Goal: Task Accomplishment & Management: Manage account settings

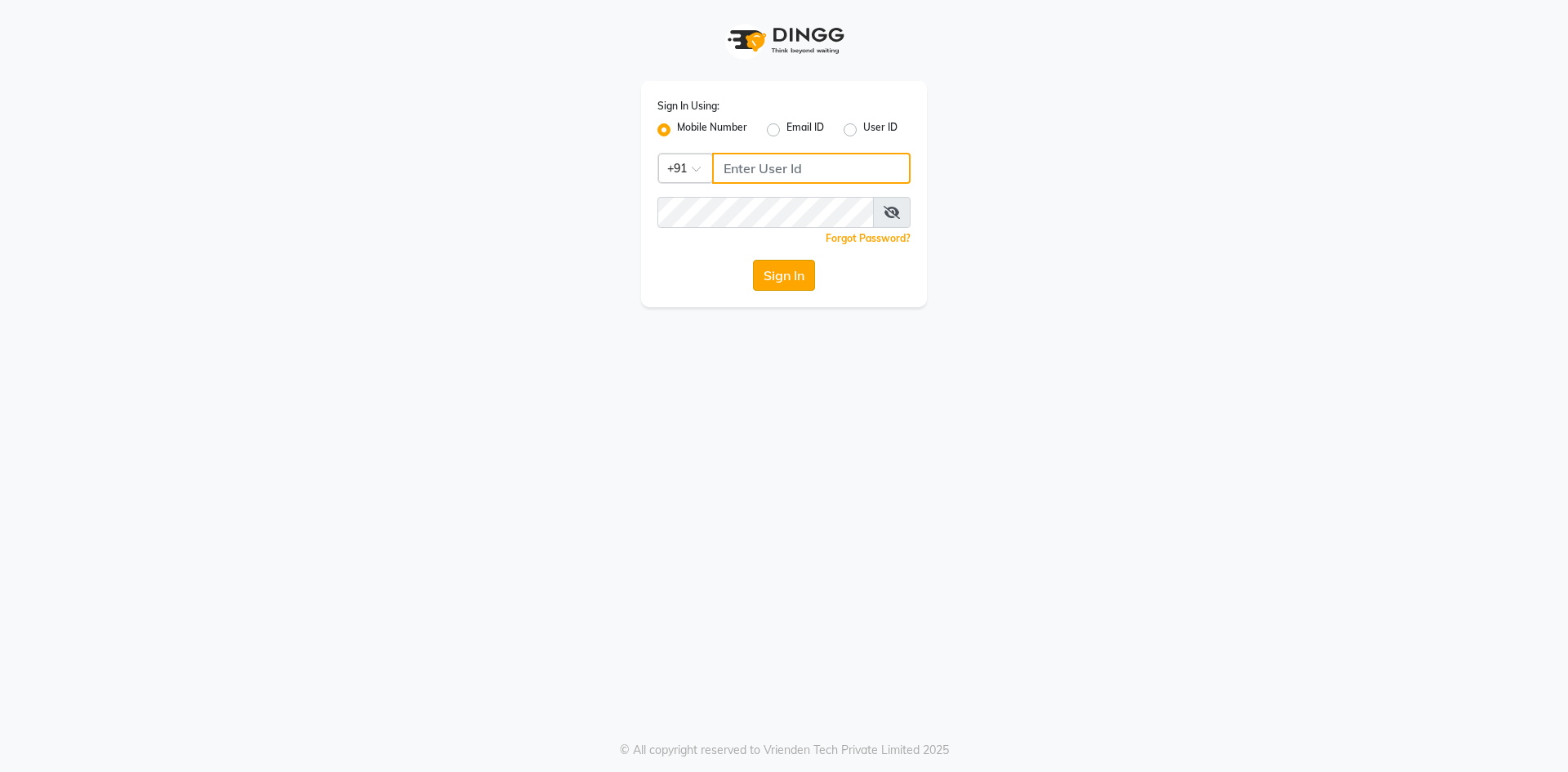
type input "9111007023"
click at [791, 269] on button "Sign In" at bounding box center [783, 276] width 62 height 32
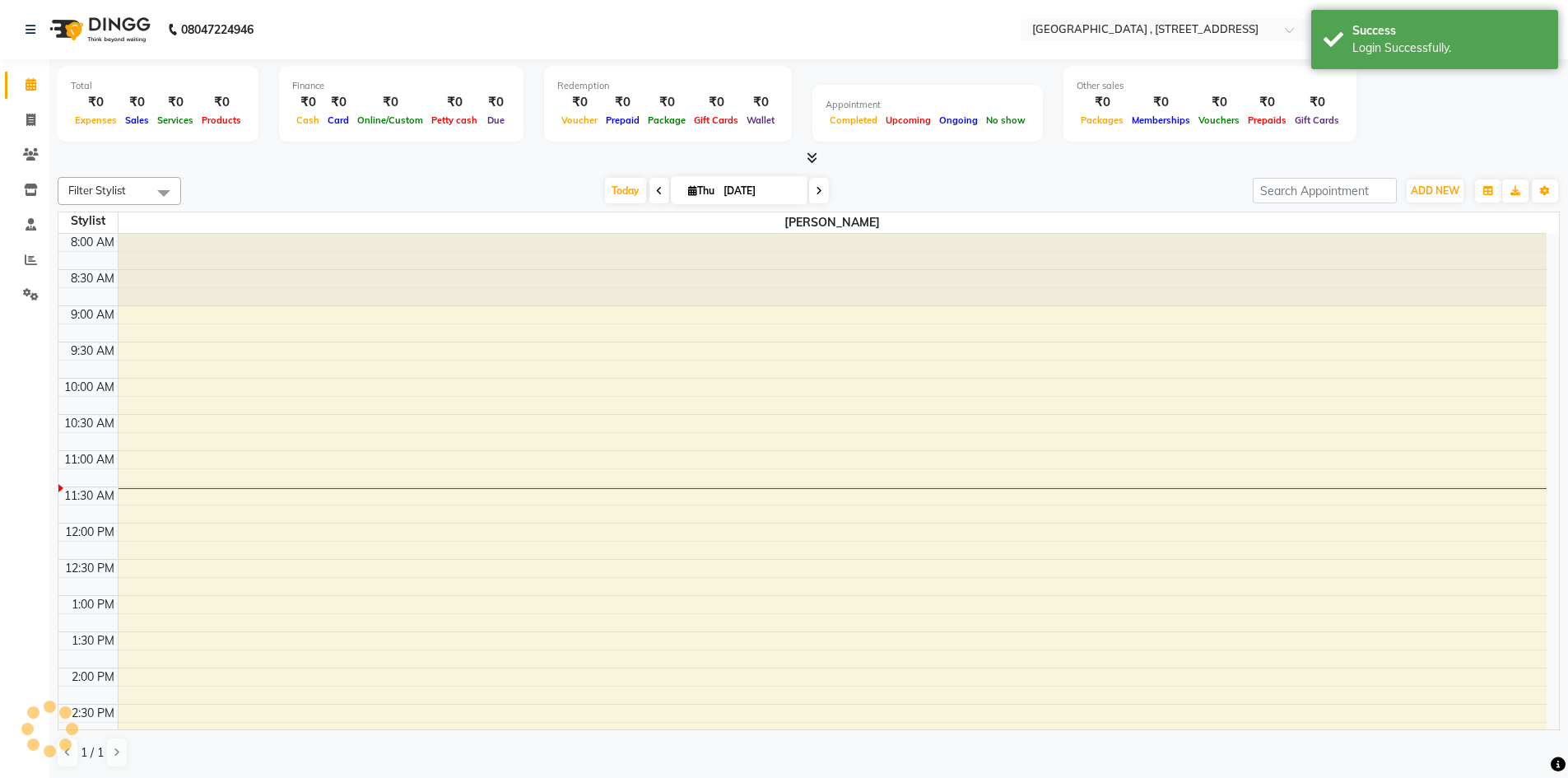
select select "en"
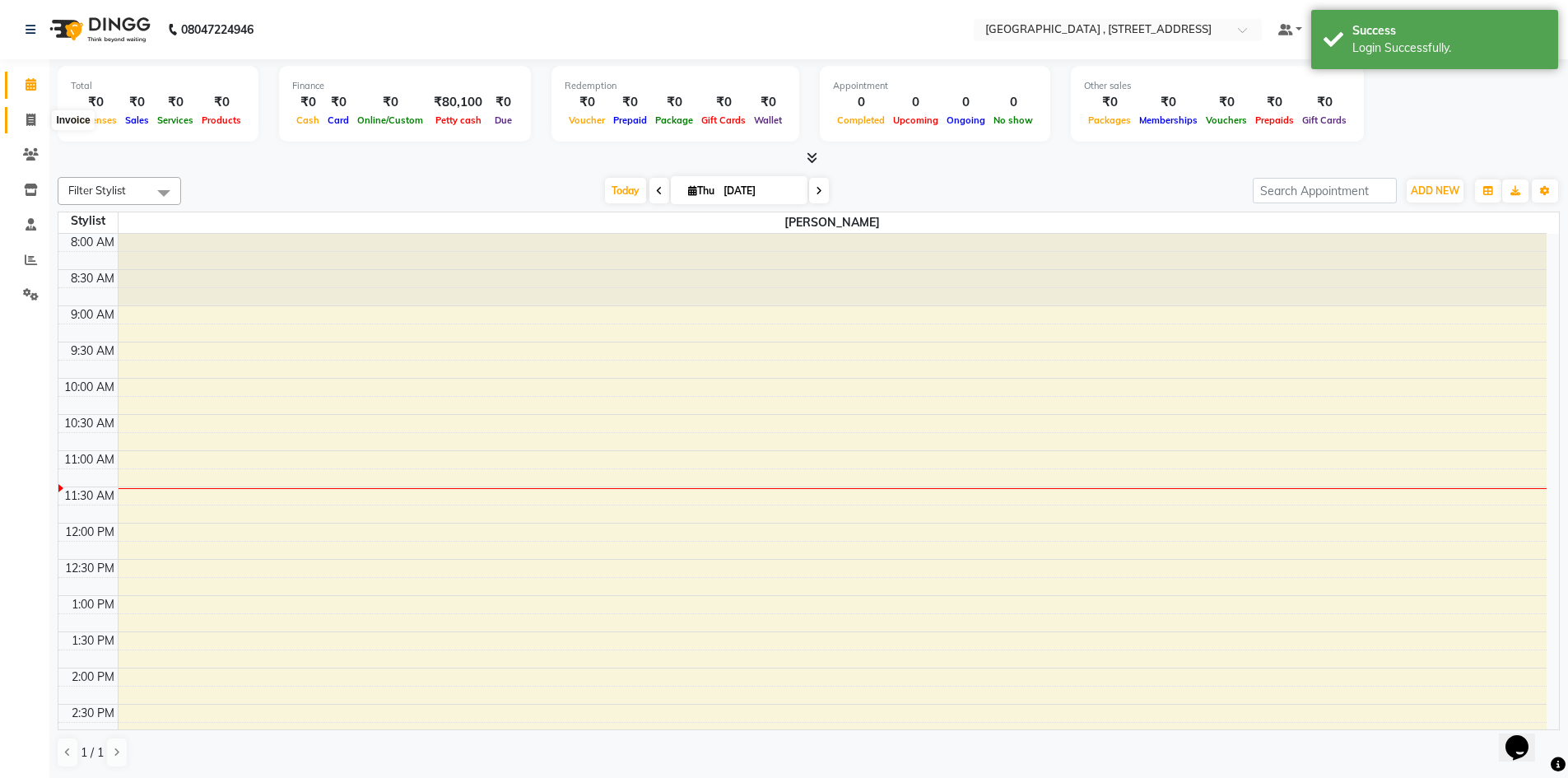
click at [23, 118] on span at bounding box center [31, 120] width 29 height 19
select select "service"
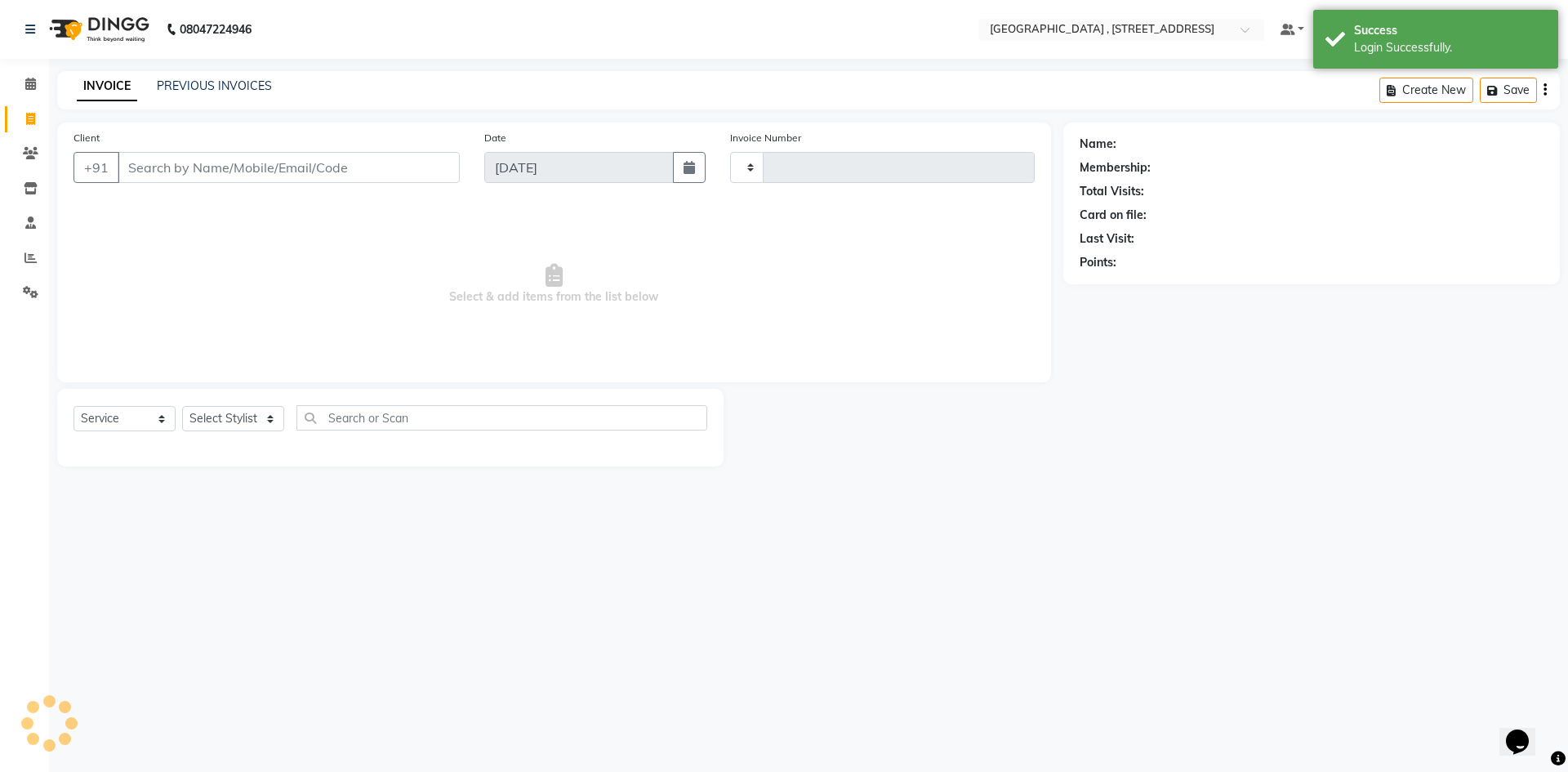
type input "0027"
select select "8633"
click at [27, 302] on link "Settings" at bounding box center [25, 292] width 39 height 27
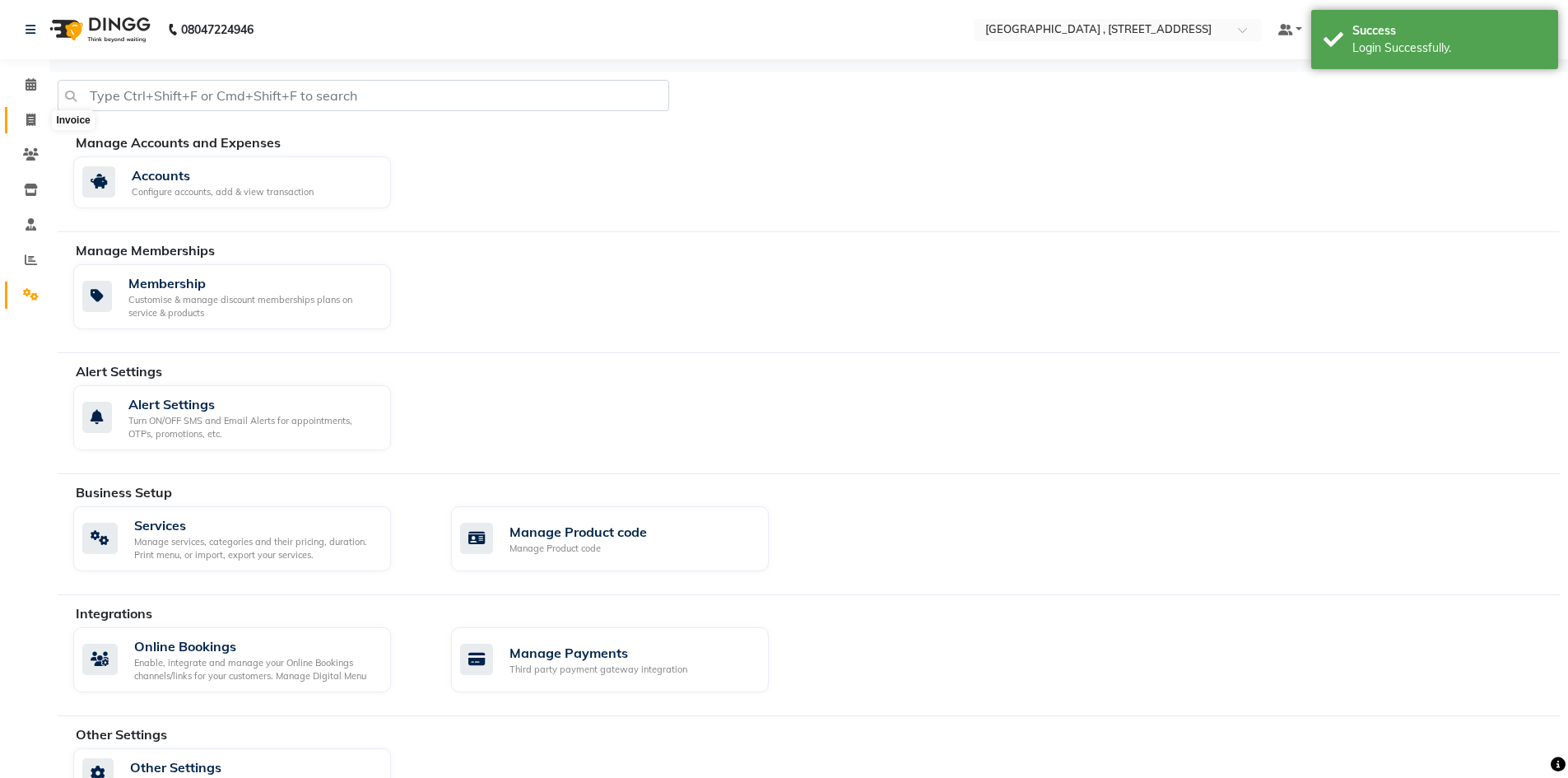
click at [20, 114] on span at bounding box center [31, 120] width 29 height 19
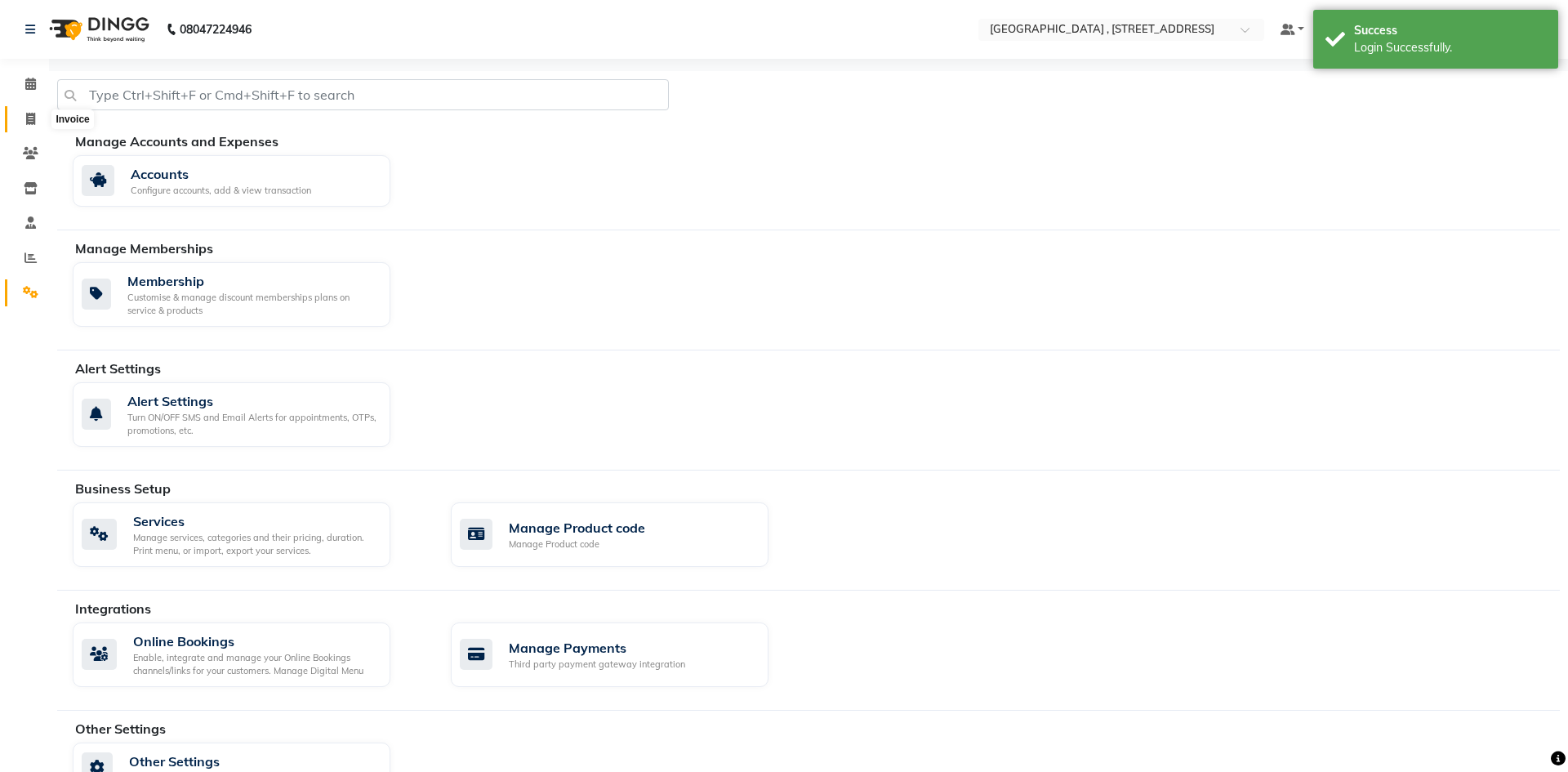
select select "8633"
select select "service"
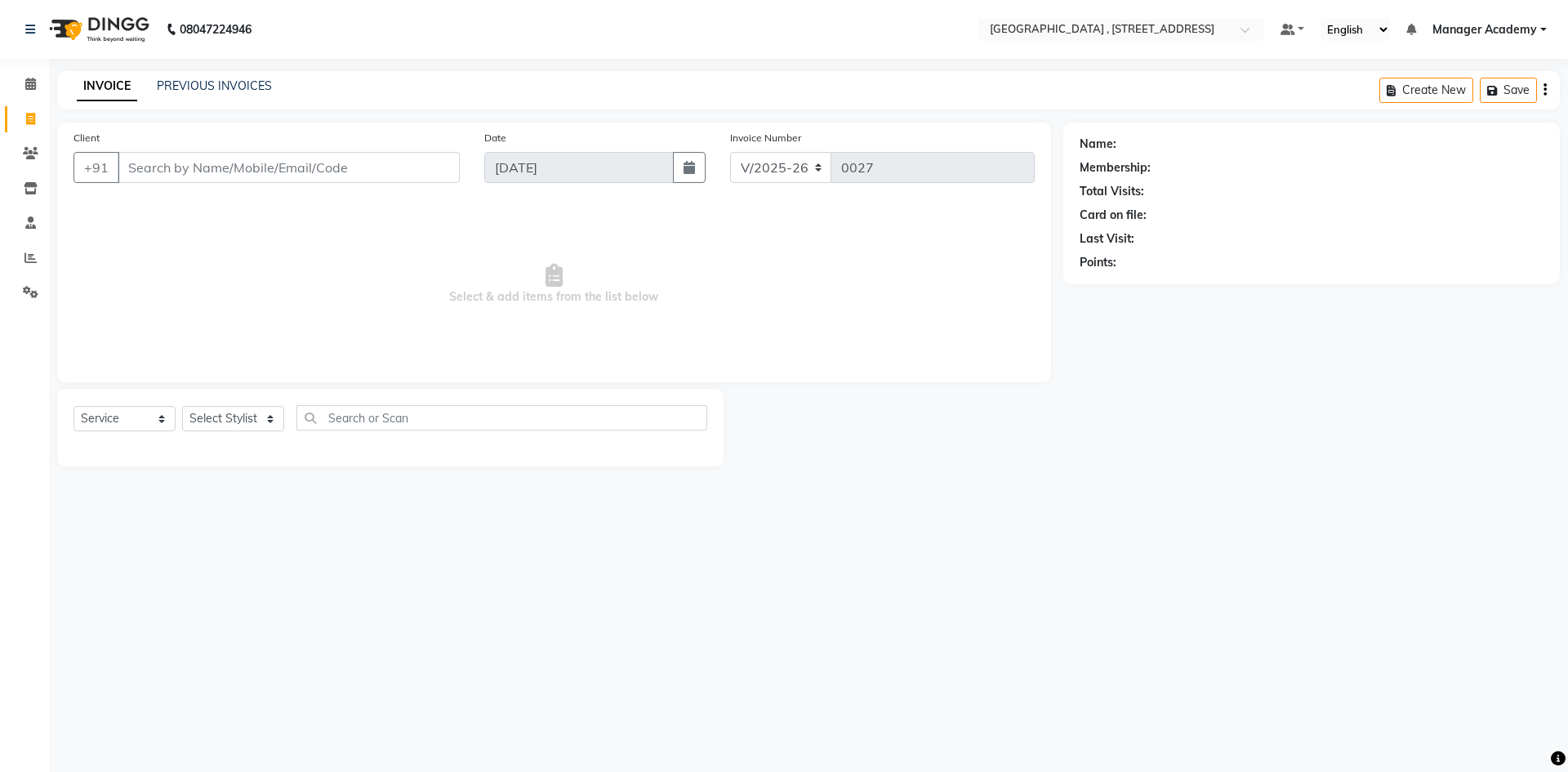
click at [200, 94] on div "PREVIOUS INVOICES" at bounding box center [214, 86] width 115 height 17
click at [194, 90] on link "PREVIOUS INVOICES" at bounding box center [214, 86] width 115 height 15
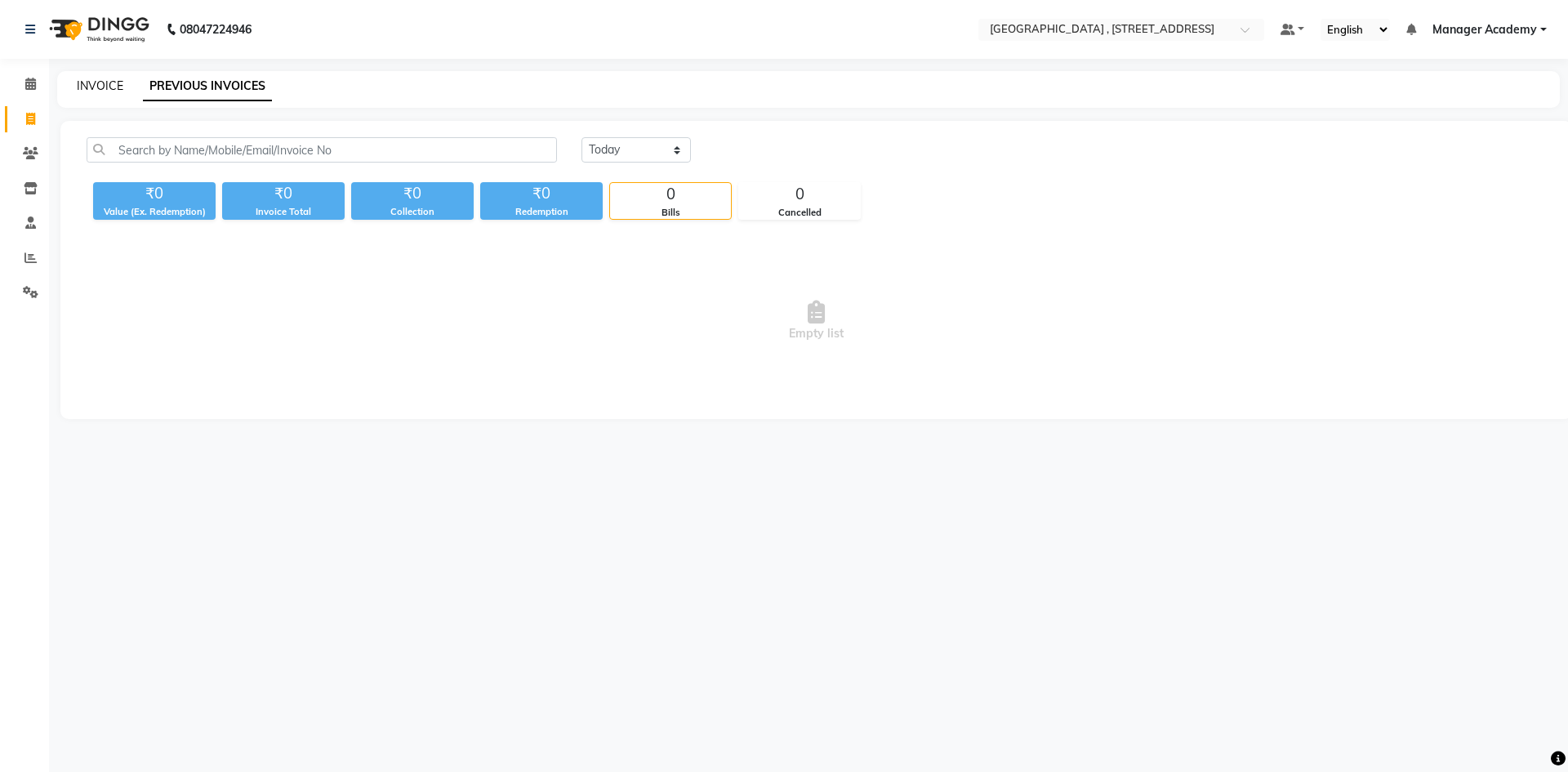
click at [108, 89] on link "INVOICE" at bounding box center [99, 86] width 46 height 15
select select "8633"
select select "service"
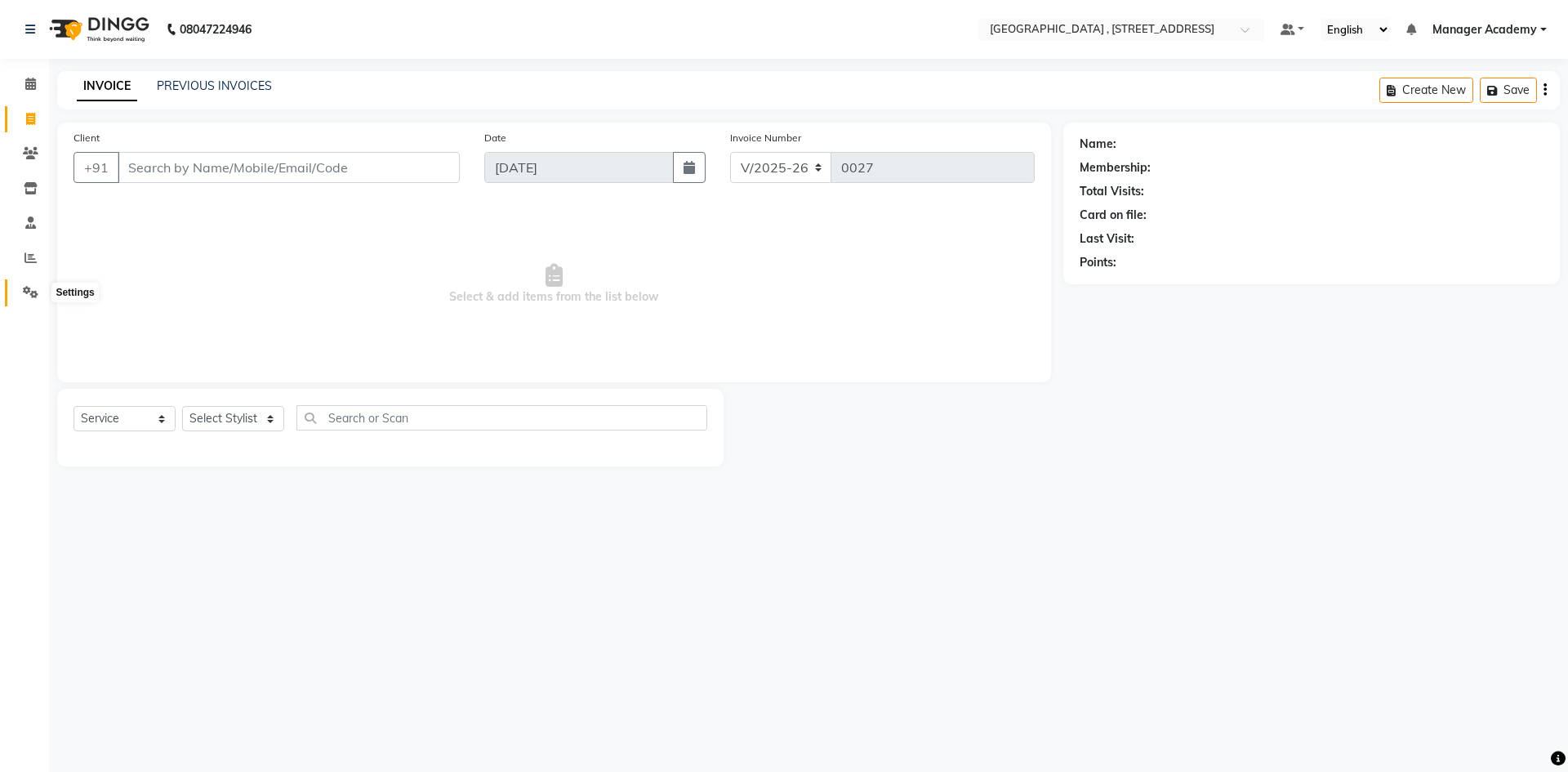
click at [17, 290] on span at bounding box center [31, 292] width 29 height 19
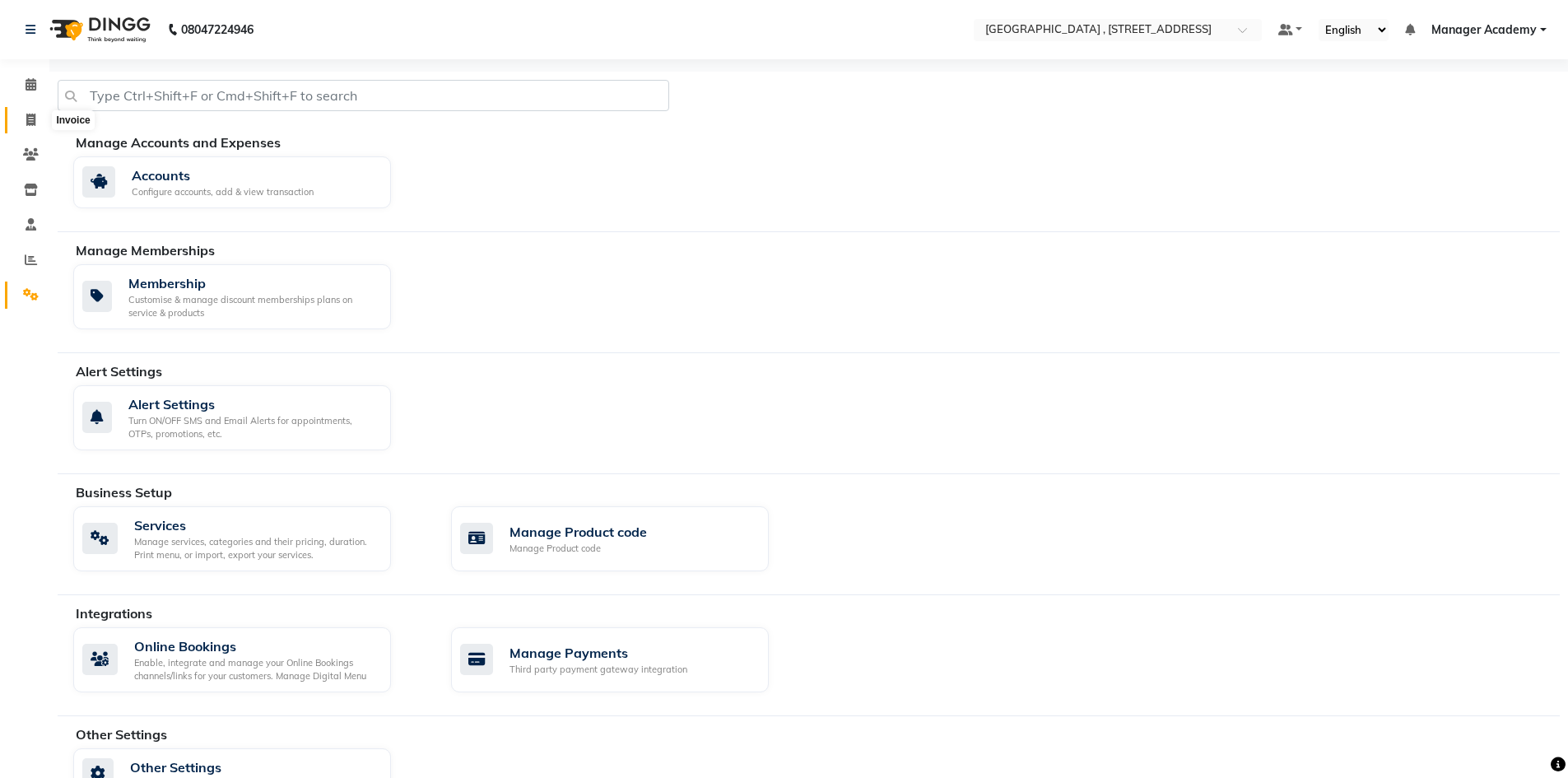
click at [28, 120] on icon at bounding box center [31, 119] width 9 height 12
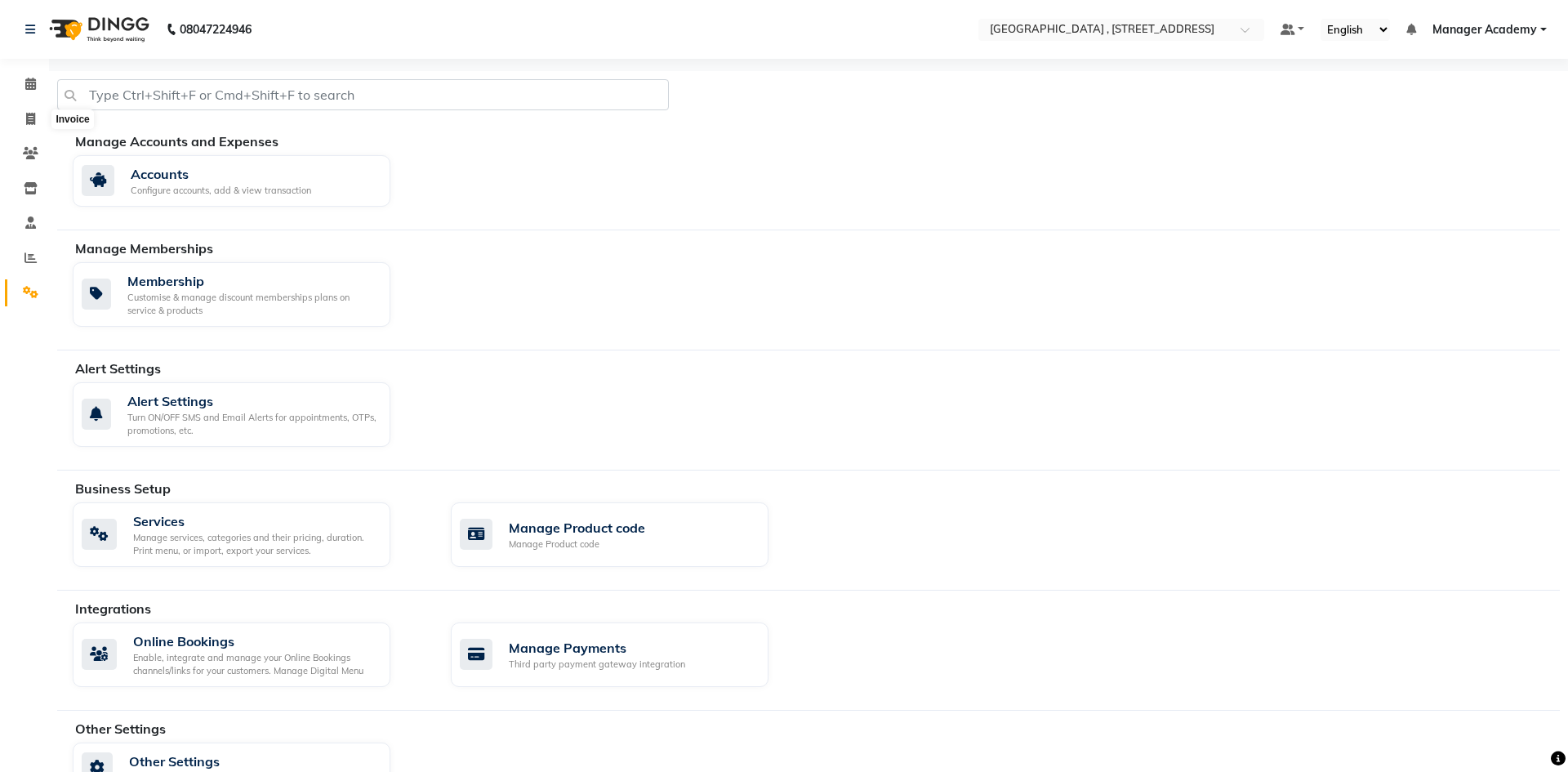
select select "8633"
select select "service"
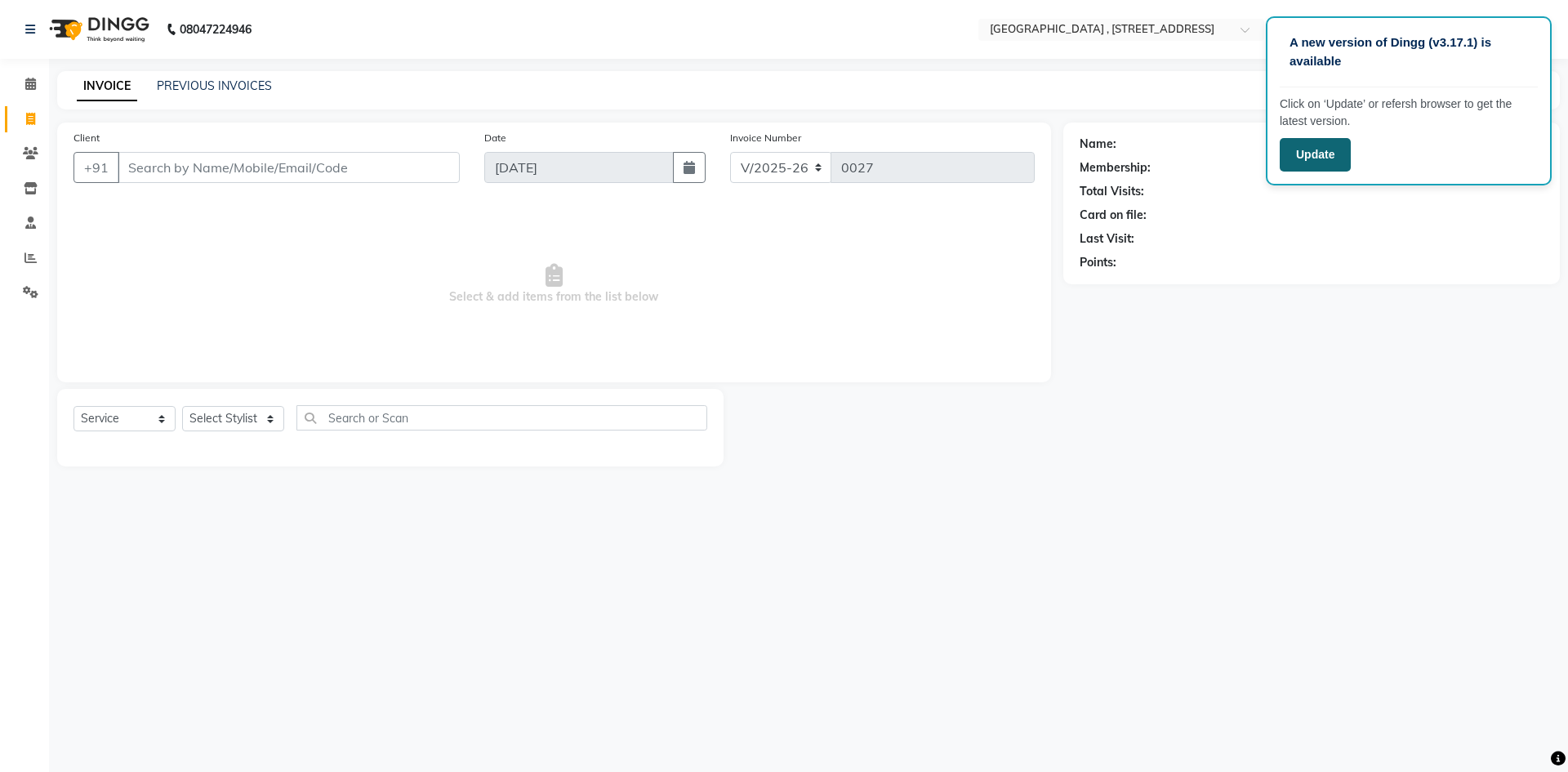
click at [1295, 160] on button "Update" at bounding box center [1315, 155] width 71 height 33
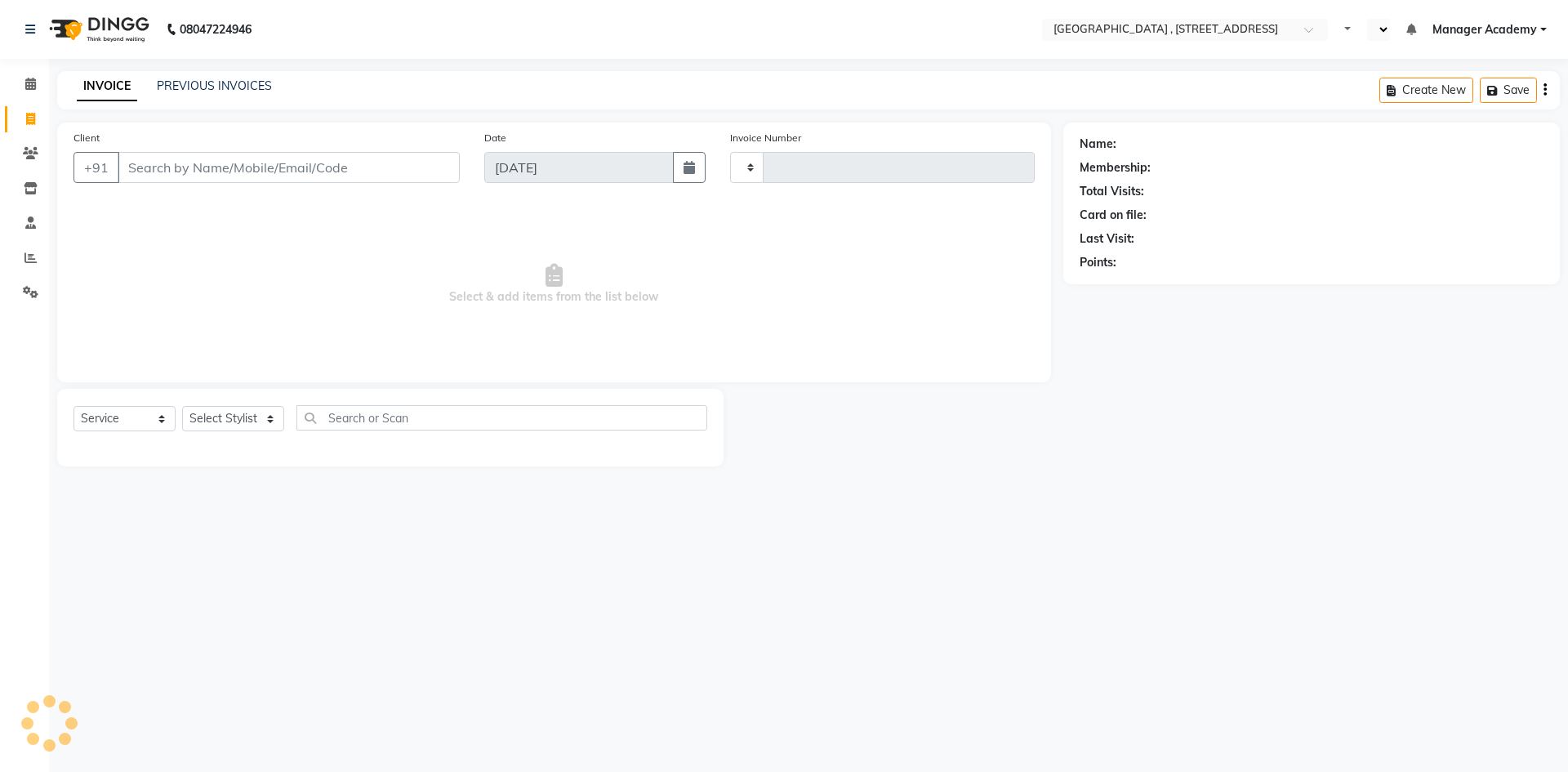
select select "service"
type input "0027"
select select "en"
select select "8633"
click at [173, 92] on link "PREVIOUS INVOICES" at bounding box center [214, 86] width 115 height 15
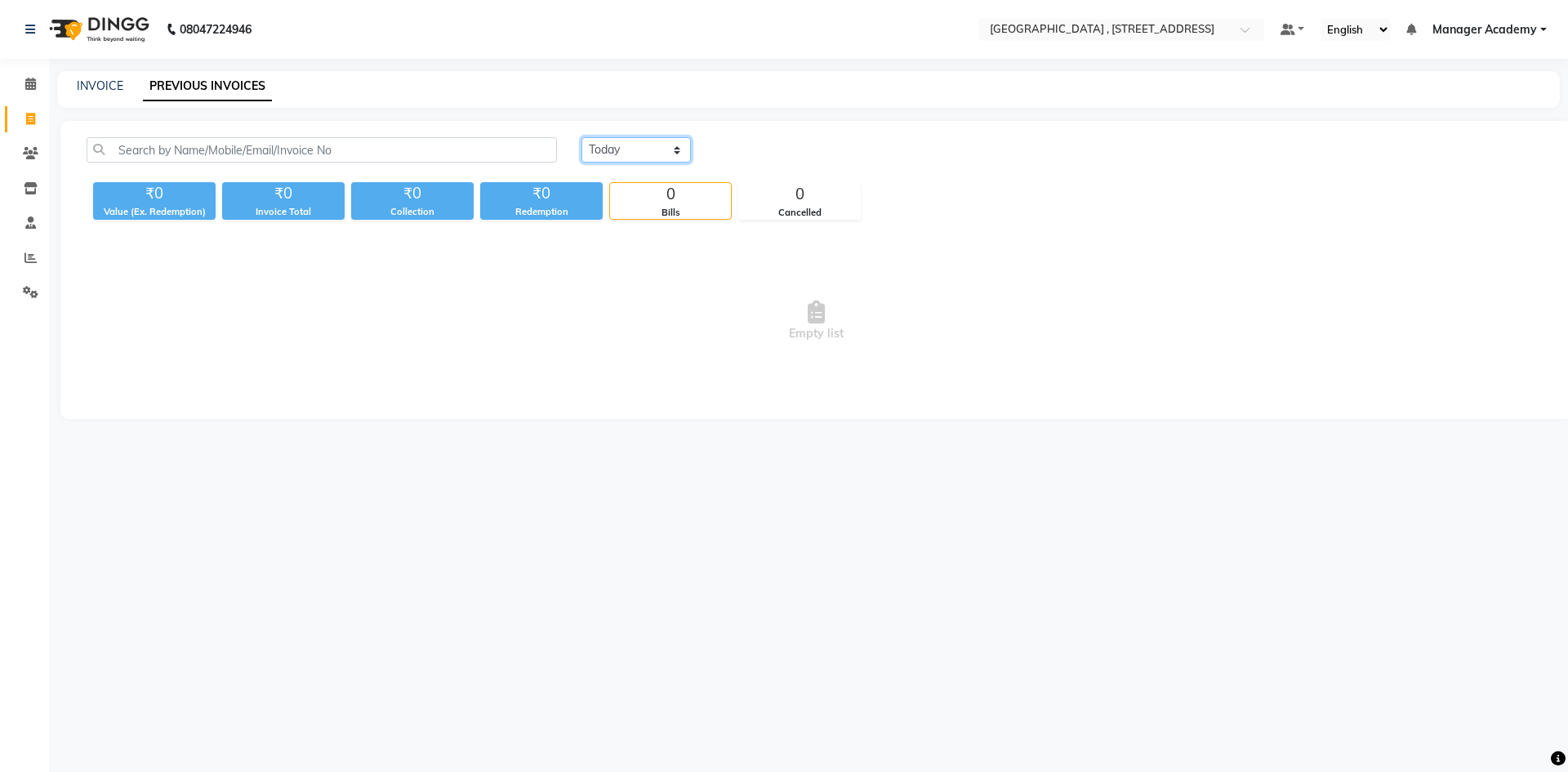
click at [594, 151] on select "[DATE] [DATE] Custom Range" at bounding box center [635, 150] width 109 height 26
select select "yesterday"
click at [581, 137] on select "[DATE] [DATE] Custom Range" at bounding box center [635, 150] width 109 height 26
click at [20, 254] on span at bounding box center [31, 258] width 29 height 19
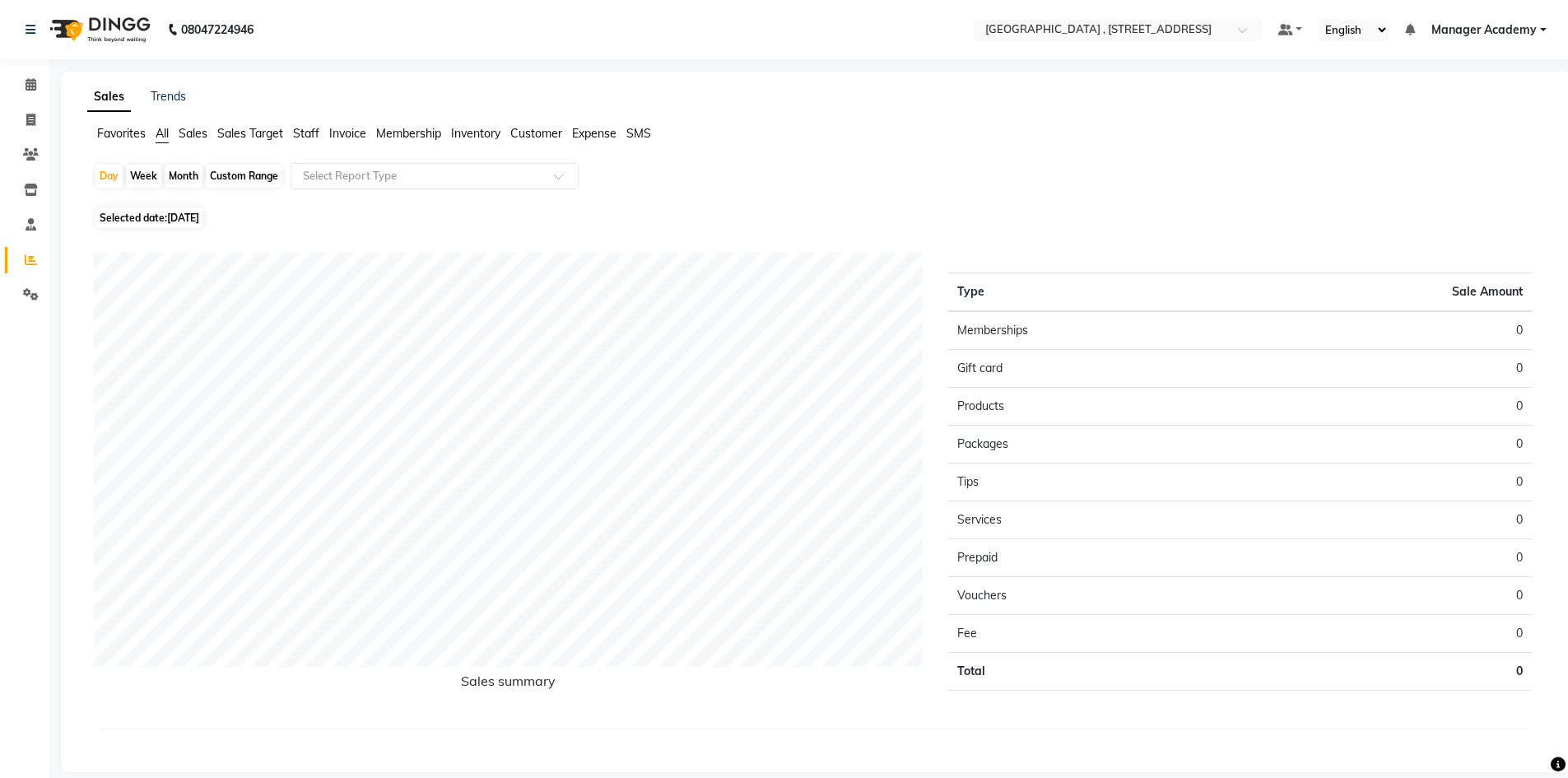
click at [305, 130] on span "Staff" at bounding box center [306, 133] width 27 height 15
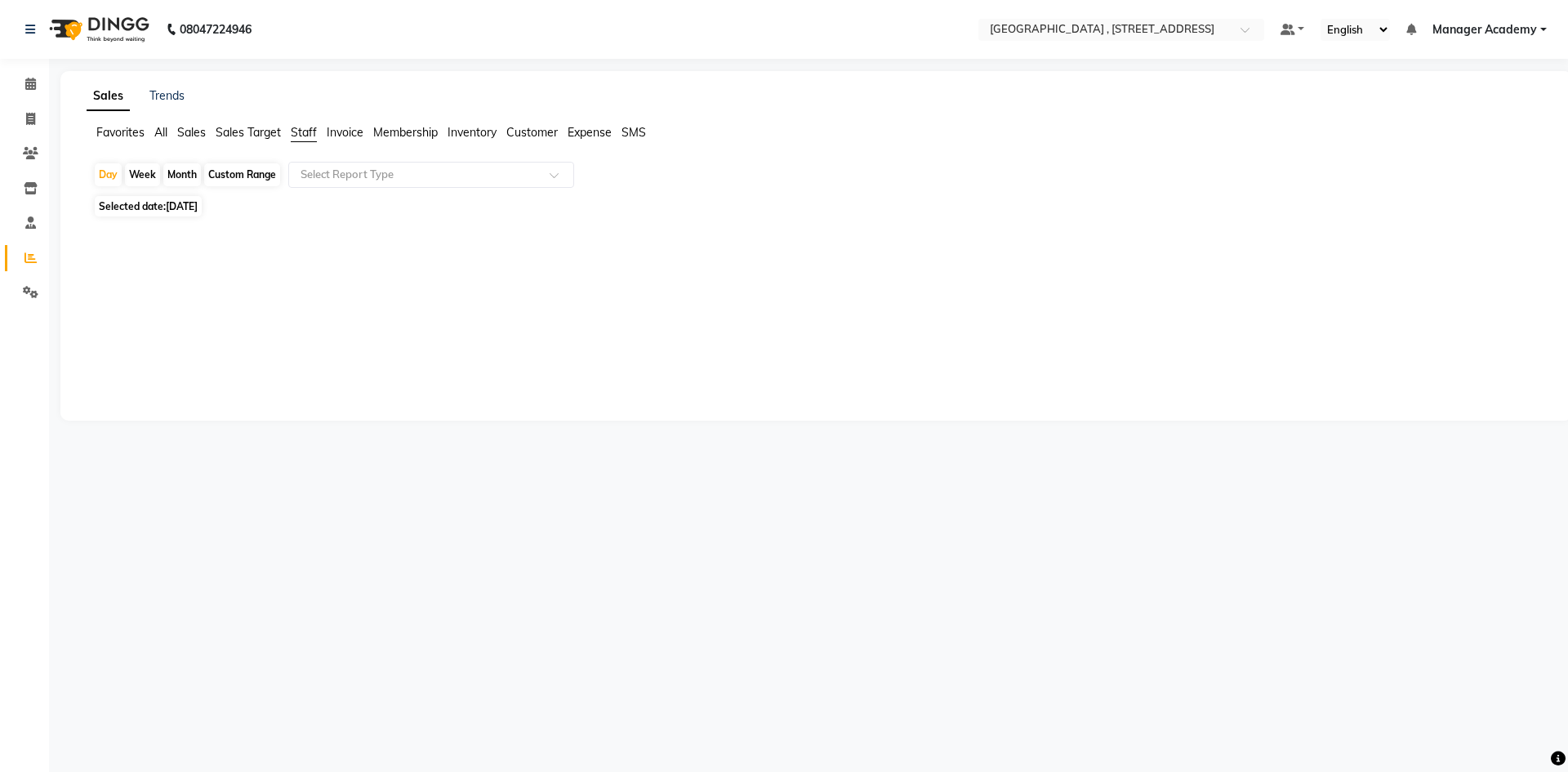
click at [174, 177] on div "Month" at bounding box center [182, 174] width 37 height 23
select select "9"
select select "2025"
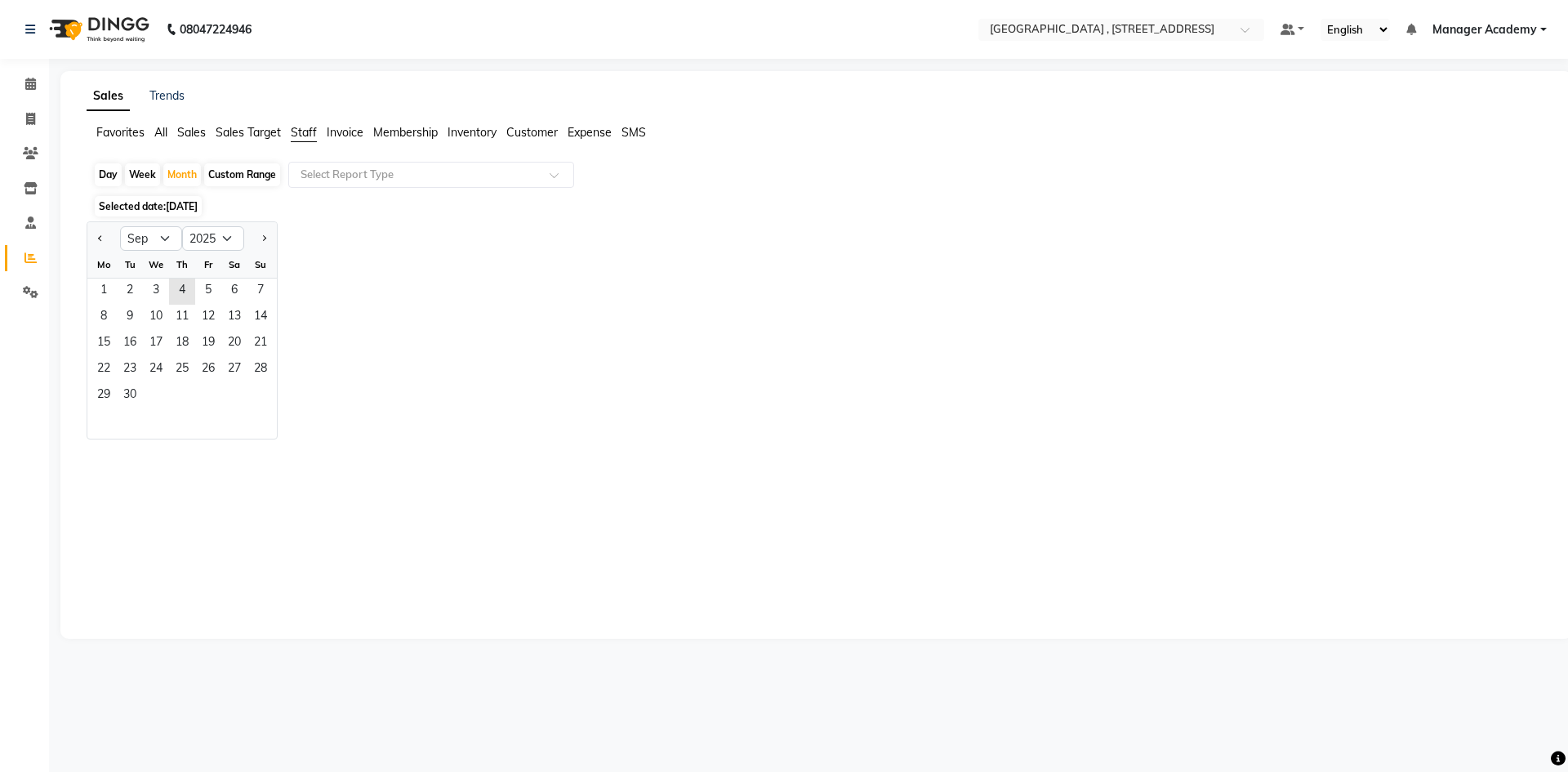
click at [87, 290] on ngb-datepicker "Jan Feb Mar Apr May Jun Jul Aug Sep Oct Nov Dec 2015 2016 2017 2018 2019 2020 2…" at bounding box center [182, 330] width 191 height 218
click at [92, 290] on span "1" at bounding box center [103, 291] width 27 height 27
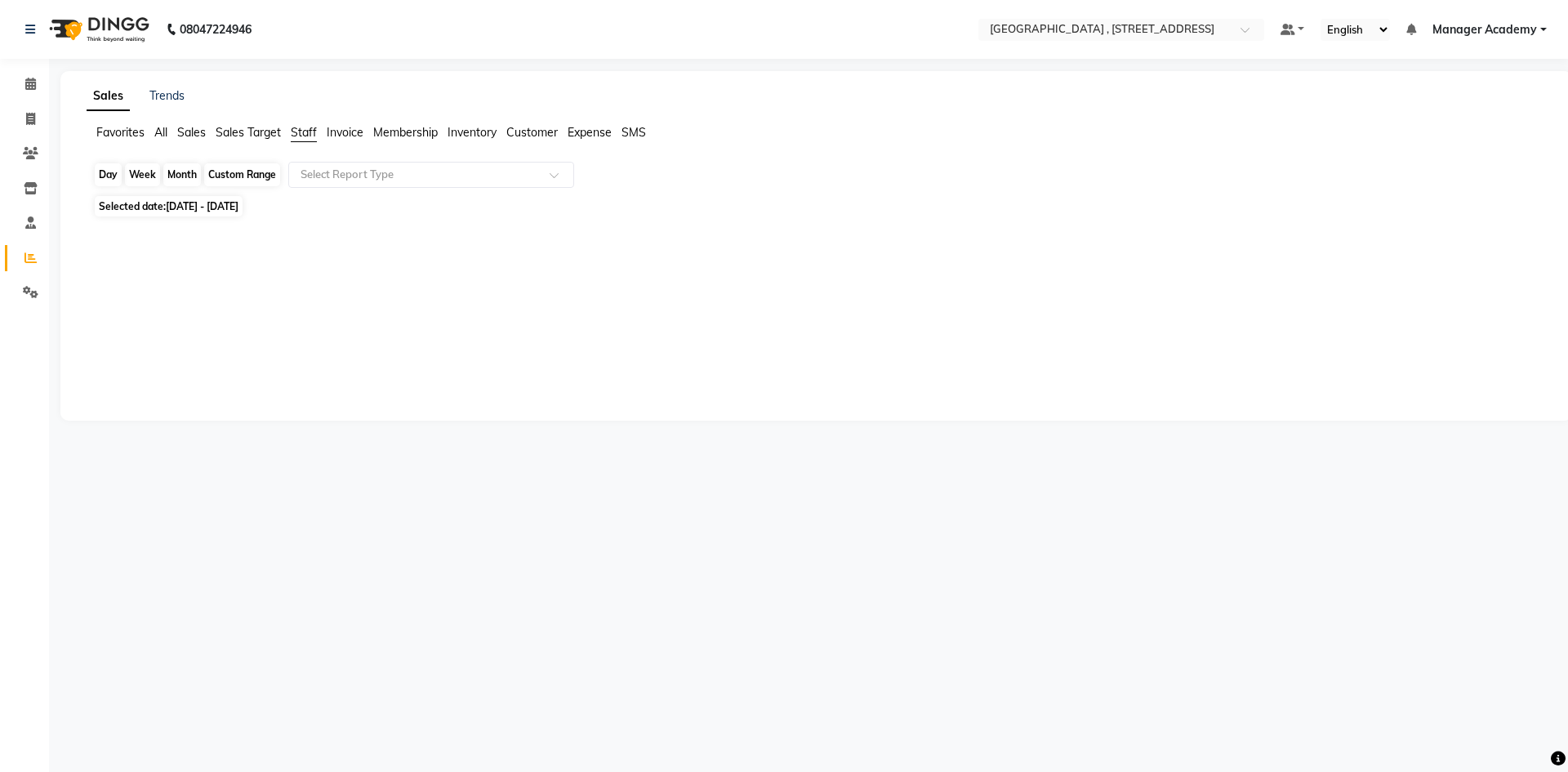
click at [180, 179] on div "Month" at bounding box center [182, 174] width 37 height 23
select select "9"
select select "2025"
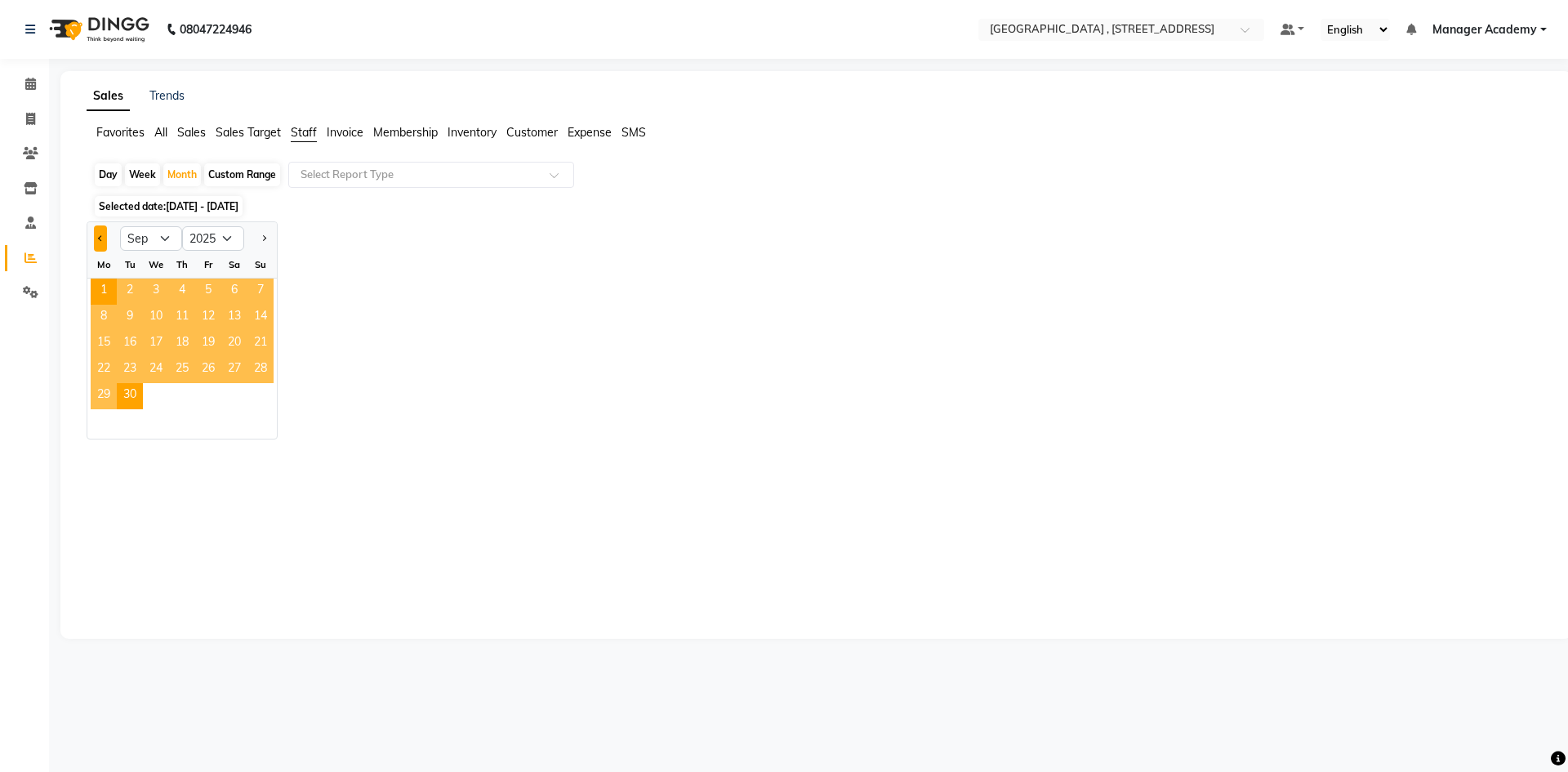
click at [103, 239] on button "Previous month" at bounding box center [99, 238] width 13 height 27
select select "8"
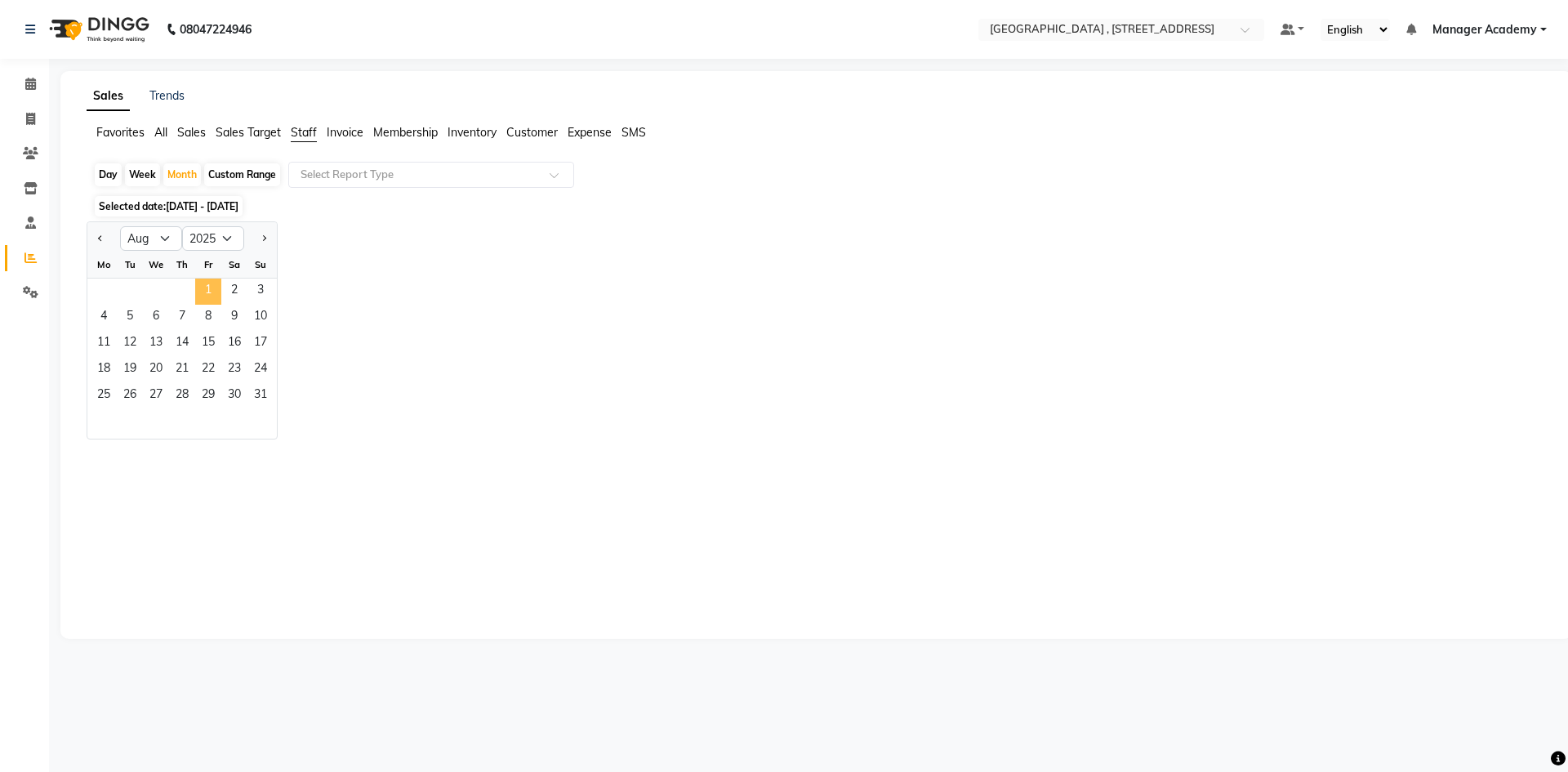
click at [208, 281] on span "1" at bounding box center [208, 291] width 27 height 27
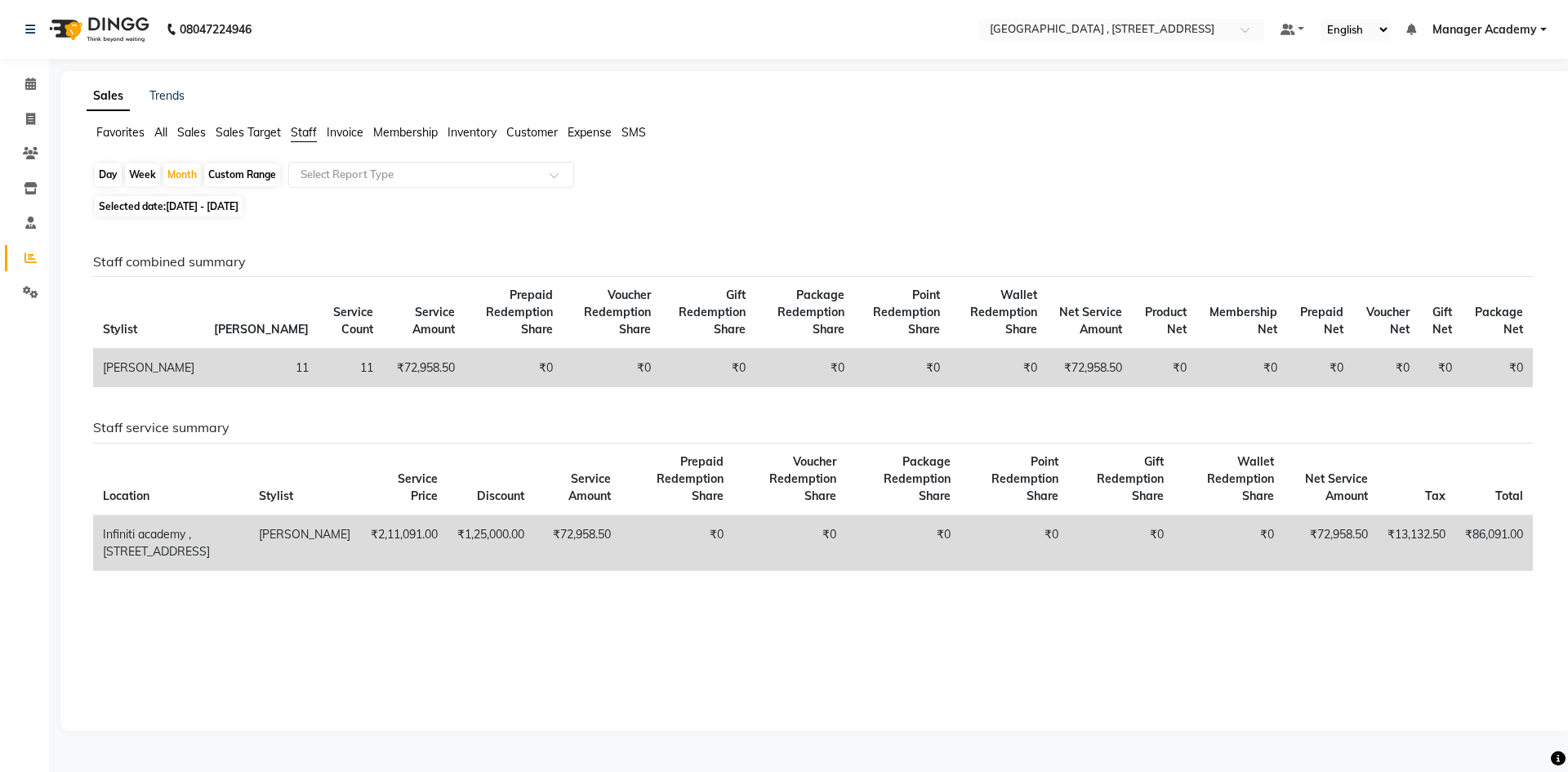
click at [383, 368] on td "₹72,958.50" at bounding box center [424, 367] width 82 height 38
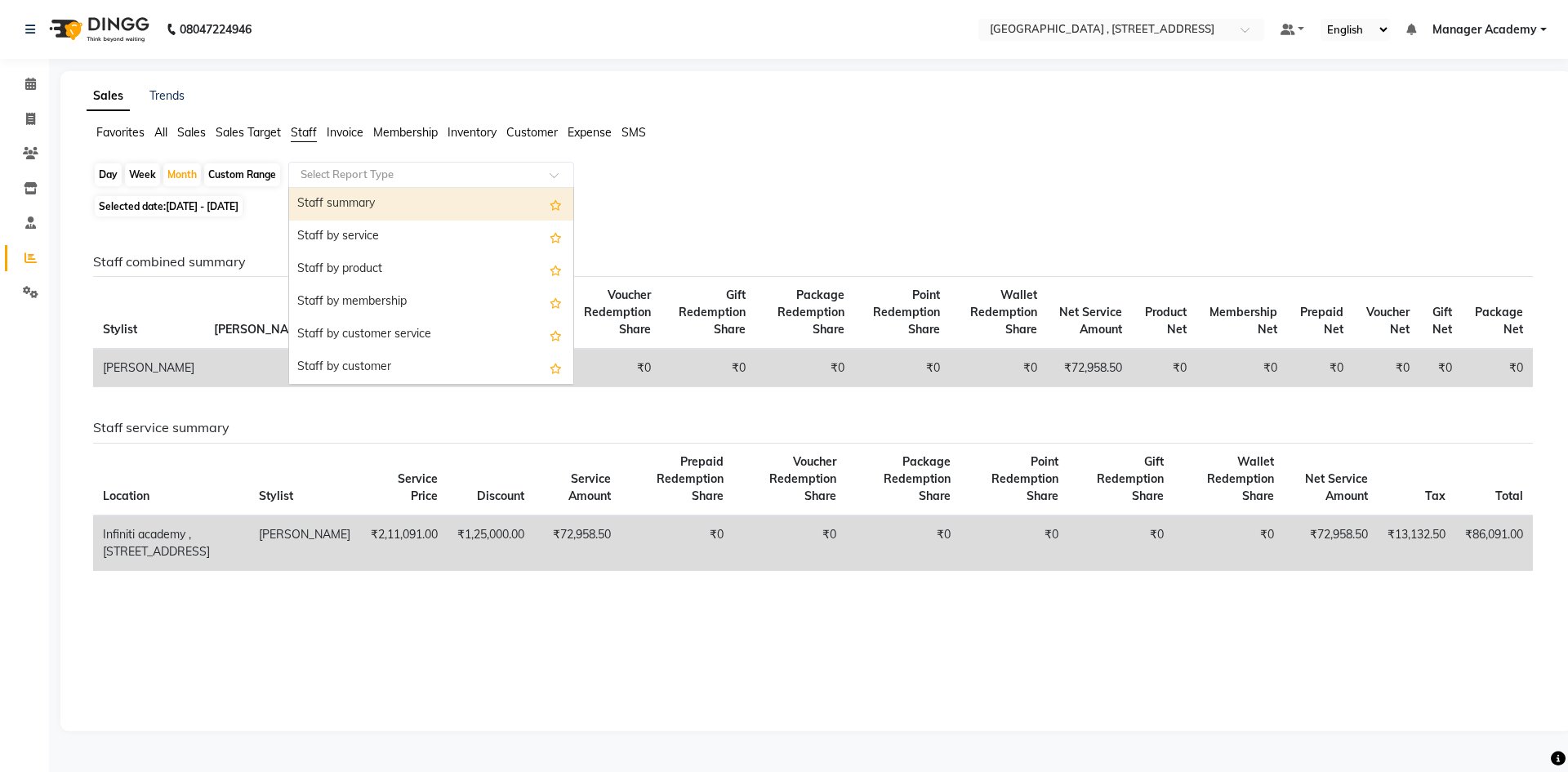
click at [354, 181] on input "text" at bounding box center [415, 174] width 235 height 17
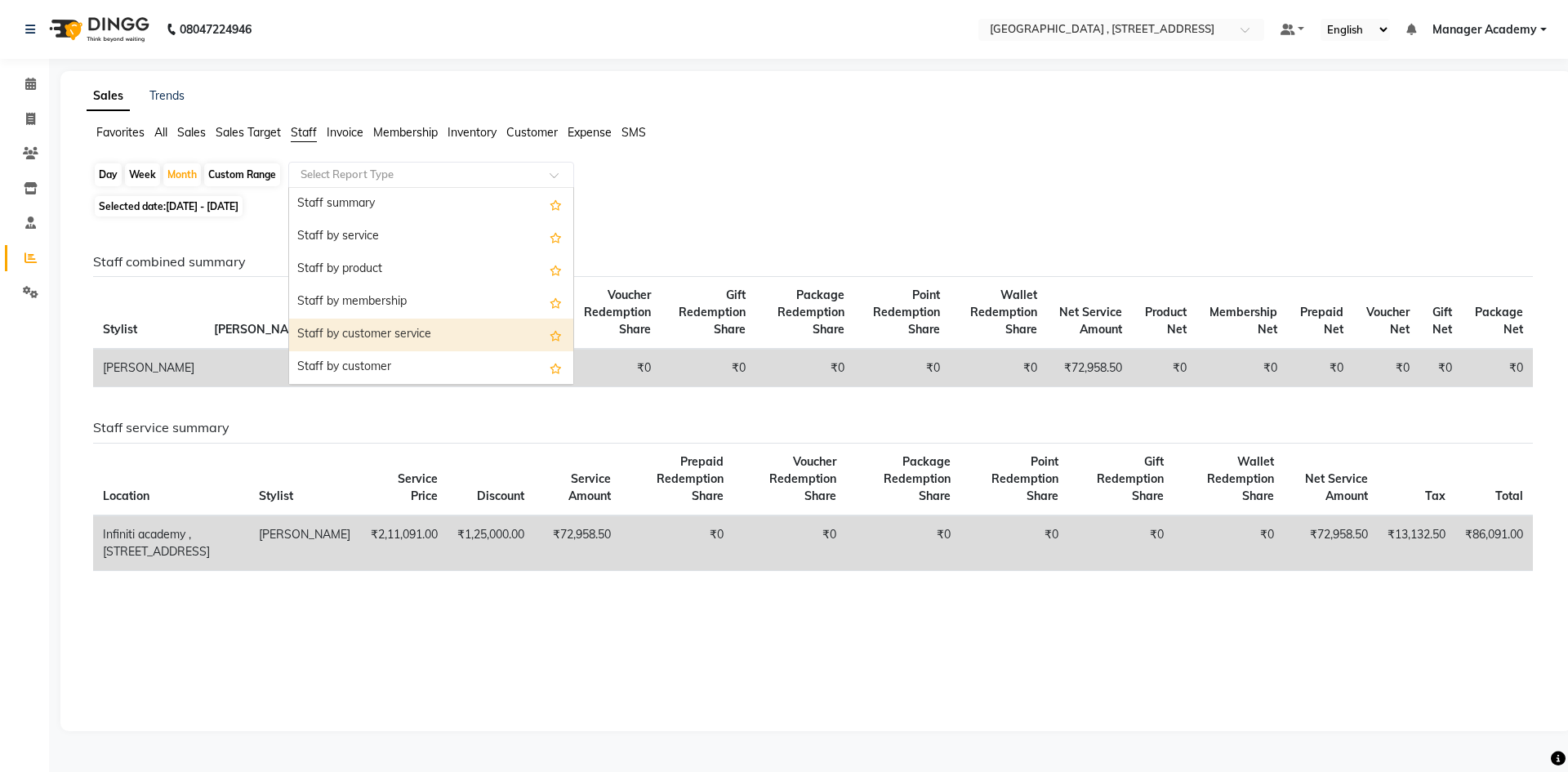
click at [382, 342] on div "Staff by customer service" at bounding box center [431, 334] width 285 height 32
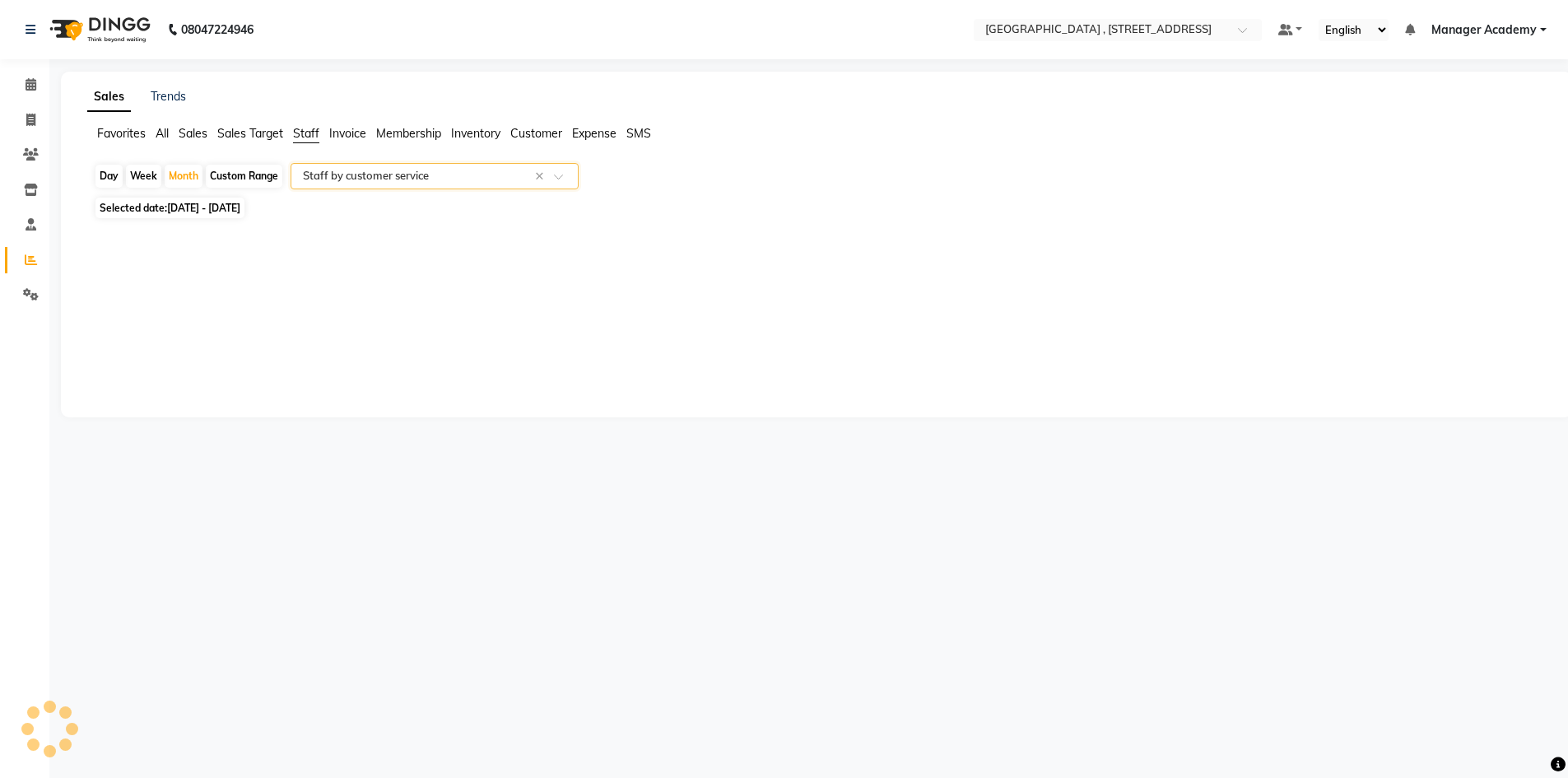
select select "csv"
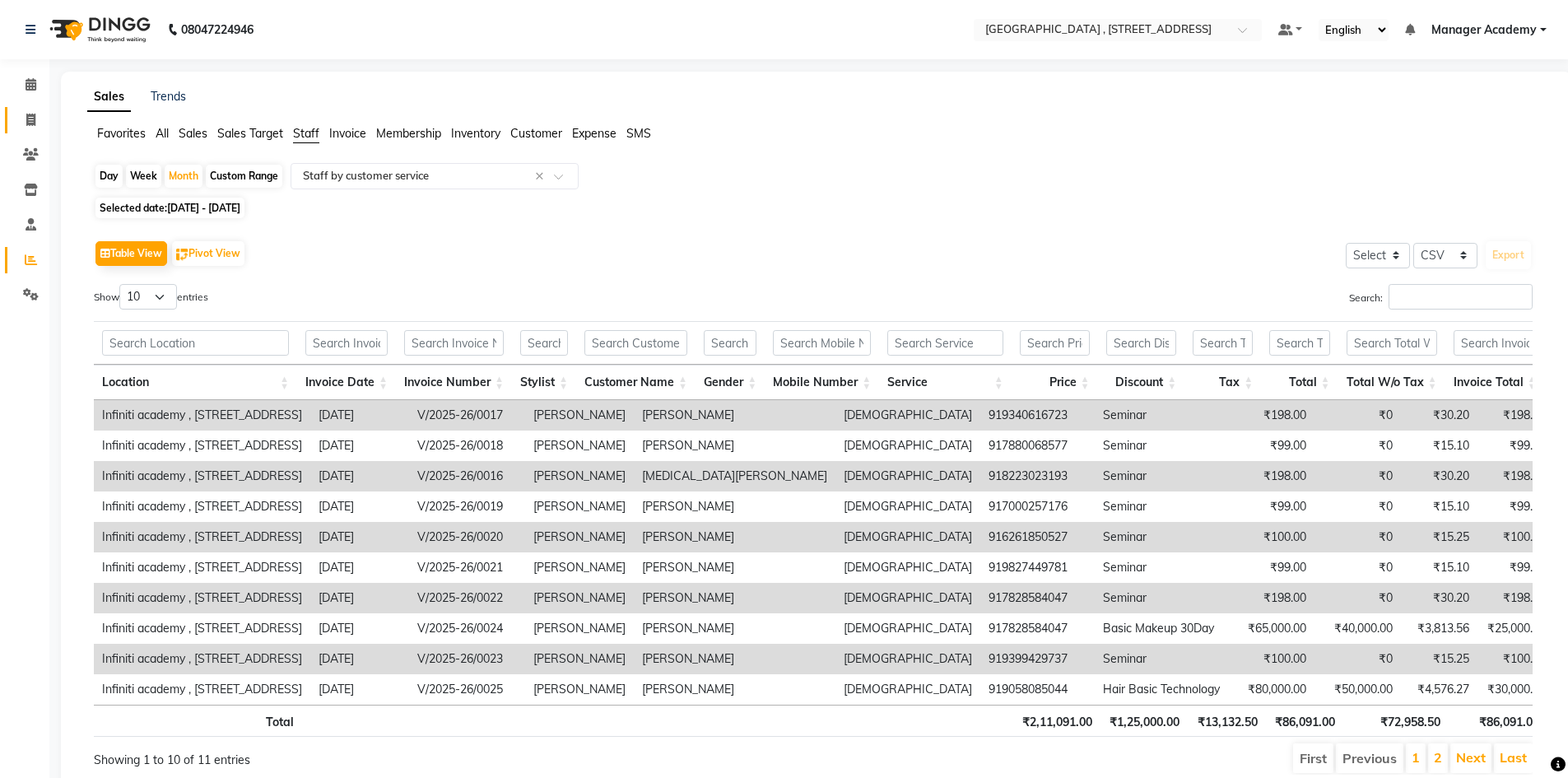
click at [14, 113] on link "Invoice" at bounding box center [25, 120] width 40 height 27
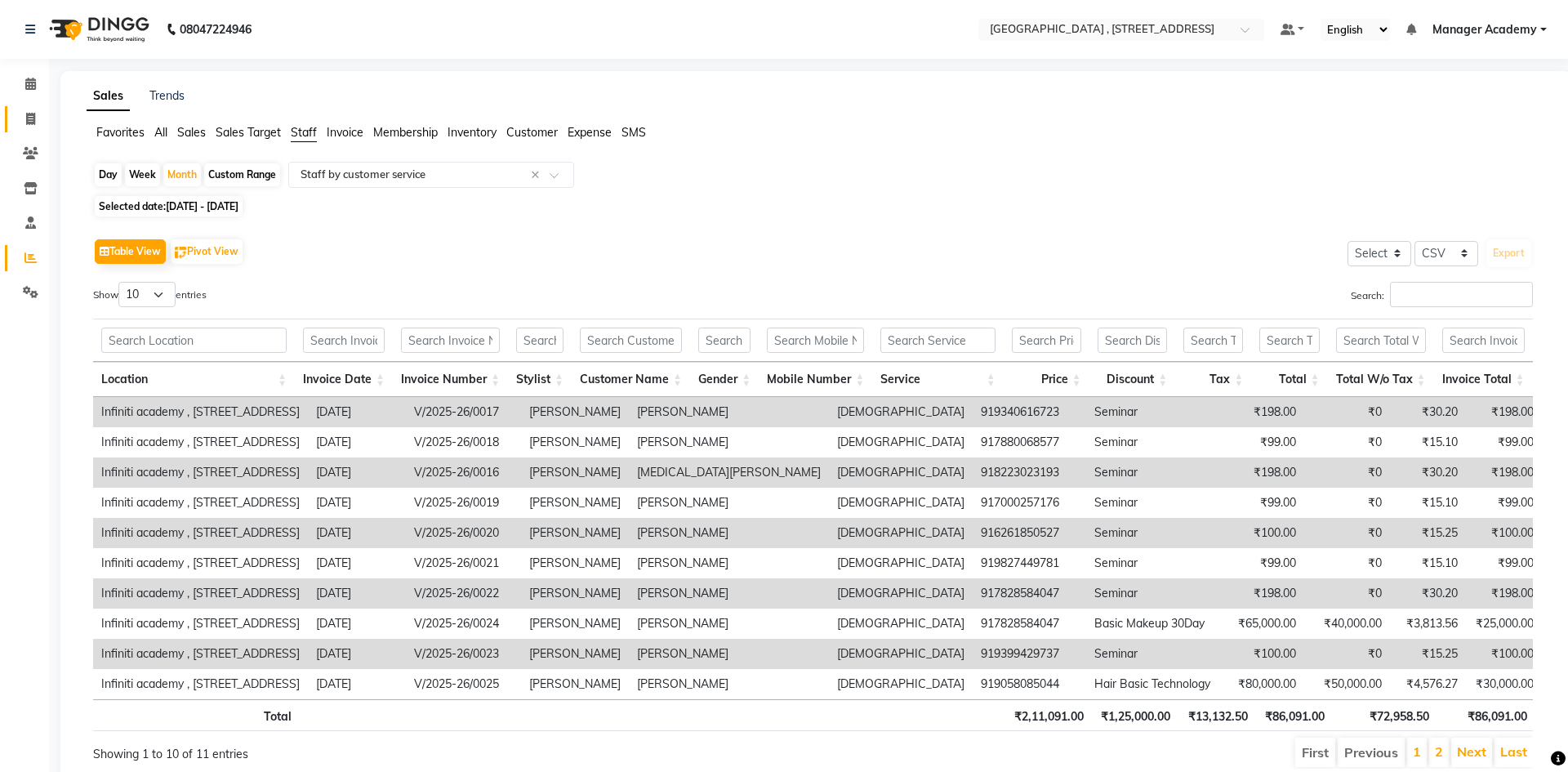
select select "service"
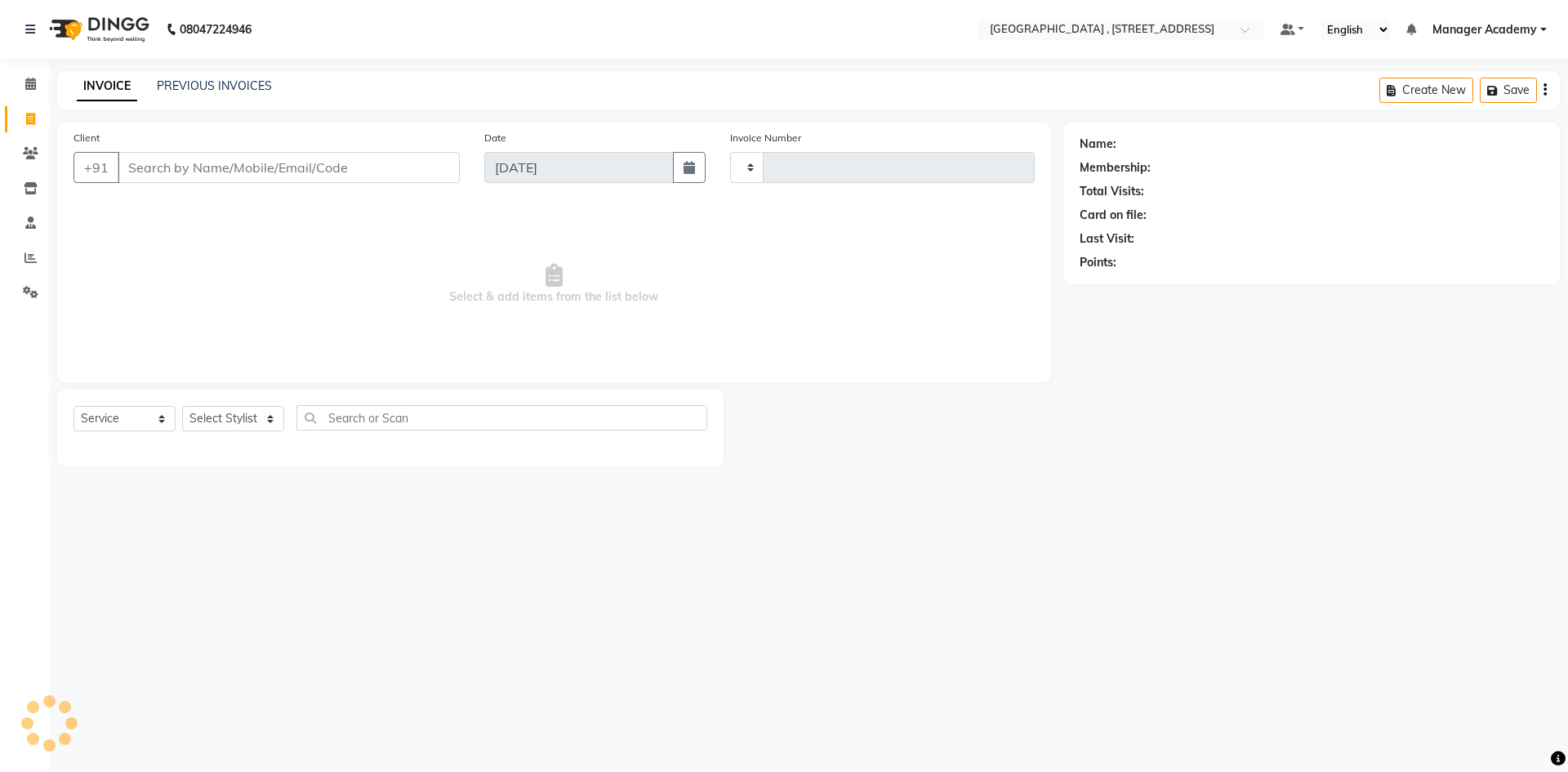
type input "0027"
select select "8633"
click at [335, 171] on input "Client" at bounding box center [288, 167] width 342 height 32
click at [216, 158] on input "Client" at bounding box center [288, 167] width 342 height 32
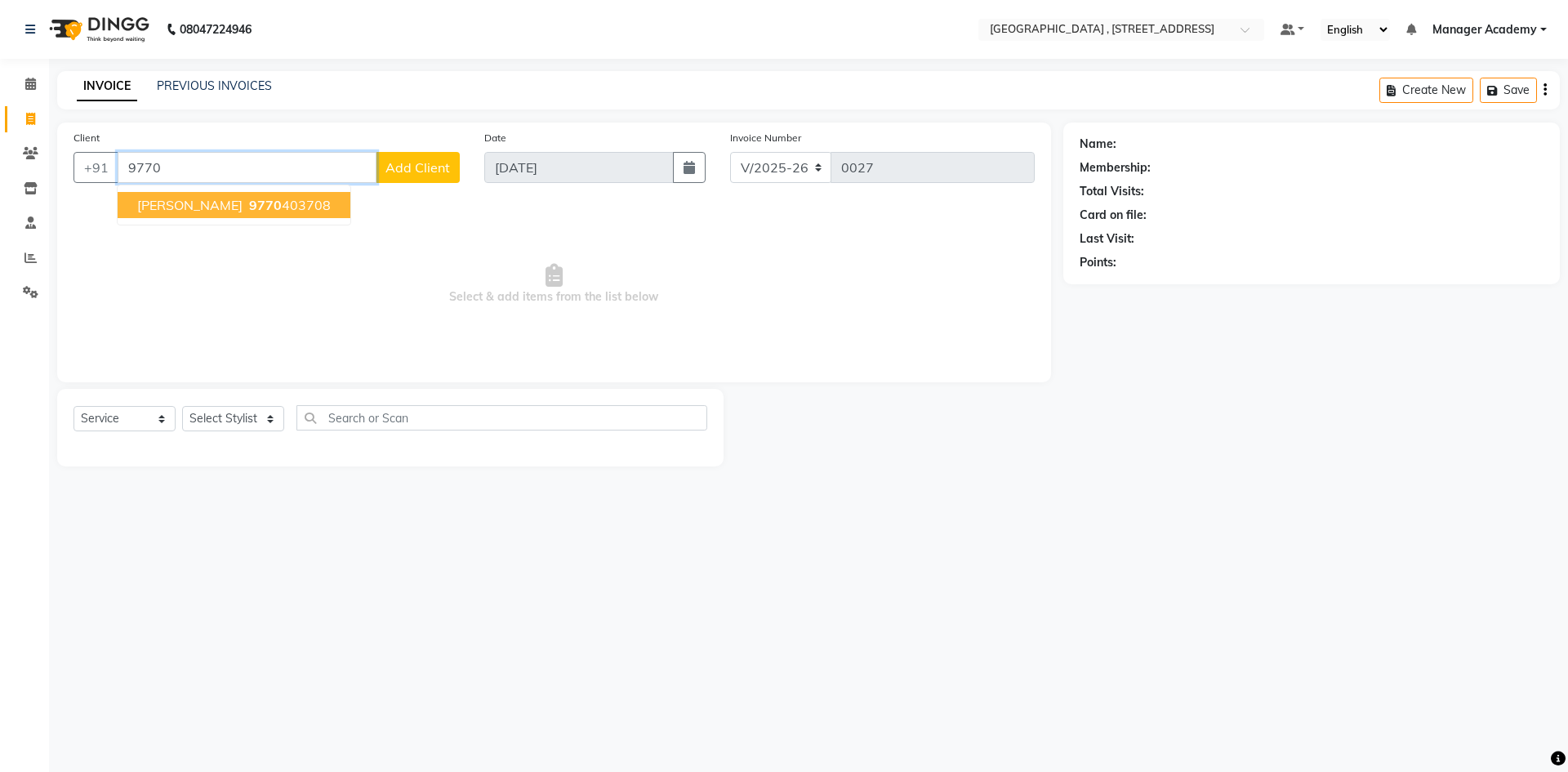
click at [249, 205] on span "9770" at bounding box center [265, 205] width 33 height 17
type input "9770403708"
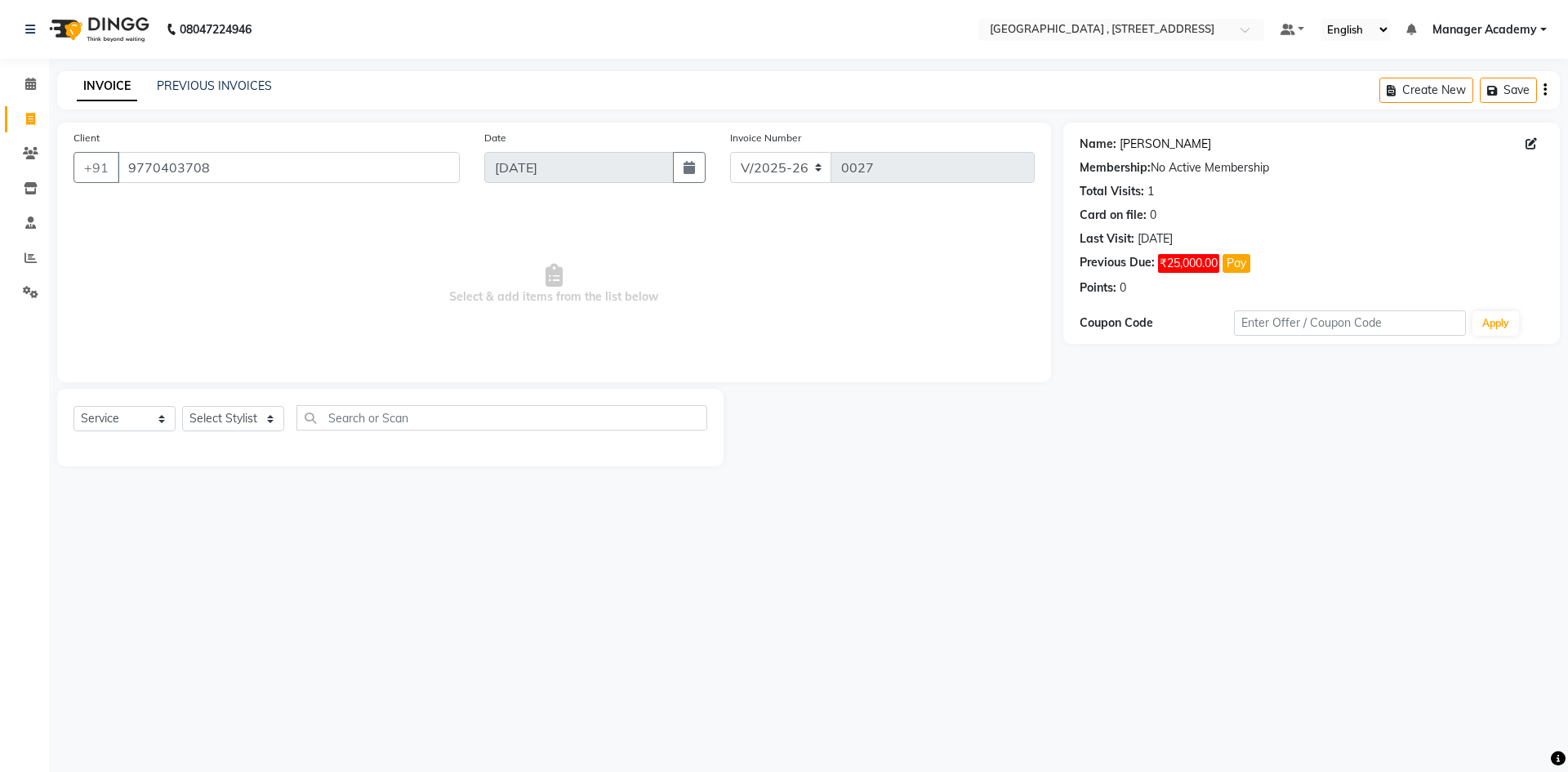
click at [1190, 139] on link "Savita Chauhan" at bounding box center [1165, 144] width 92 height 17
click at [19, 298] on span at bounding box center [31, 292] width 29 height 19
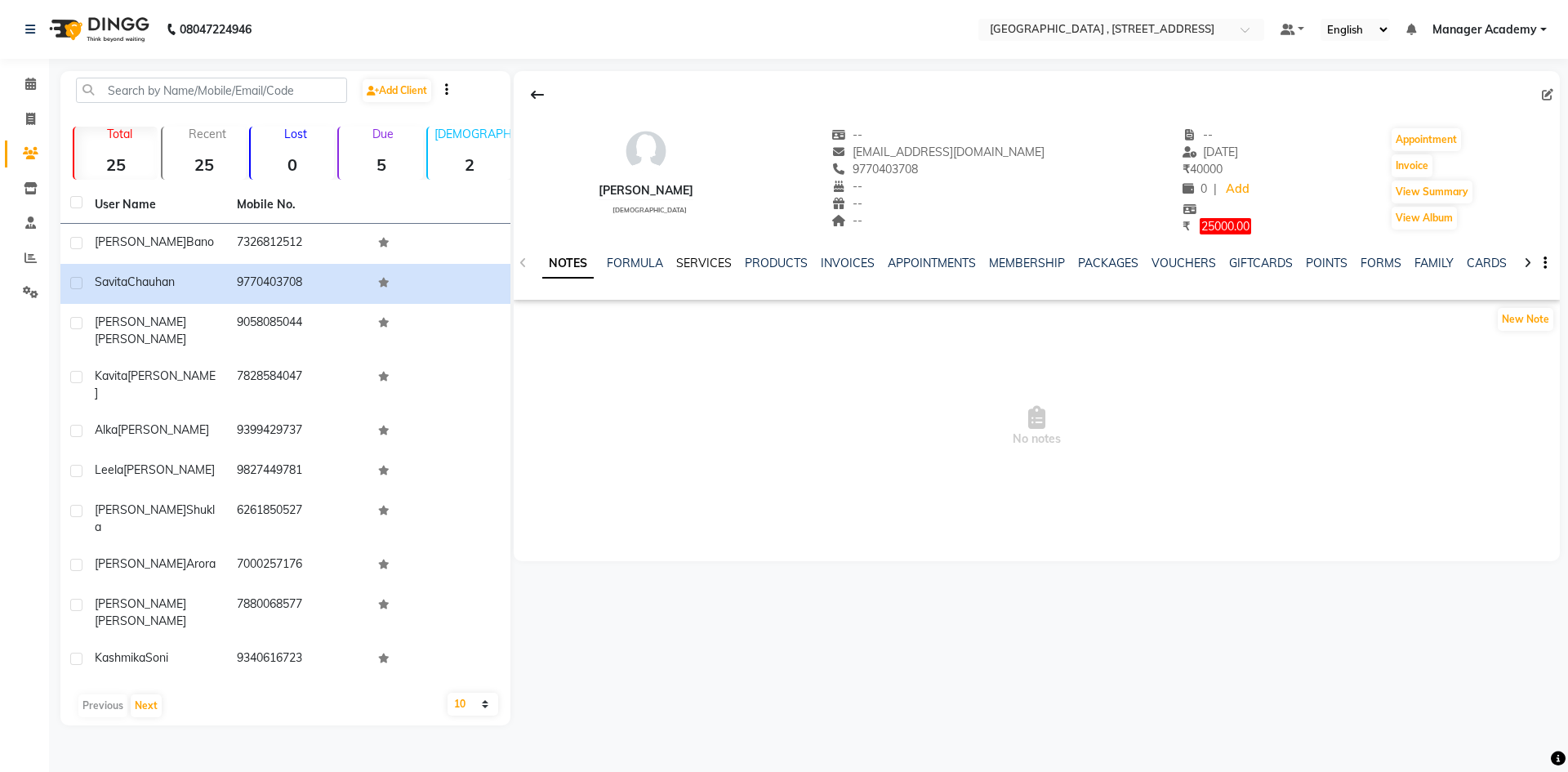
click at [716, 256] on link "SERVICES" at bounding box center [704, 263] width 55 height 15
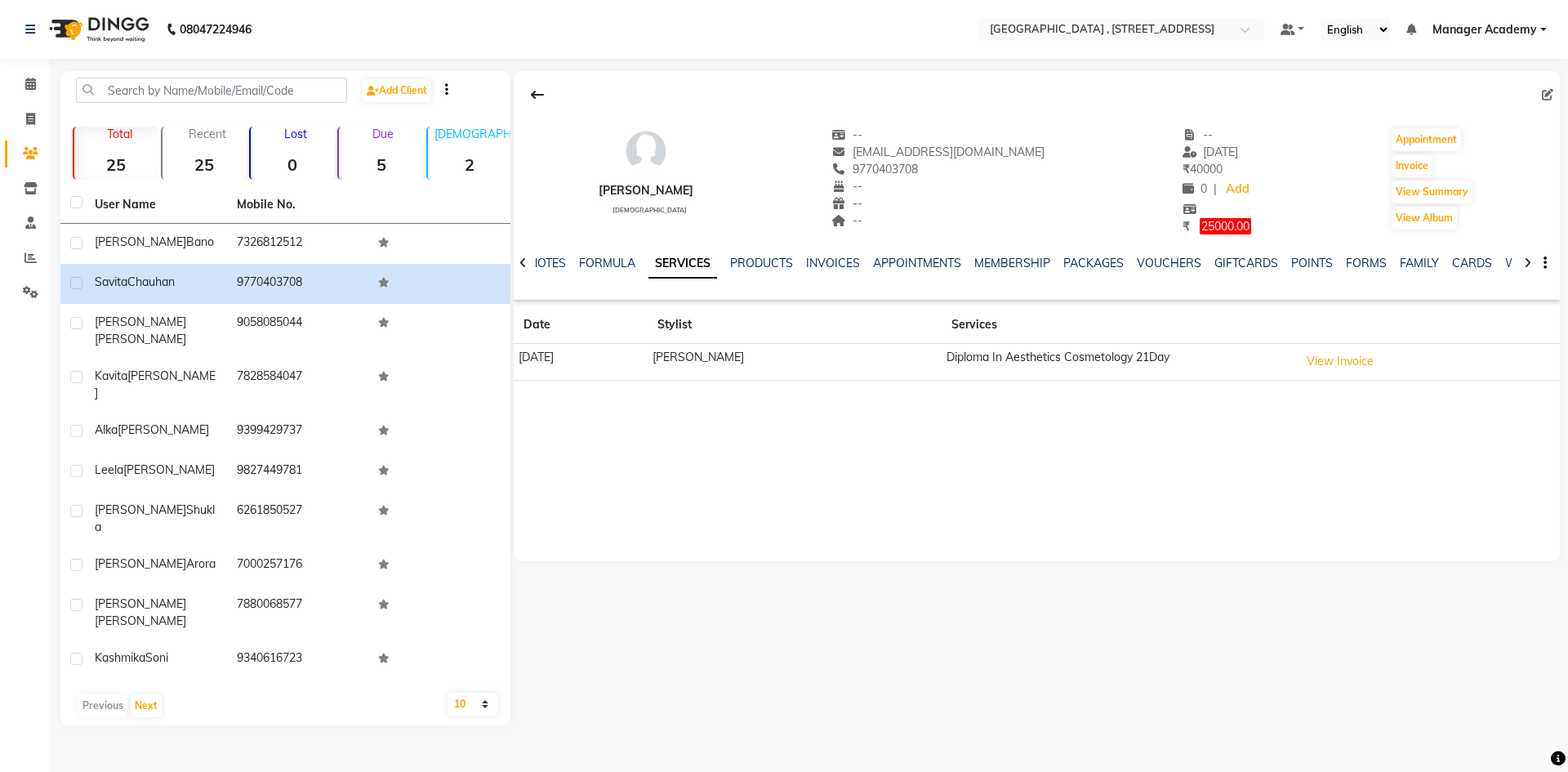
click at [827, 275] on div "NOTES FORMULA SERVICES PRODUCTS INVOICES APPOINTMENTS MEMBERSHIP PACKAGES VOUCH…" at bounding box center [1017, 270] width 949 height 31
click at [827, 270] on div "INVOICES" at bounding box center [832, 263] width 54 height 17
click at [829, 269] on link "INVOICES" at bounding box center [832, 263] width 54 height 15
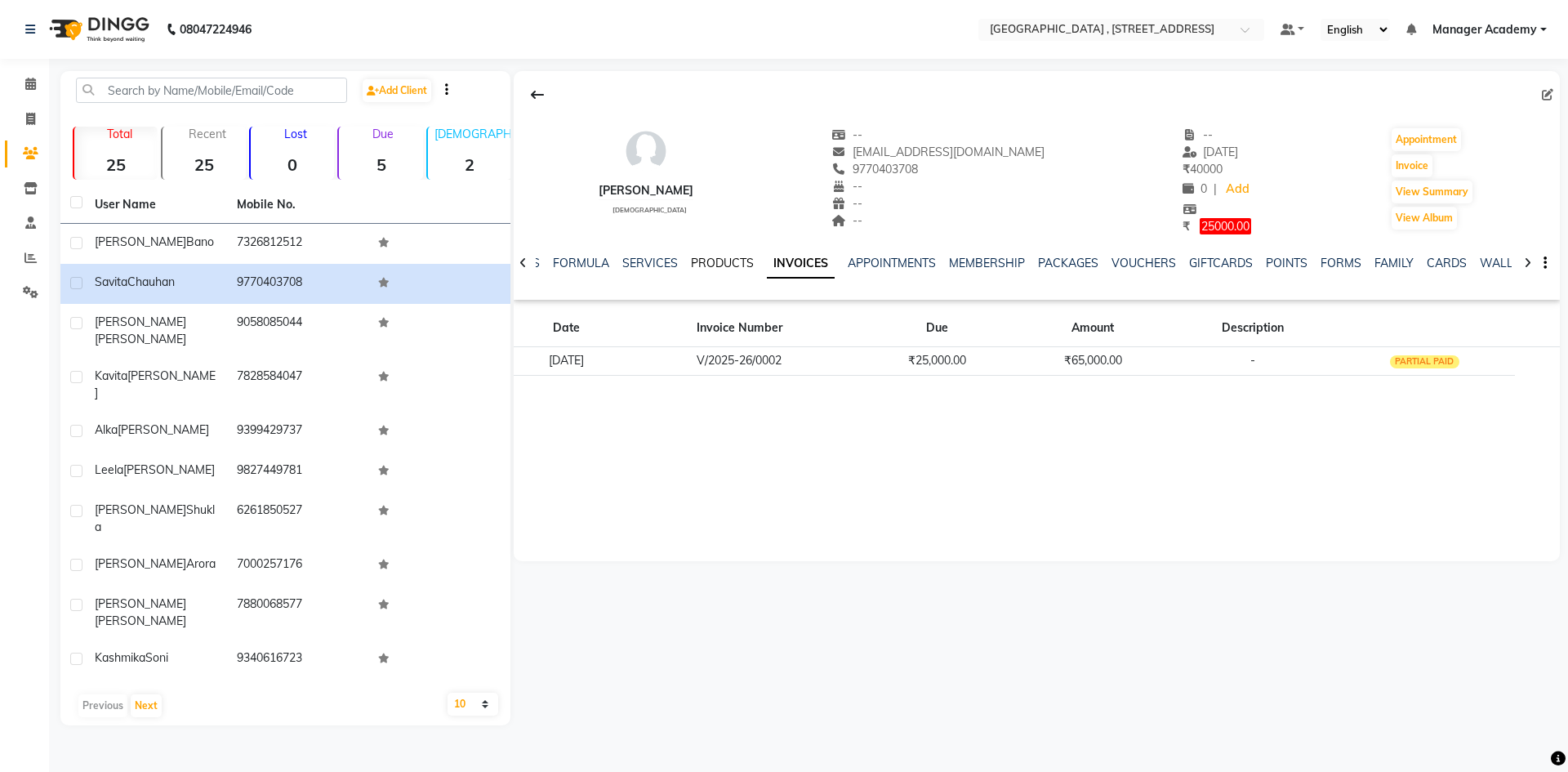
drag, startPoint x: 705, startPoint y: 248, endPoint x: 709, endPoint y: 257, distance: 9.8
click at [705, 250] on div "NOTES FORMULA SERVICES PRODUCTS INVOICES APPOINTMENTS MEMBERSHIP PACKAGES VOUCH…" at bounding box center [1037, 263] width 1046 height 56
click at [709, 258] on link "PRODUCTS" at bounding box center [722, 263] width 63 height 15
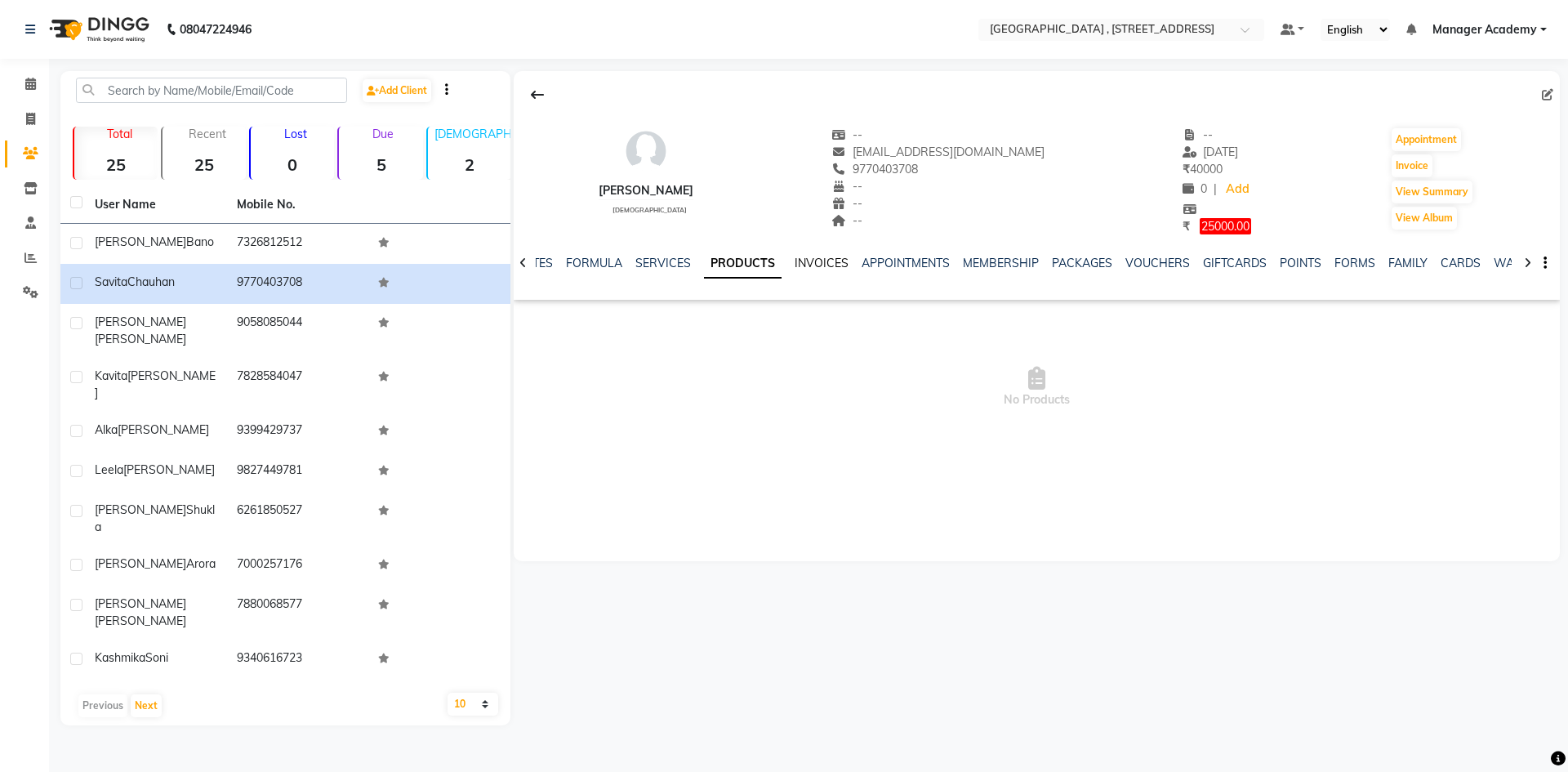
drag, startPoint x: 848, startPoint y: 249, endPoint x: 818, endPoint y: 269, distance: 36.1
click at [827, 265] on div "NOTES FORMULA SERVICES PRODUCTS INVOICES APPOINTMENTS MEMBERSHIP PACKAGES VOUCH…" at bounding box center [1037, 263] width 1046 height 56
click at [818, 269] on link "INVOICES" at bounding box center [821, 263] width 54 height 15
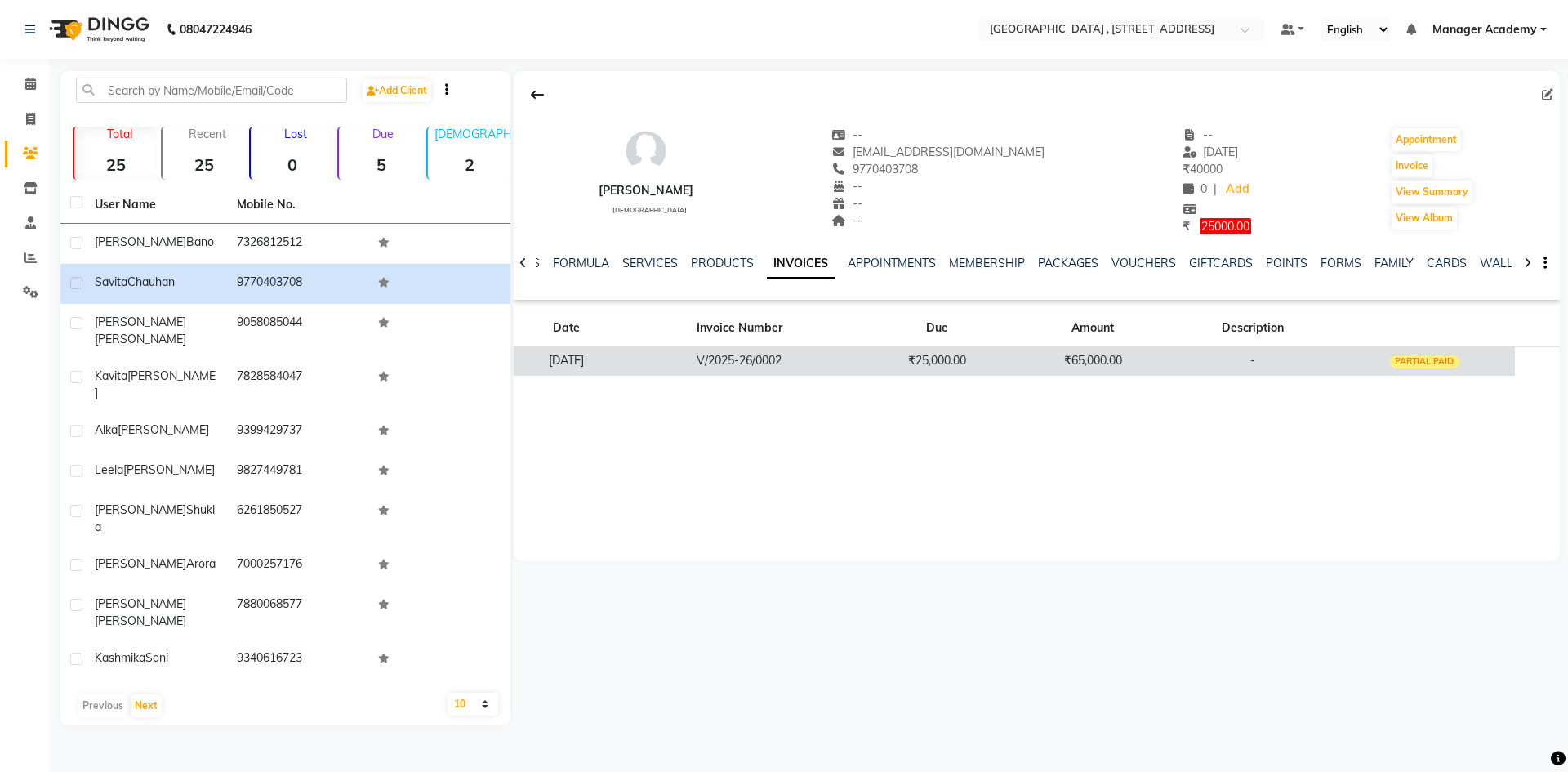
click at [808, 366] on td "V/2025-26/0002" at bounding box center [740, 360] width 240 height 29
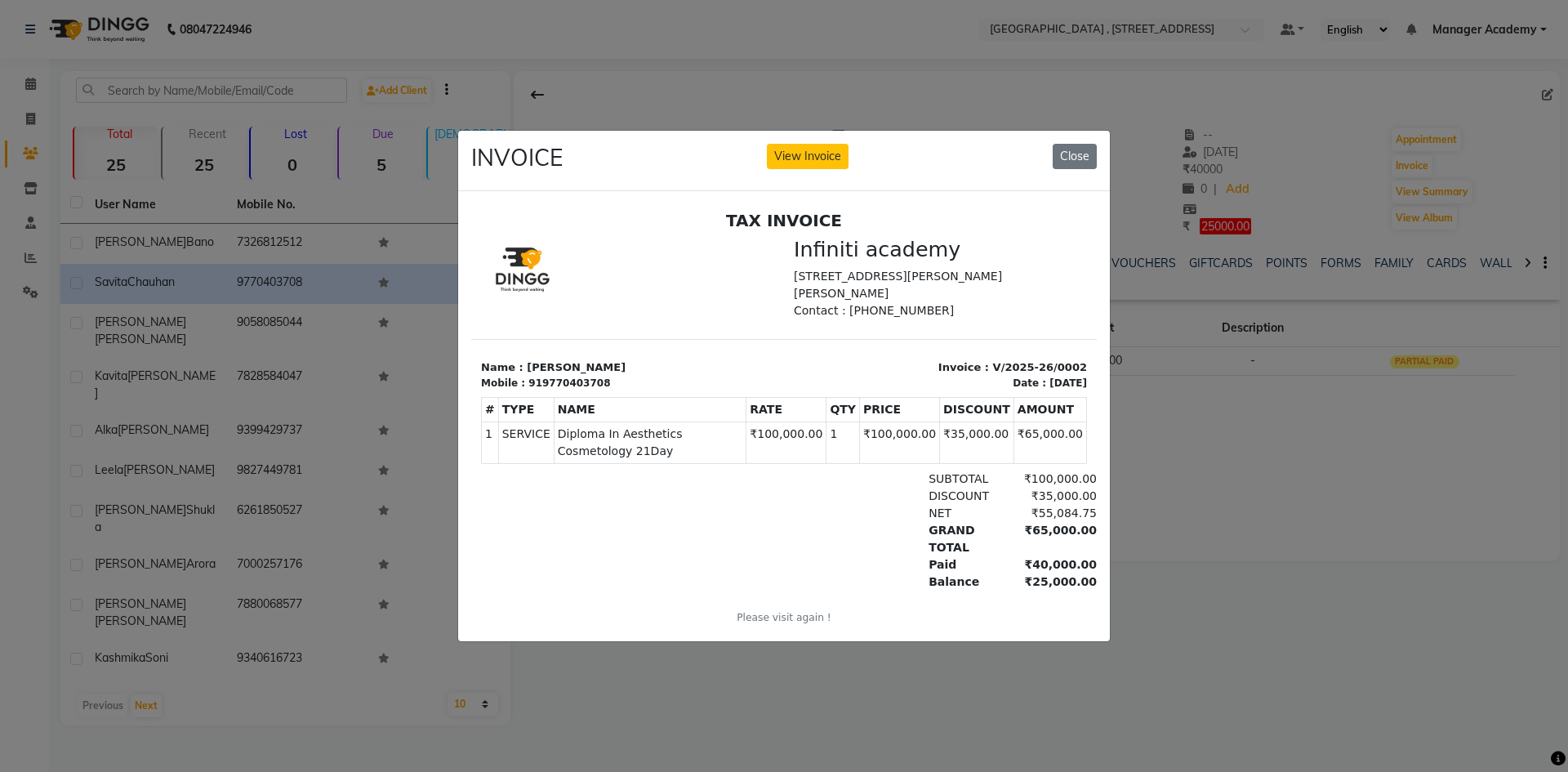
click at [1059, 164] on div "INVOICE View Invoice Close" at bounding box center [784, 161] width 652 height 61
click at [1081, 156] on button "Close" at bounding box center [1075, 157] width 44 height 26
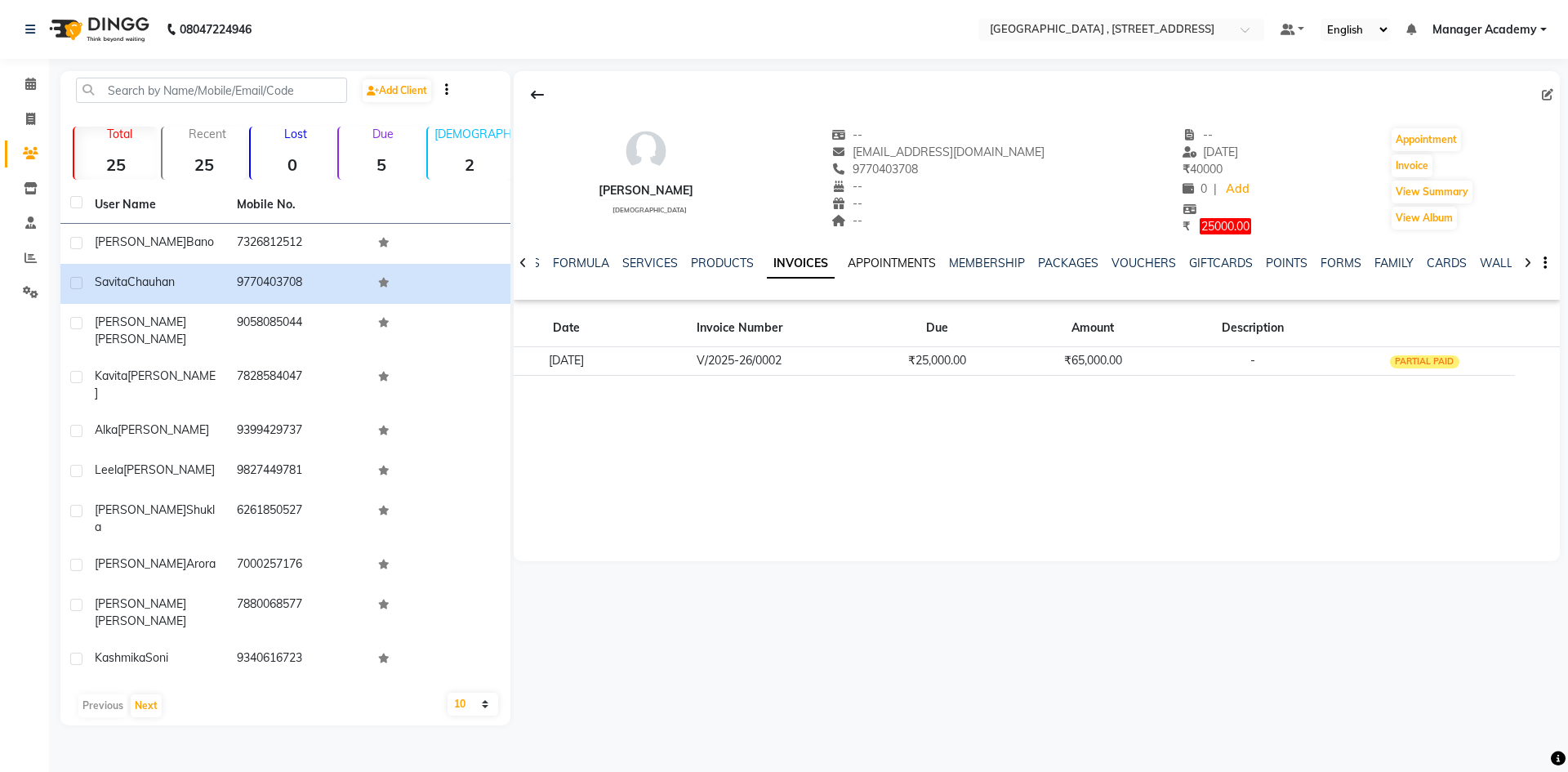
click at [896, 267] on link "APPOINTMENTS" at bounding box center [892, 263] width 89 height 15
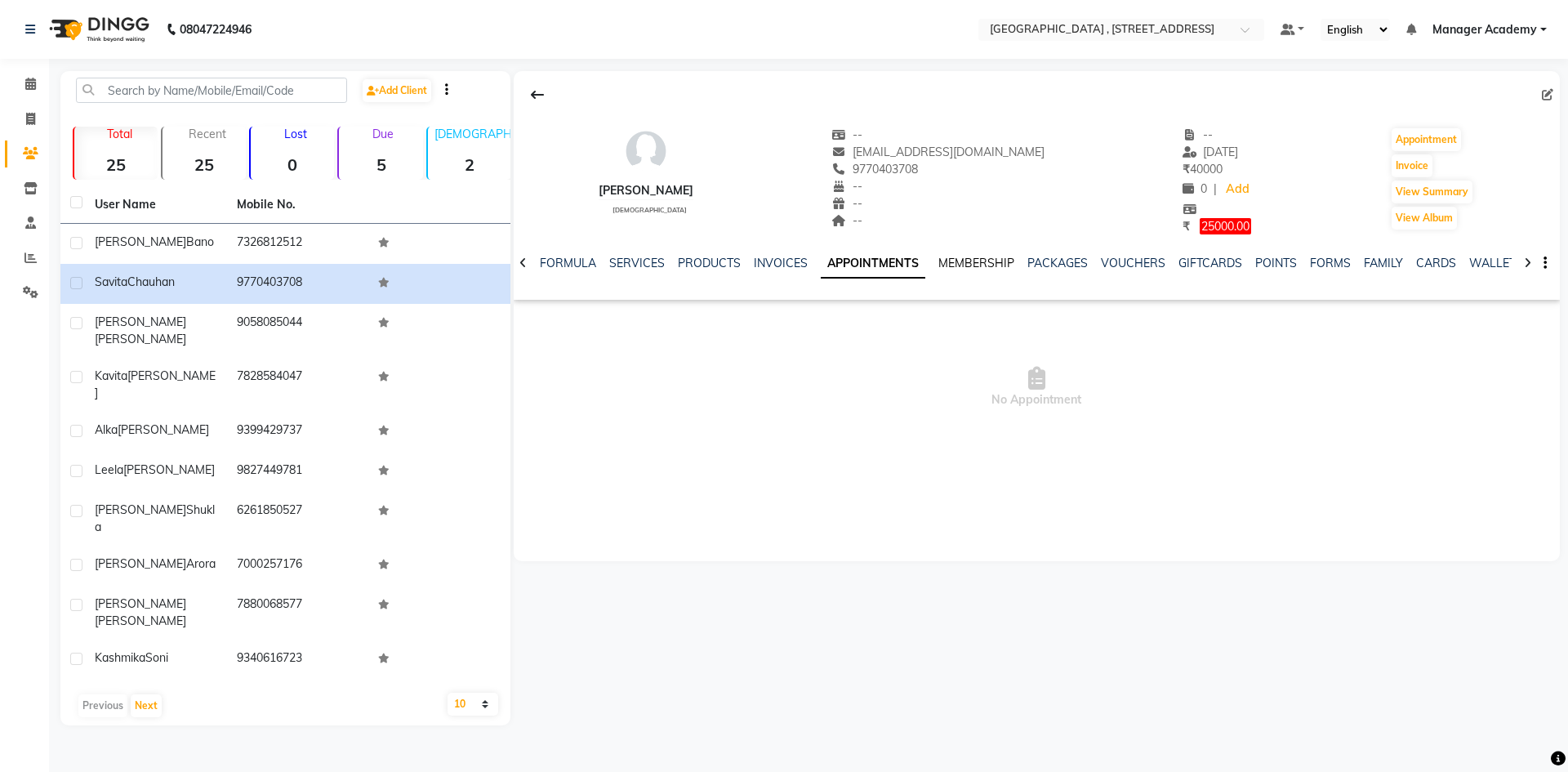
click at [956, 264] on link "MEMBERSHIP" at bounding box center [976, 263] width 76 height 15
click at [852, 252] on div "NOTES FORMULA SERVICES PRODUCTS INVOICES APPOINTMENTS MEMBERSHIP PACKAGES VOUCH…" at bounding box center [1037, 263] width 1046 height 56
drag, startPoint x: 836, startPoint y: 269, endPoint x: 780, endPoint y: 284, distance: 58.0
click at [835, 269] on link "APPOINTMENTS" at bounding box center [852, 263] width 89 height 15
click at [771, 276] on div "NOTES FORMULA SERVICES PRODUCTS INVOICES APPOINTMENTS MEMBERSHIP PACKAGES VOUCH…" at bounding box center [1017, 270] width 949 height 31
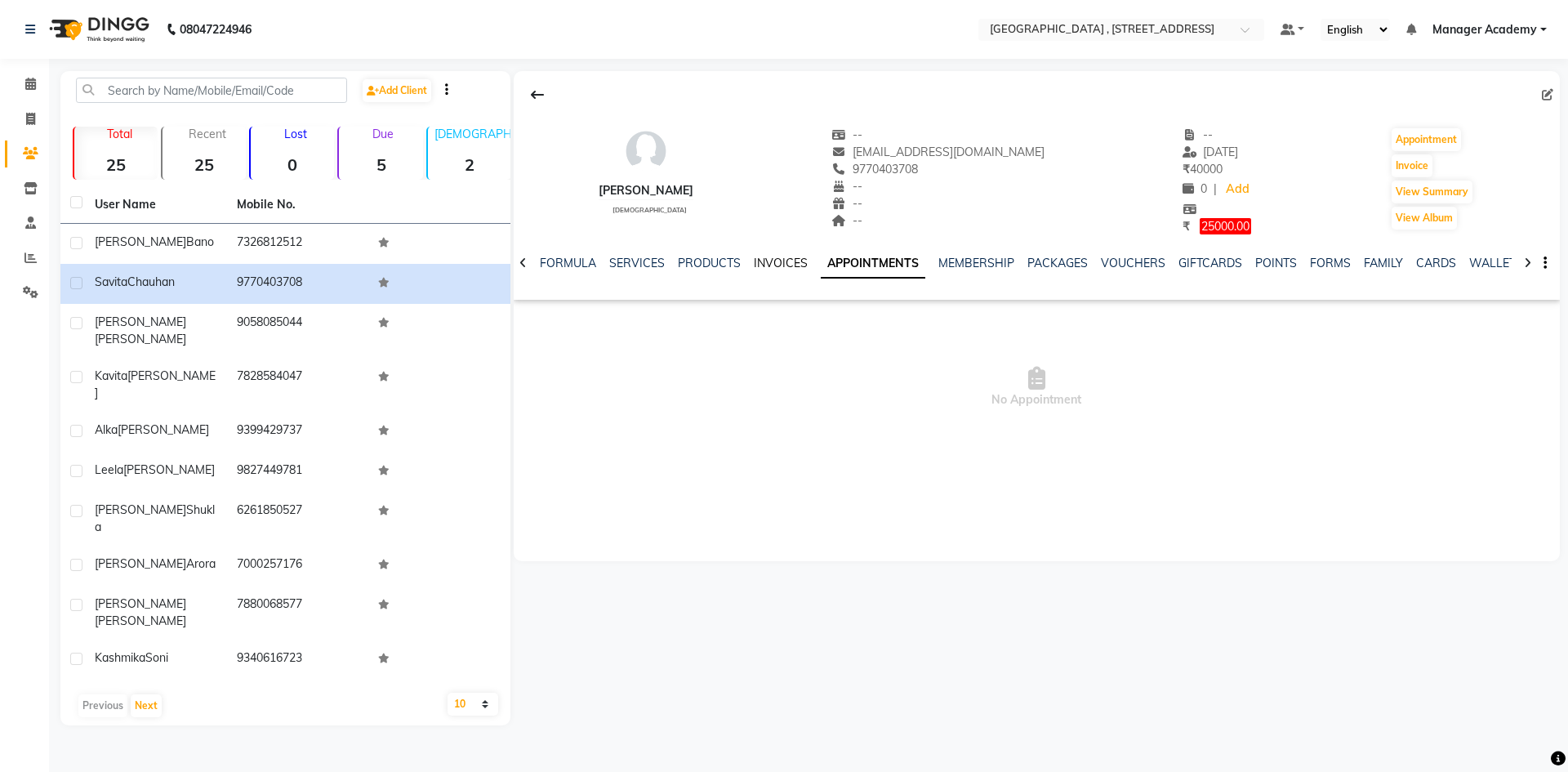
click at [781, 261] on link "INVOICES" at bounding box center [780, 263] width 54 height 15
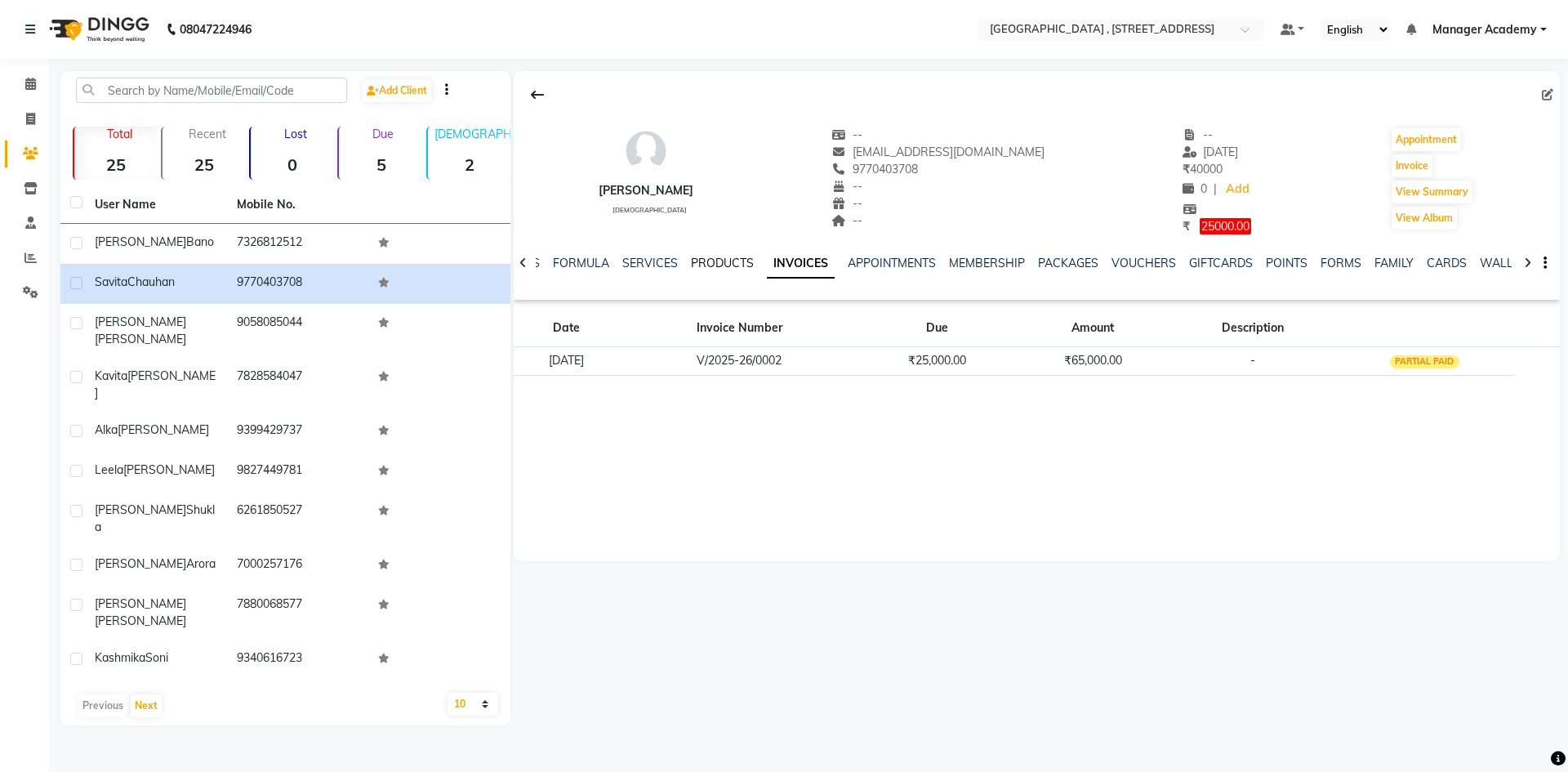
click at [739, 263] on link "PRODUCTS" at bounding box center [722, 263] width 63 height 15
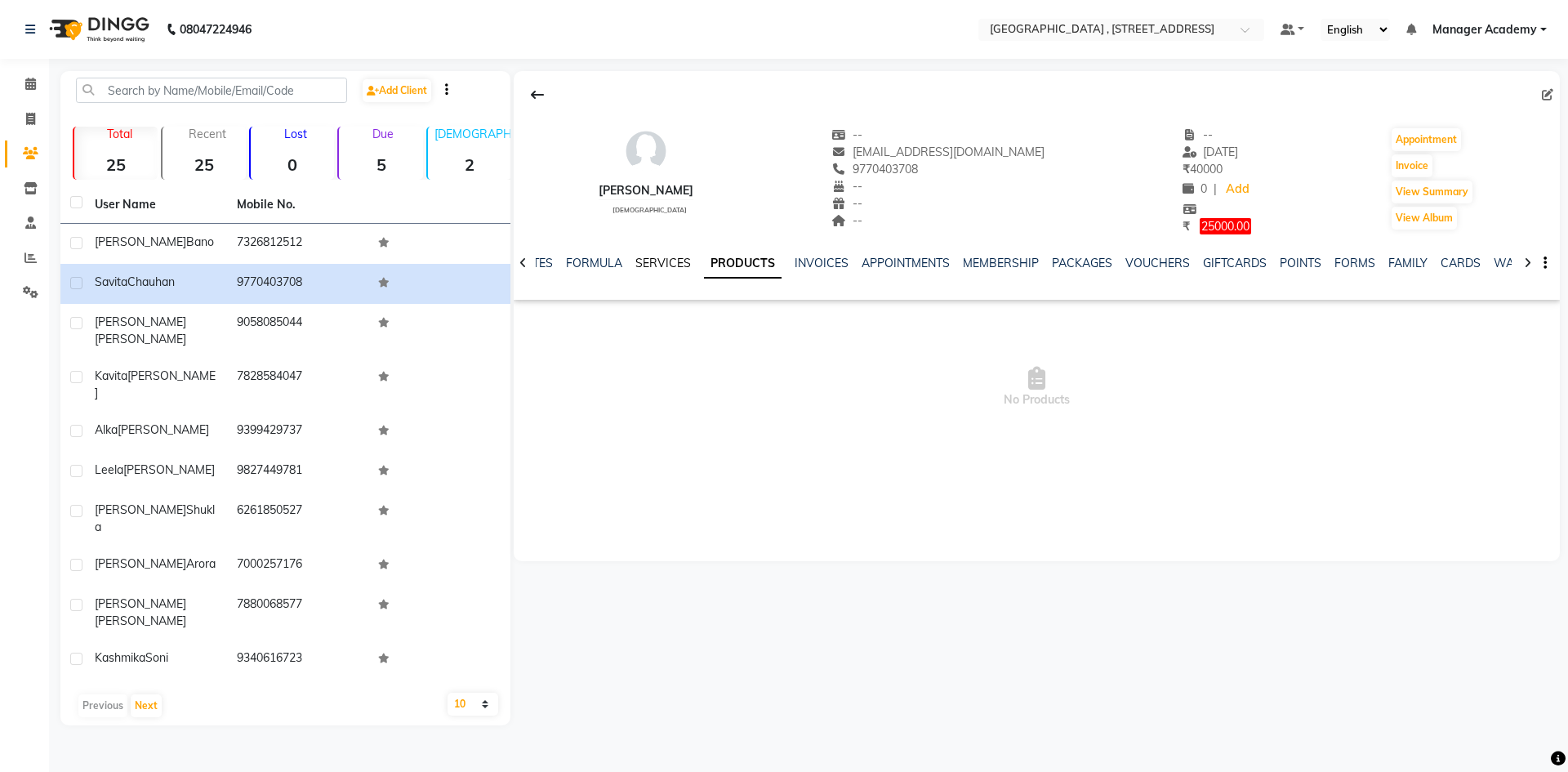
click at [678, 262] on link "SERVICES" at bounding box center [663, 263] width 55 height 15
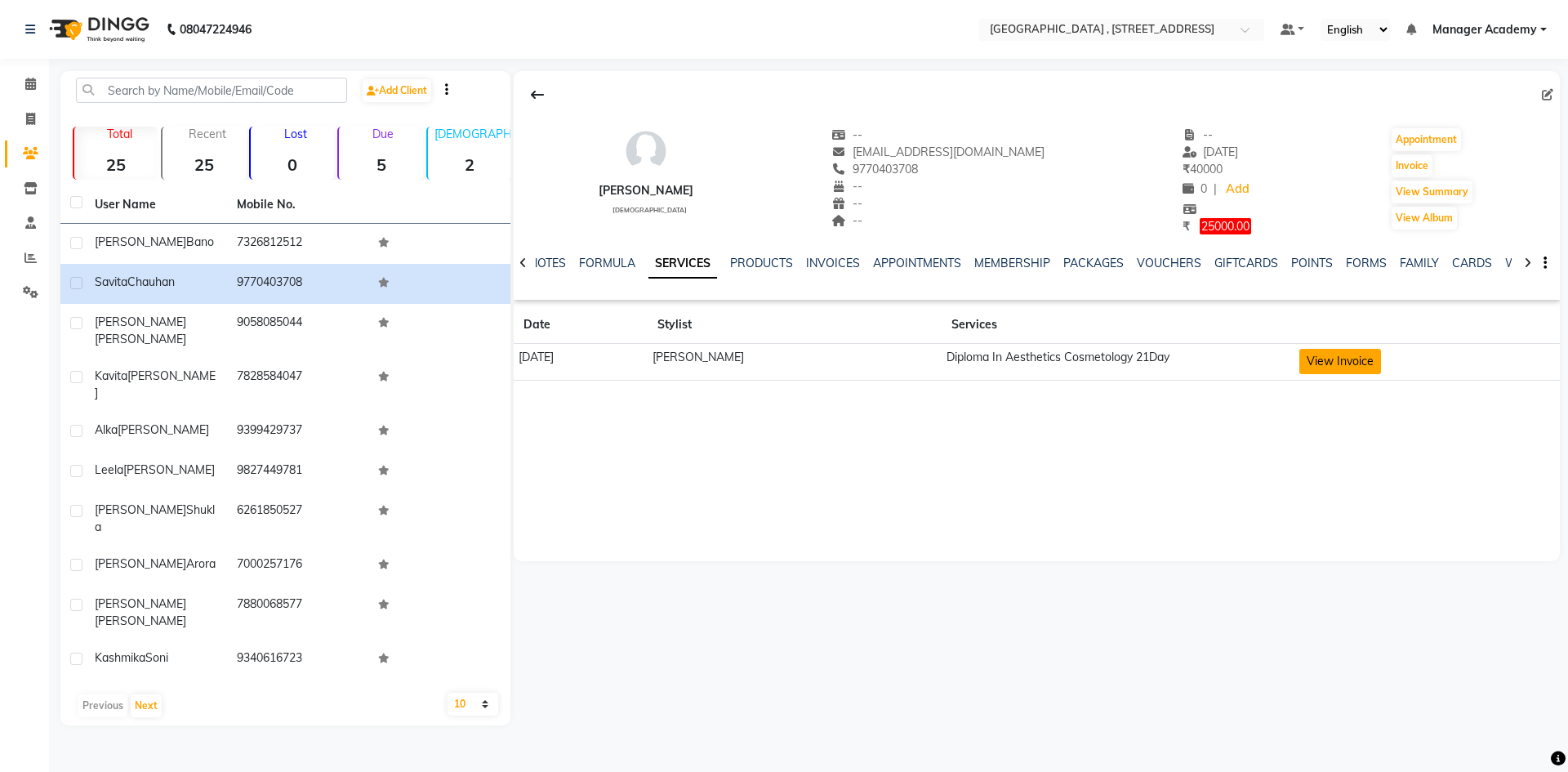
click at [1303, 361] on button "View Invoice" at bounding box center [1339, 361] width 82 height 26
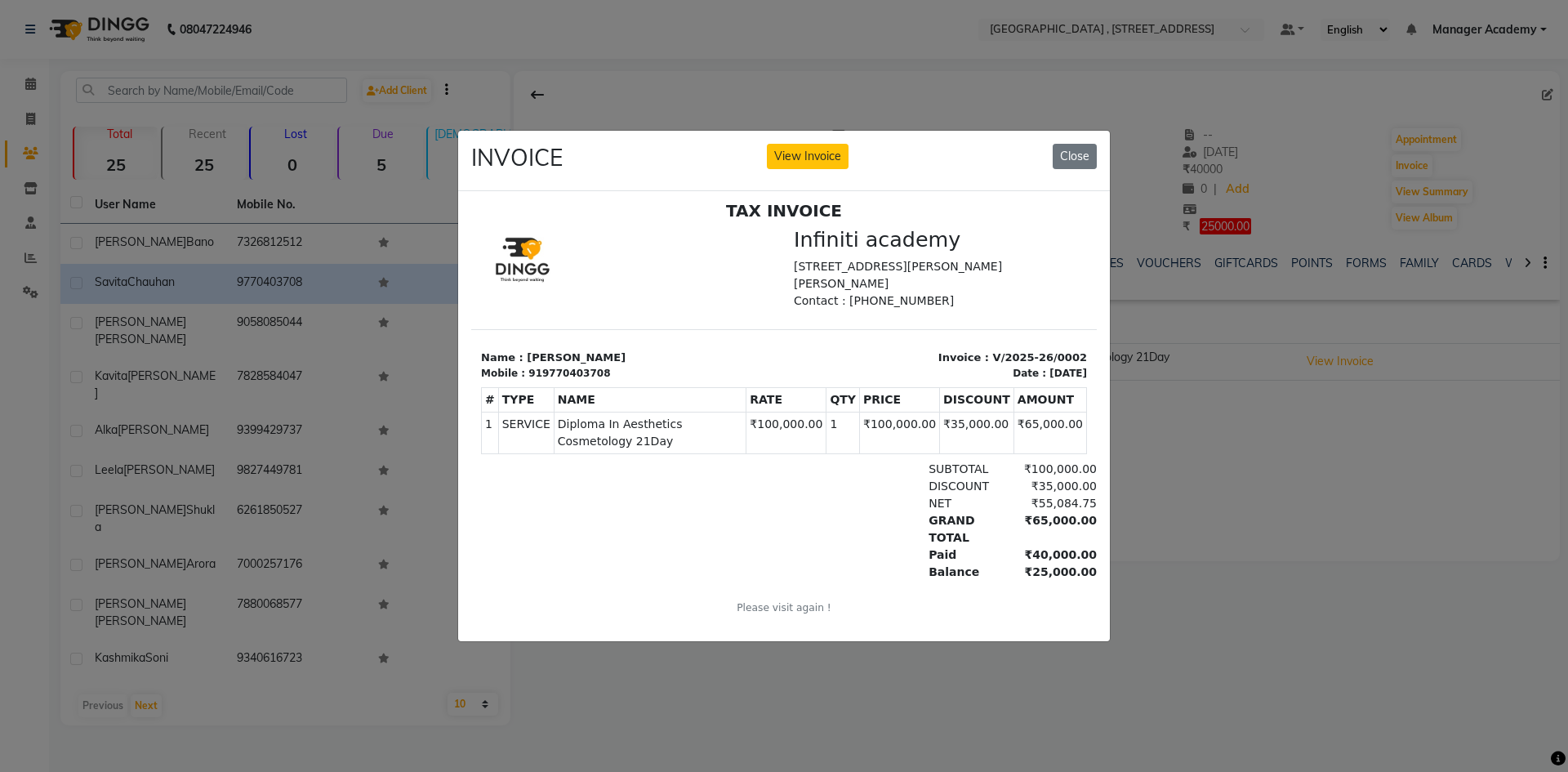
scroll to position [13, 0]
click at [1081, 151] on button "Close" at bounding box center [1075, 157] width 44 height 26
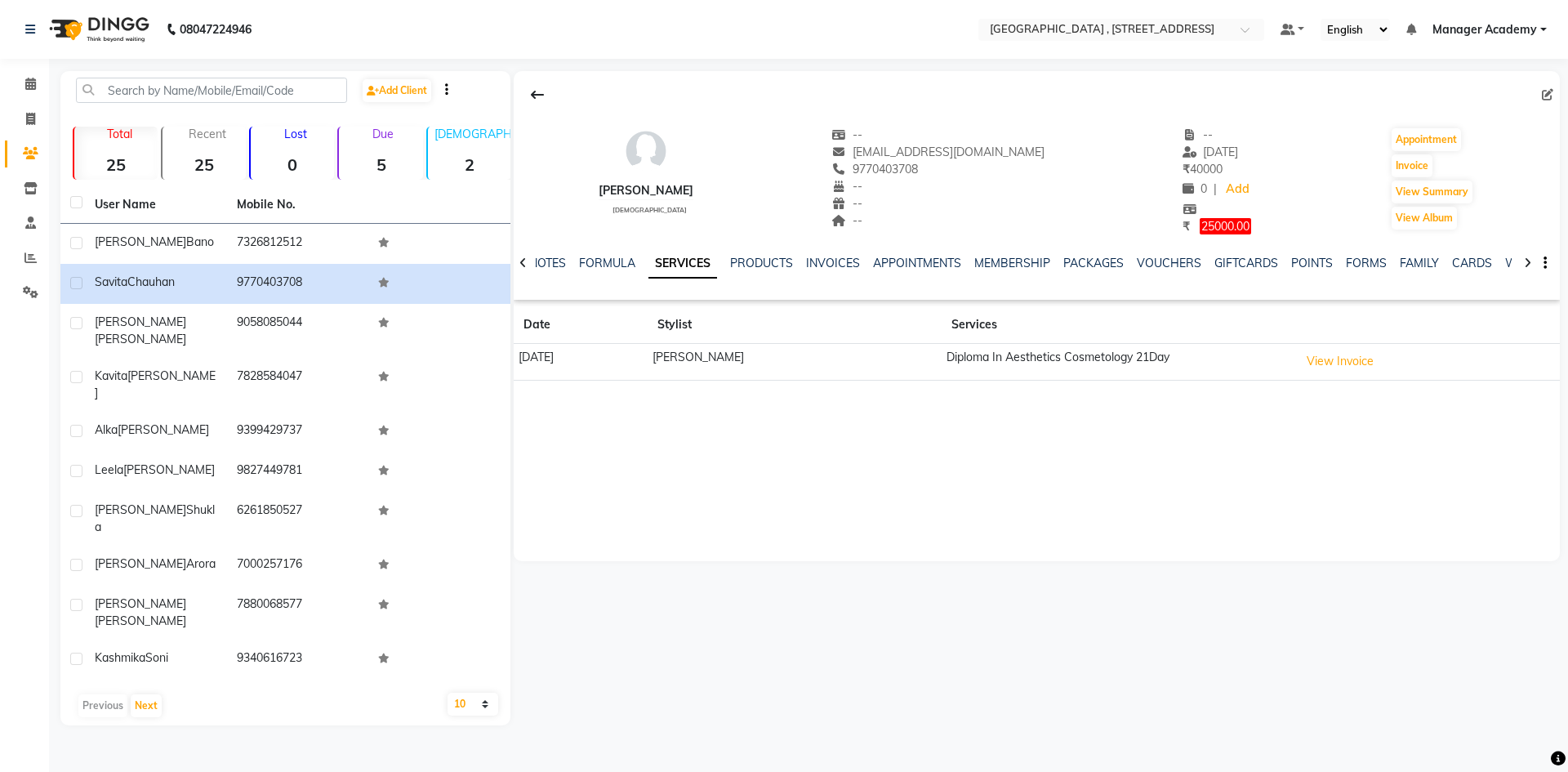
click at [599, 244] on div "NOTES FORMULA SERVICES PRODUCTS INVOICES APPOINTMENTS MEMBERSHIP PACKAGES VOUCH…" at bounding box center [1037, 263] width 1046 height 56
click at [35, 122] on span at bounding box center [31, 119] width 29 height 19
select select "8633"
select select "service"
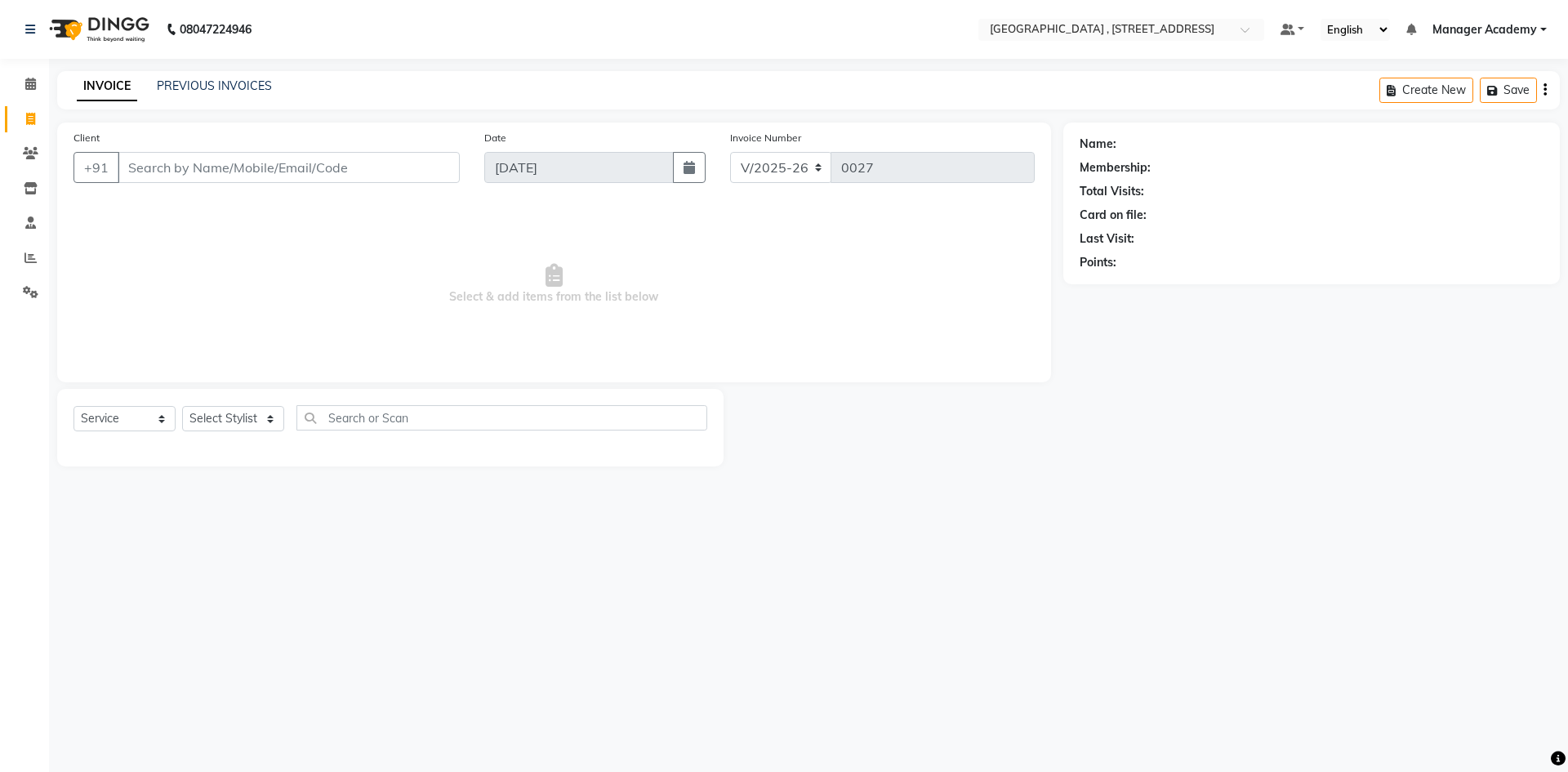
click at [159, 162] on input "Client" at bounding box center [288, 167] width 342 height 32
click at [256, 89] on link "PREVIOUS INVOICES" at bounding box center [214, 86] width 115 height 15
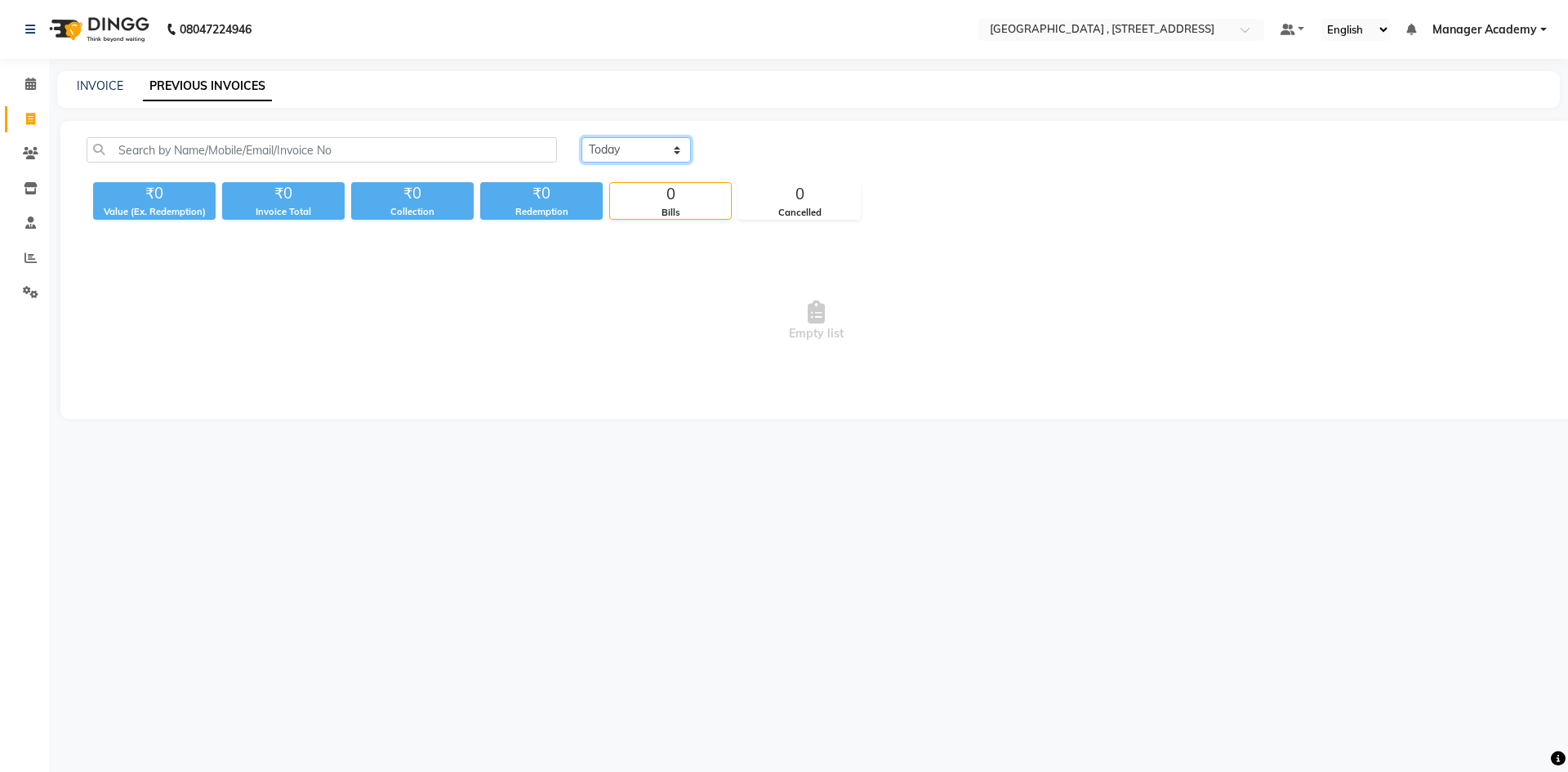
click at [607, 143] on select "Today Yesterday Custom Range" at bounding box center [635, 150] width 109 height 26
select select "range"
click at [581, 137] on select "Today Yesterday Custom Range" at bounding box center [635, 150] width 109 height 26
click at [757, 158] on input "[DATE]" at bounding box center [769, 150] width 114 height 23
select select "9"
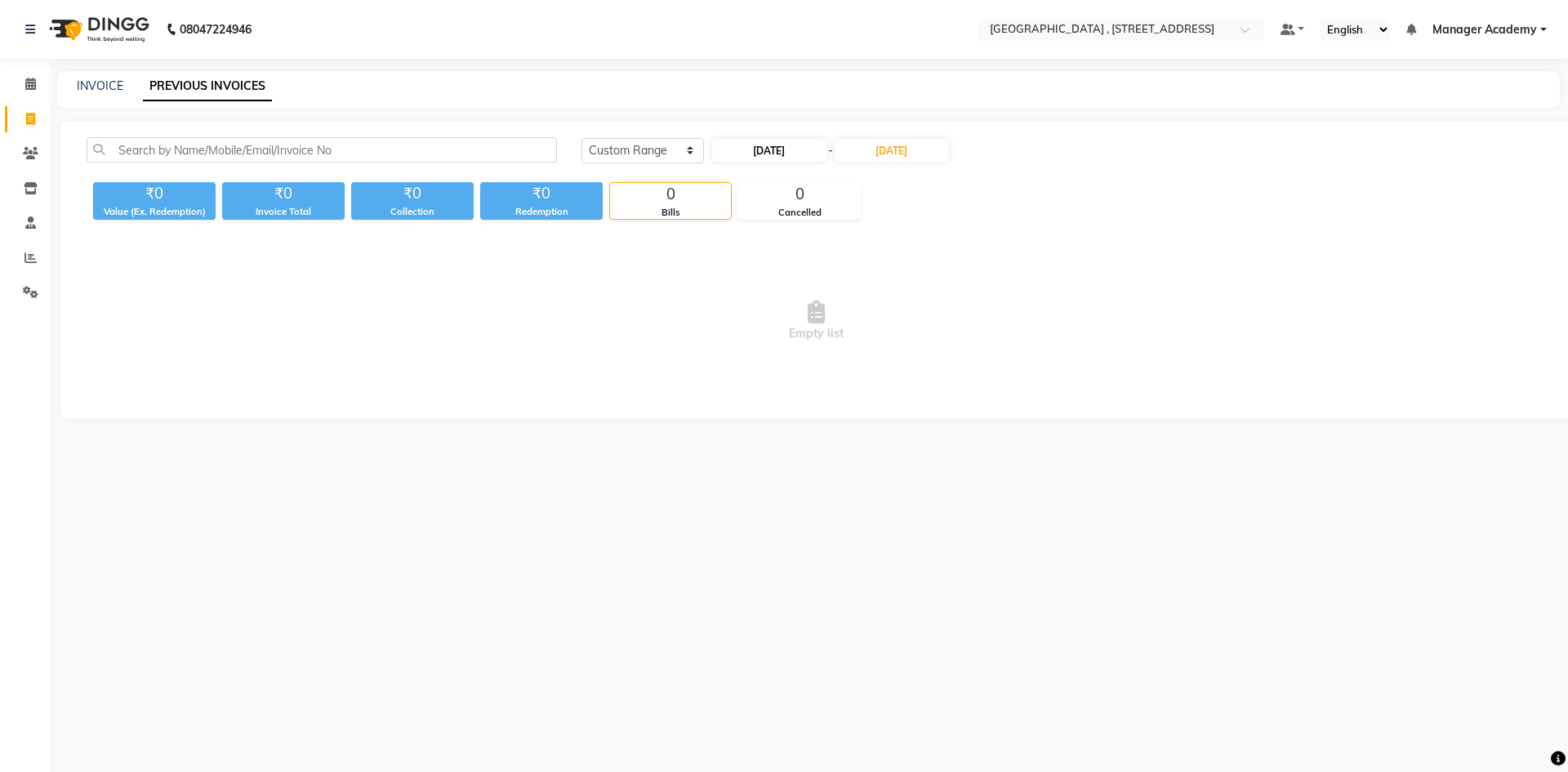
select select "2025"
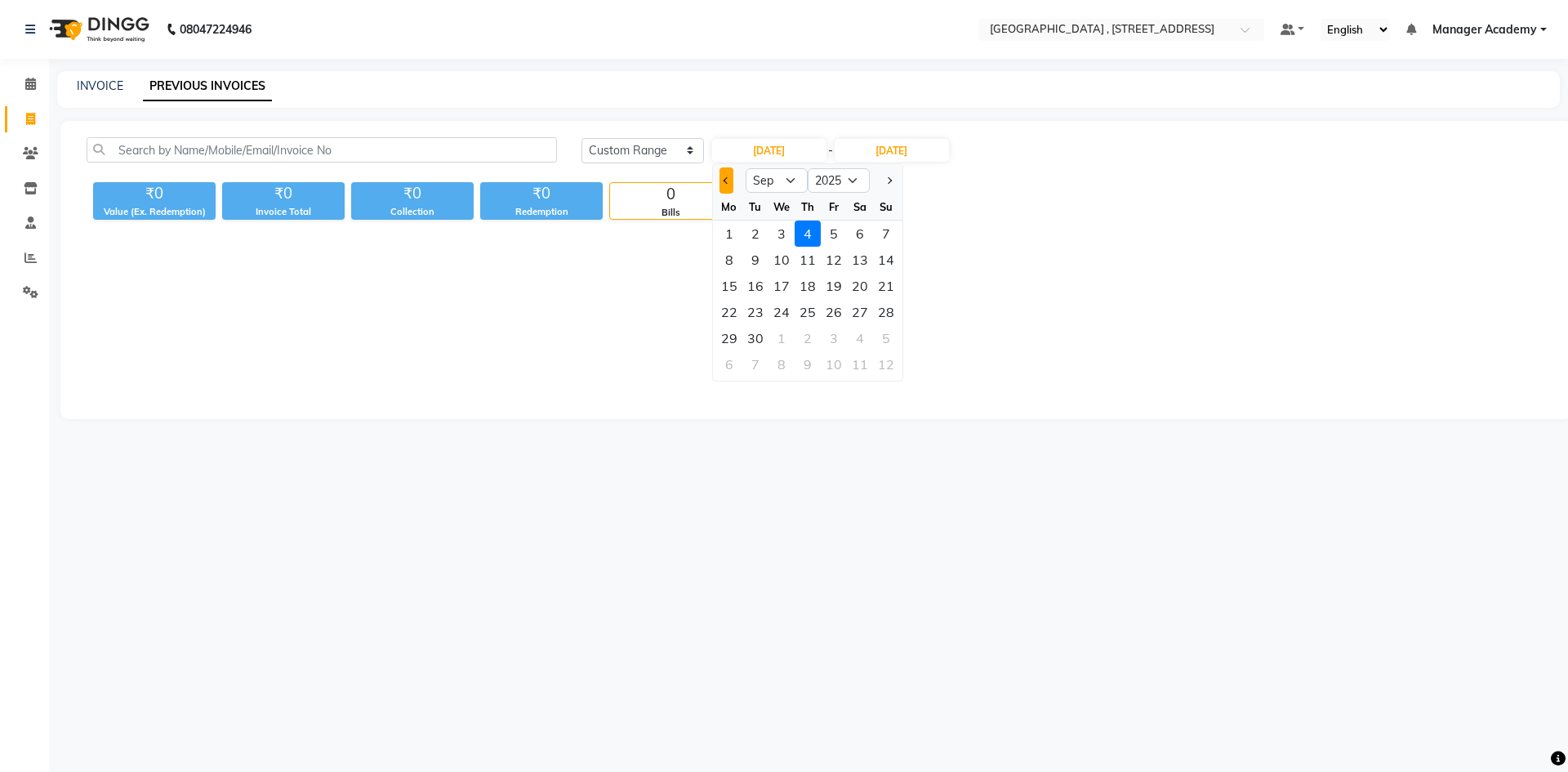
click at [729, 179] on span "Previous month" at bounding box center [726, 180] width 7 height 7
select select "7"
click at [837, 312] on div "25" at bounding box center [833, 311] width 27 height 27
type input "25-07-2025"
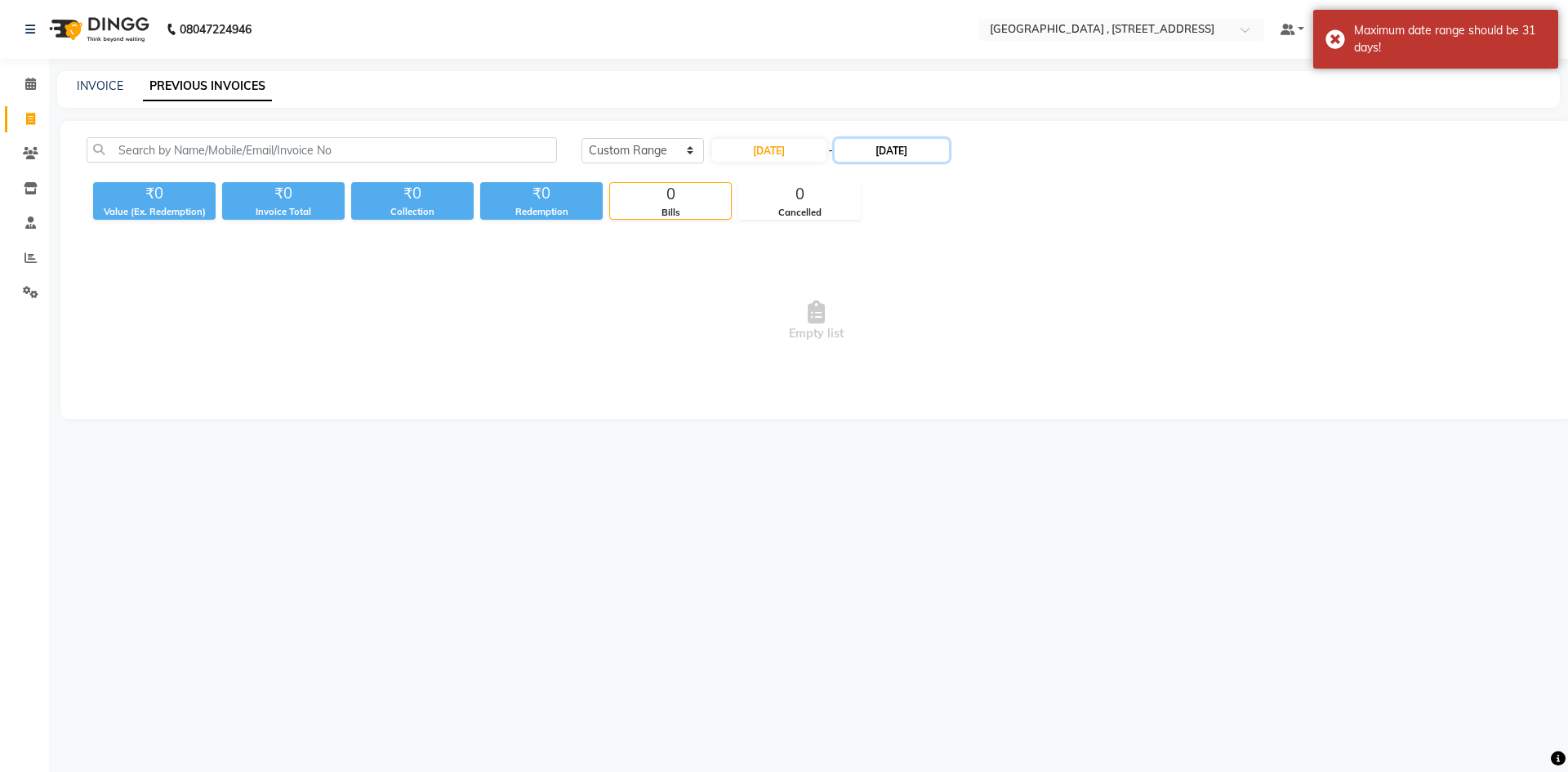
click at [891, 156] on input "[DATE]" at bounding box center [891, 150] width 114 height 23
select select "9"
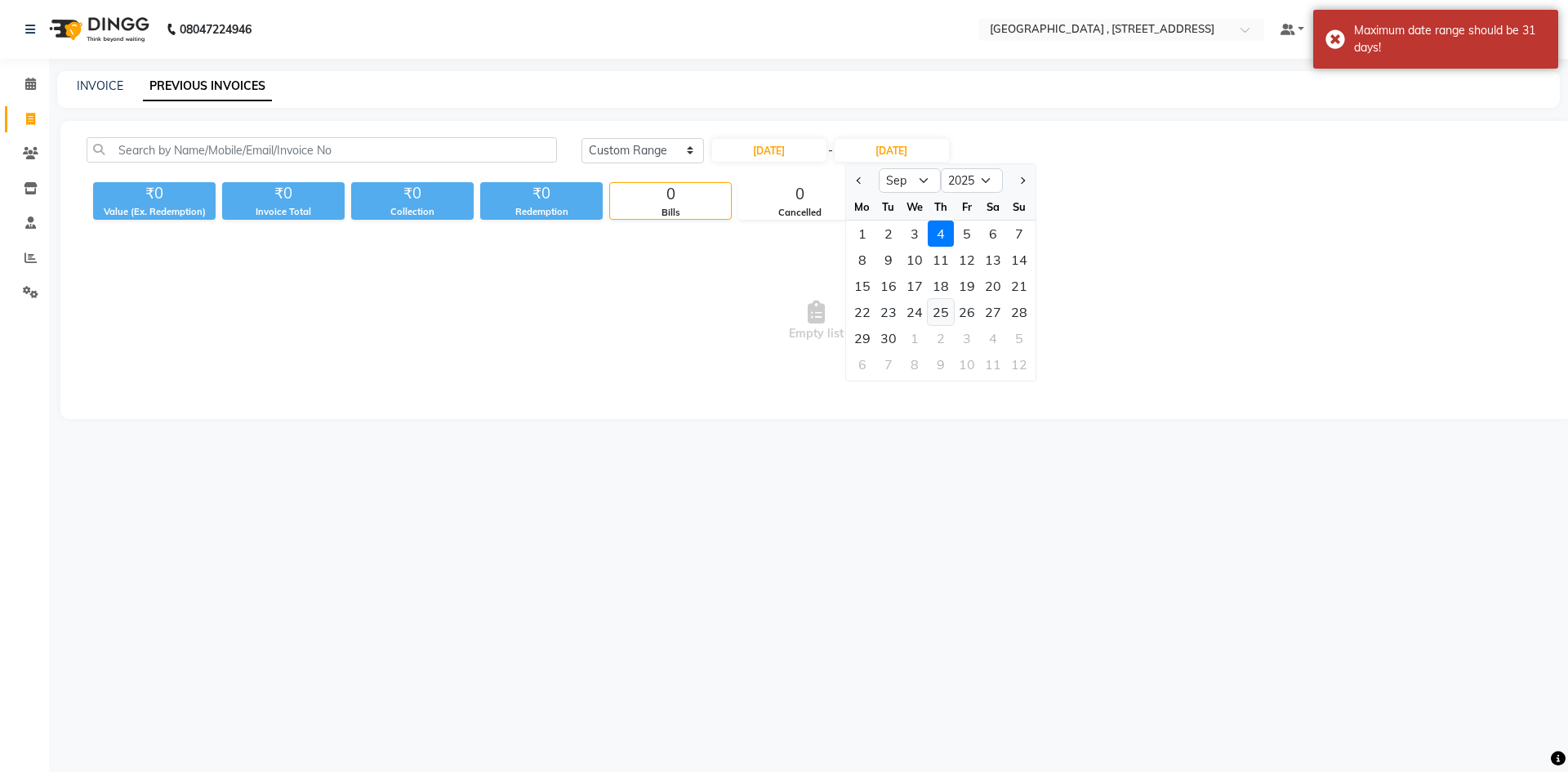
click at [946, 312] on div "25" at bounding box center [941, 311] width 27 height 27
type input "25-09-2025"
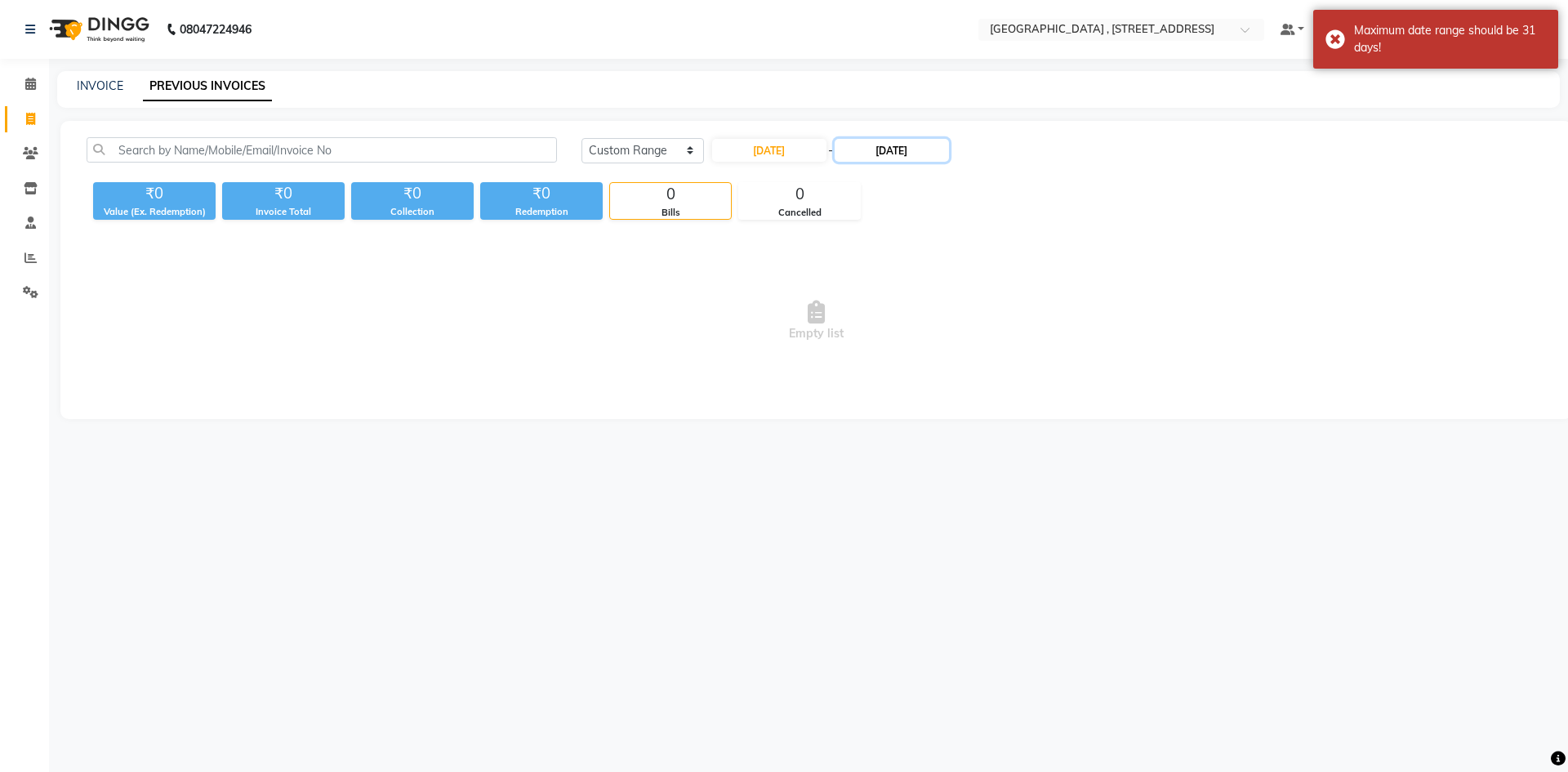
click at [880, 150] on input "25-09-2025" at bounding box center [891, 150] width 114 height 23
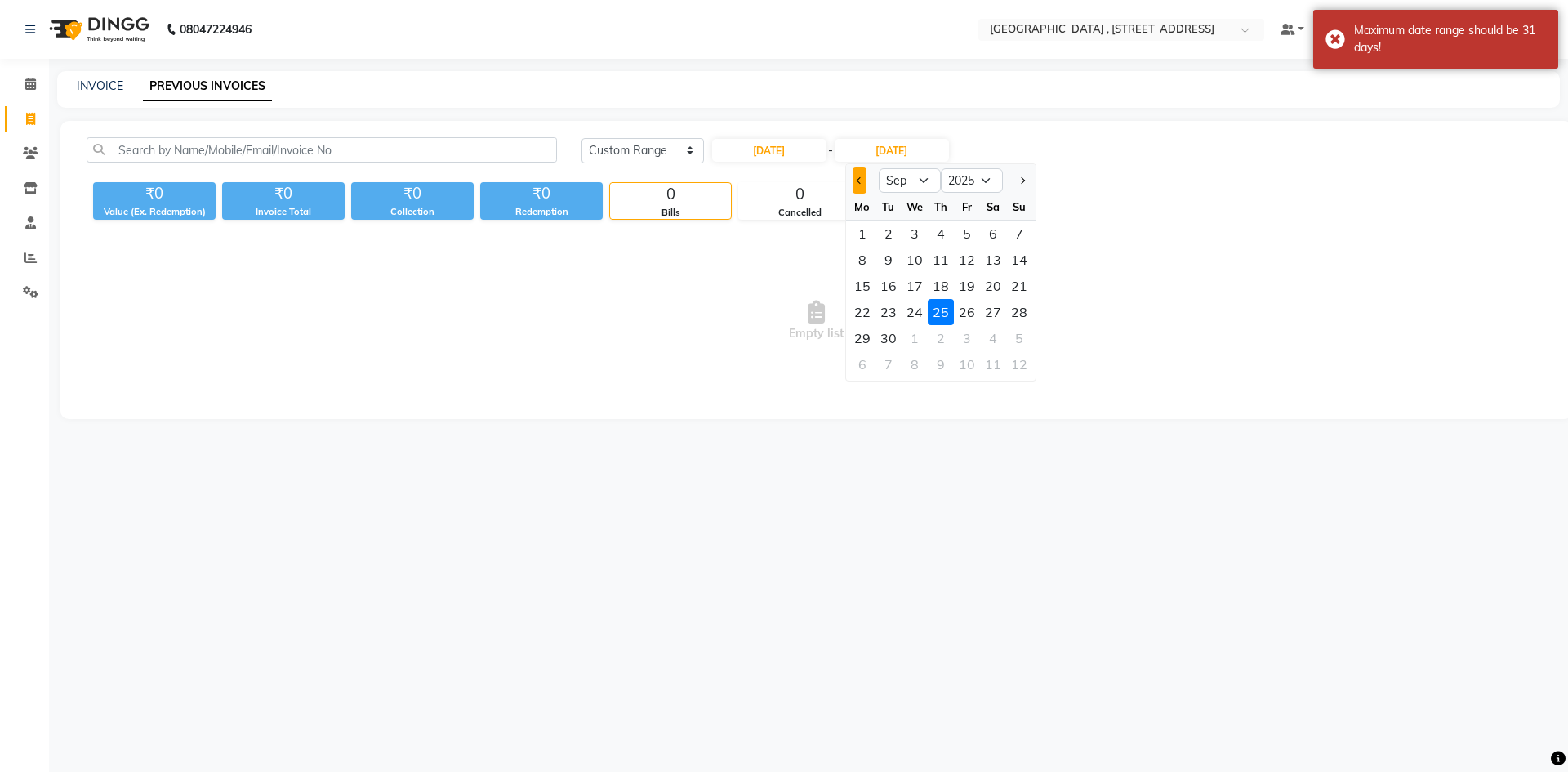
click at [853, 179] on button "Previous month" at bounding box center [860, 180] width 14 height 27
select select "7"
click at [954, 321] on div "25" at bounding box center [966, 311] width 27 height 27
type input "25-07-2025"
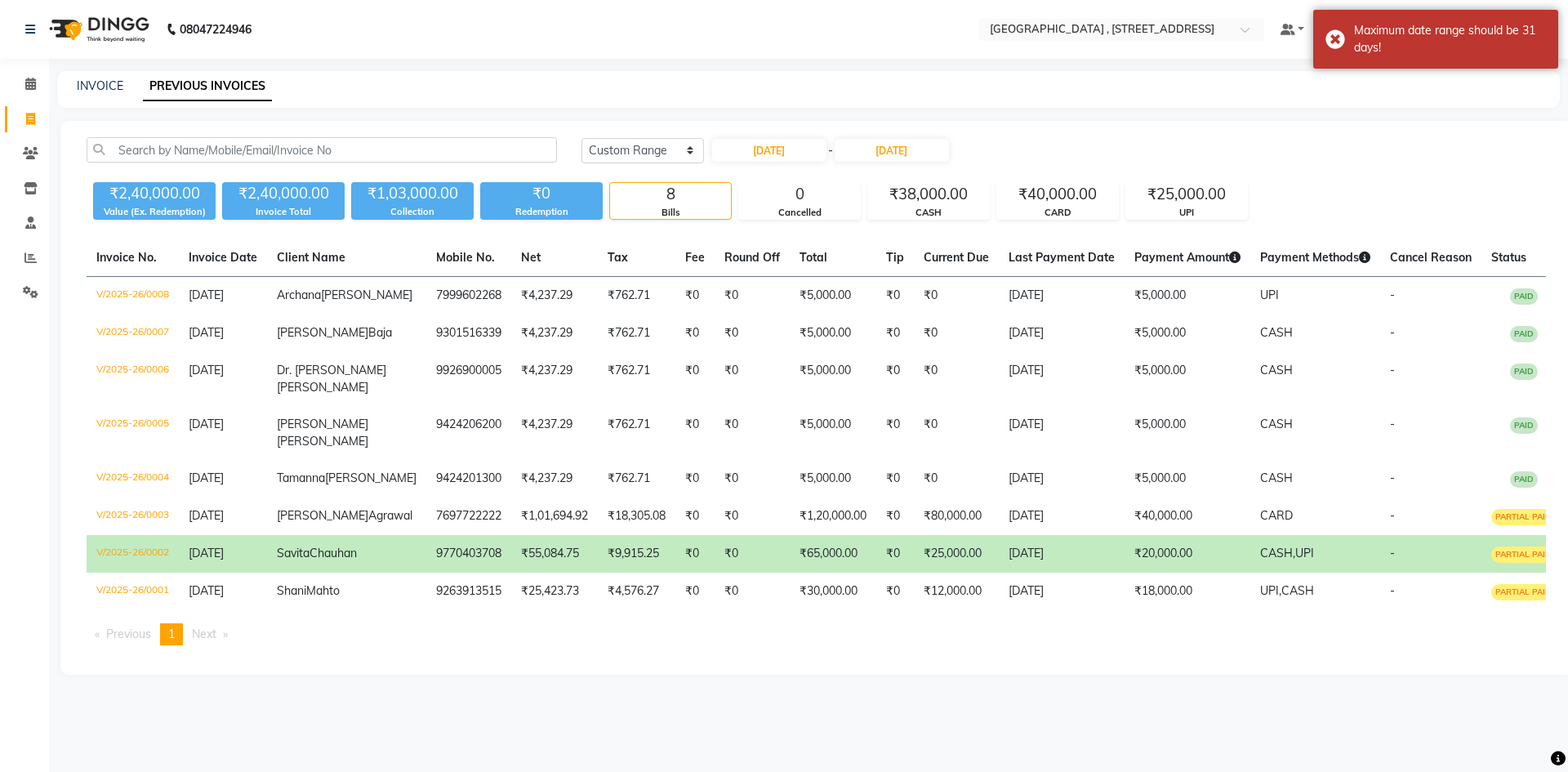
click at [426, 572] on td "9770403708" at bounding box center [469, 553] width 85 height 37
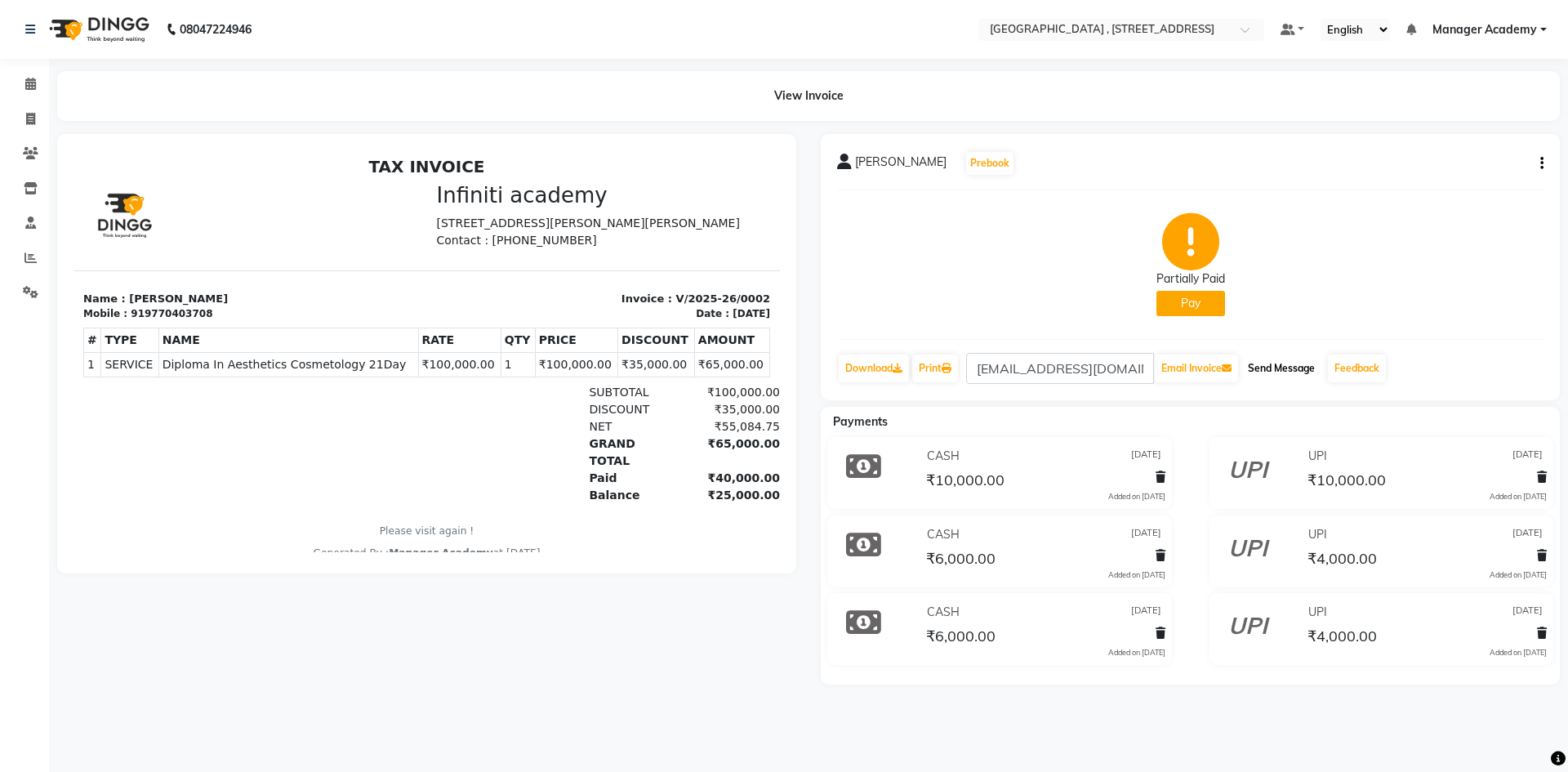
click at [1301, 366] on button "Send Message" at bounding box center [1280, 368] width 80 height 28
click at [948, 360] on link "Print" at bounding box center [935, 368] width 45 height 28
click at [957, 373] on link "Print" at bounding box center [935, 368] width 45 height 28
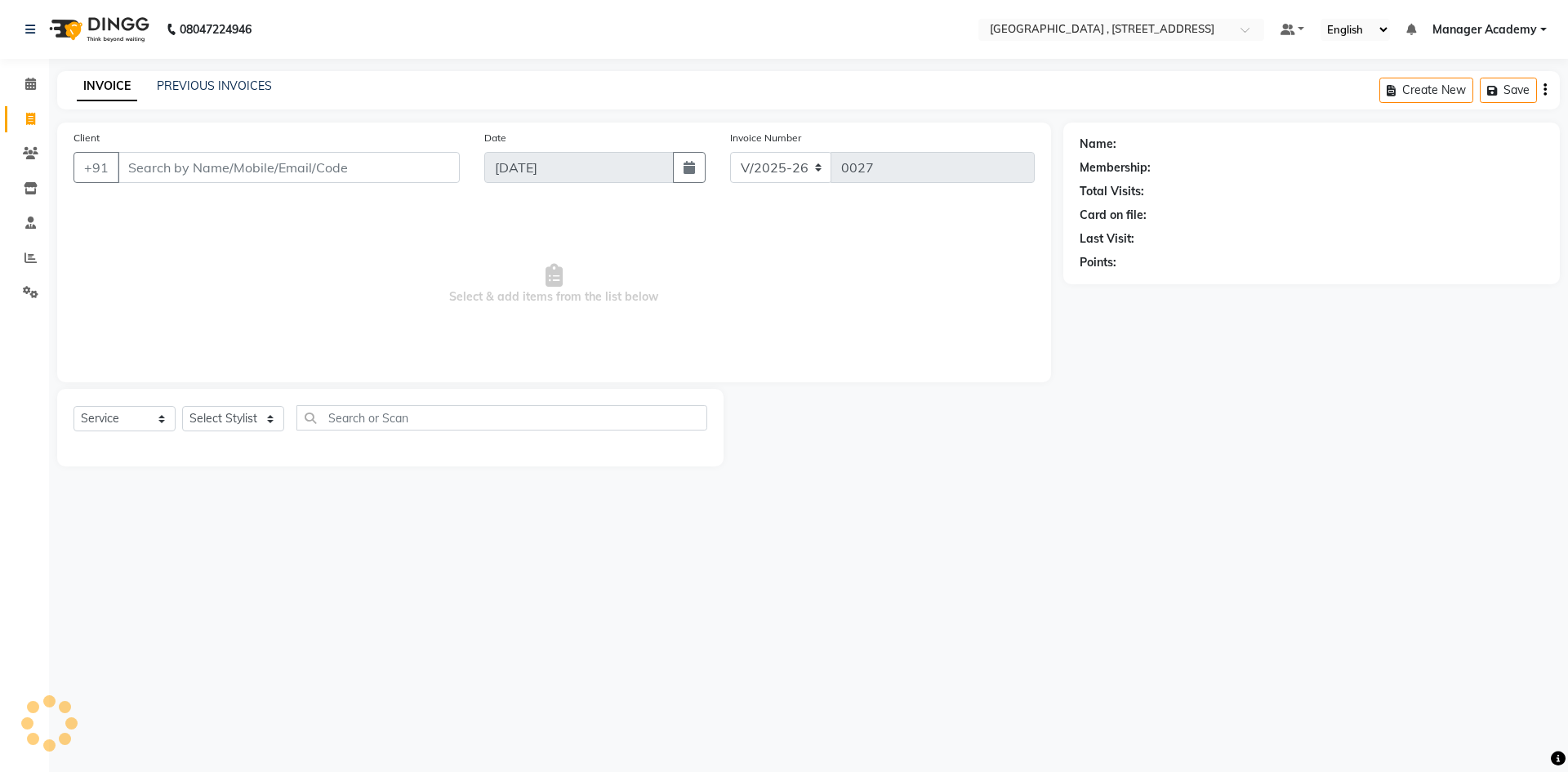
select select "8633"
select select "service"
click at [41, 293] on span at bounding box center [31, 292] width 29 height 19
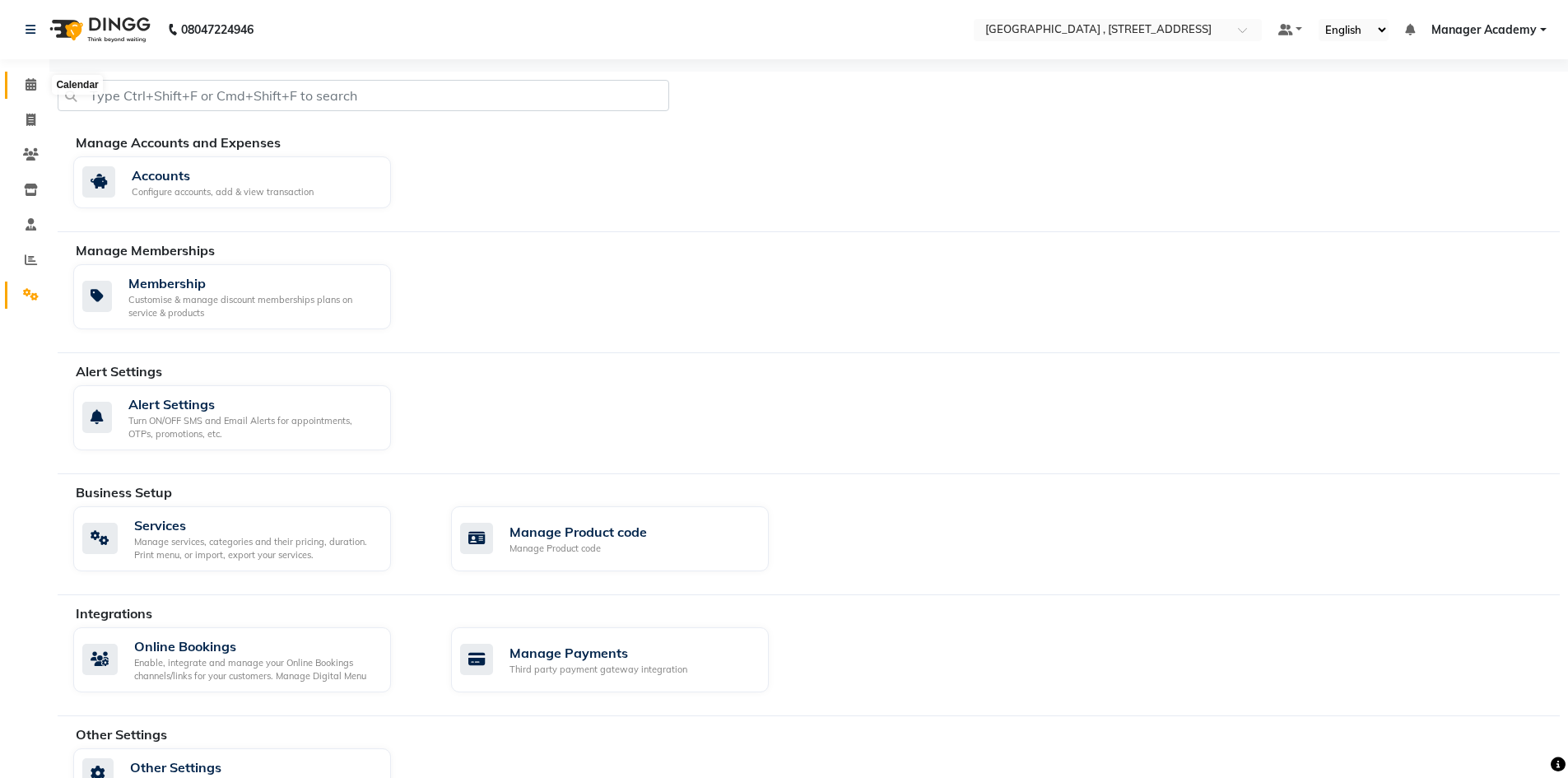
click at [27, 85] on icon at bounding box center [31, 84] width 11 height 12
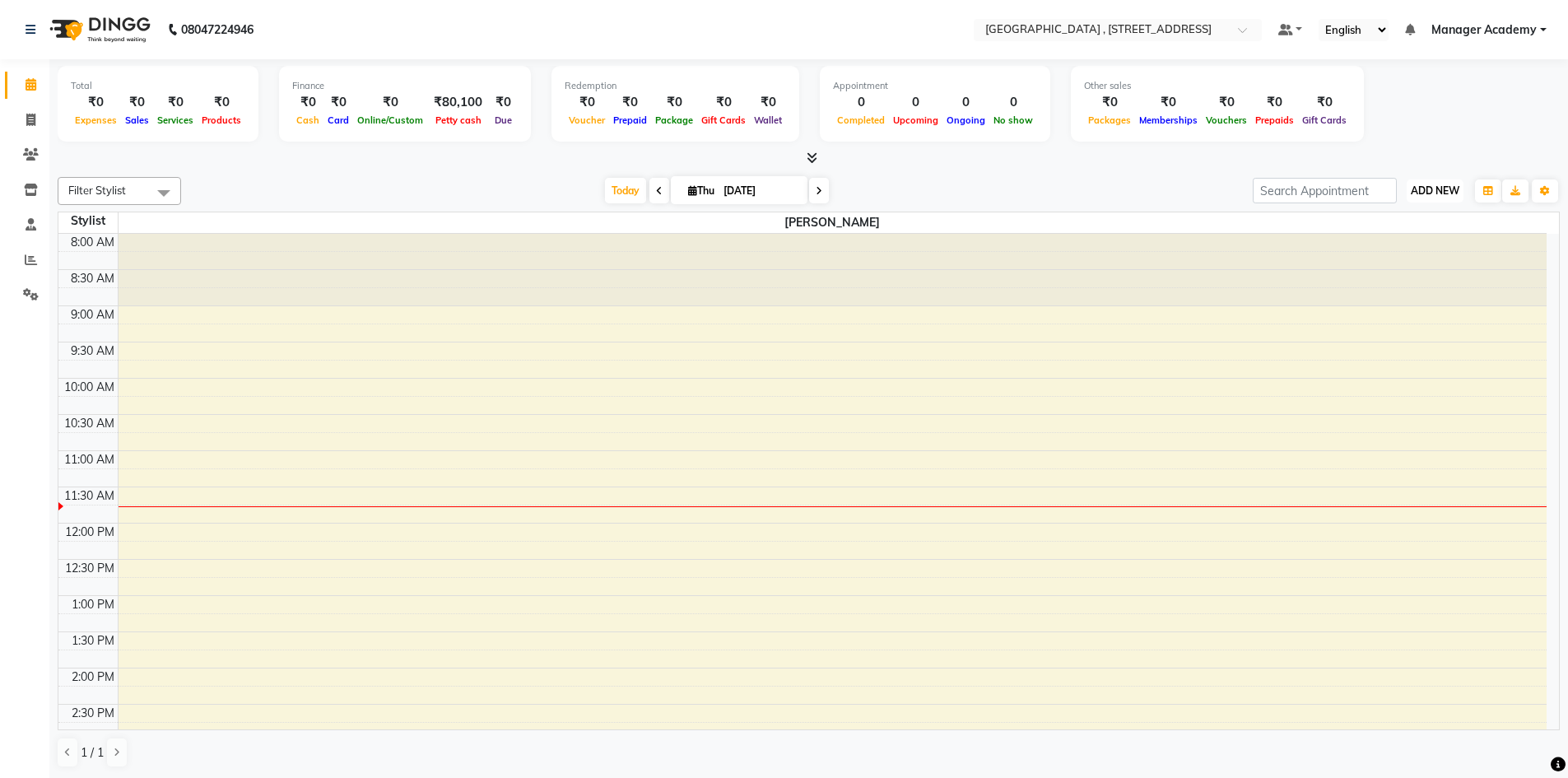
click at [1443, 199] on button "ADD NEW Toggle Dropdown" at bounding box center [1434, 191] width 57 height 23
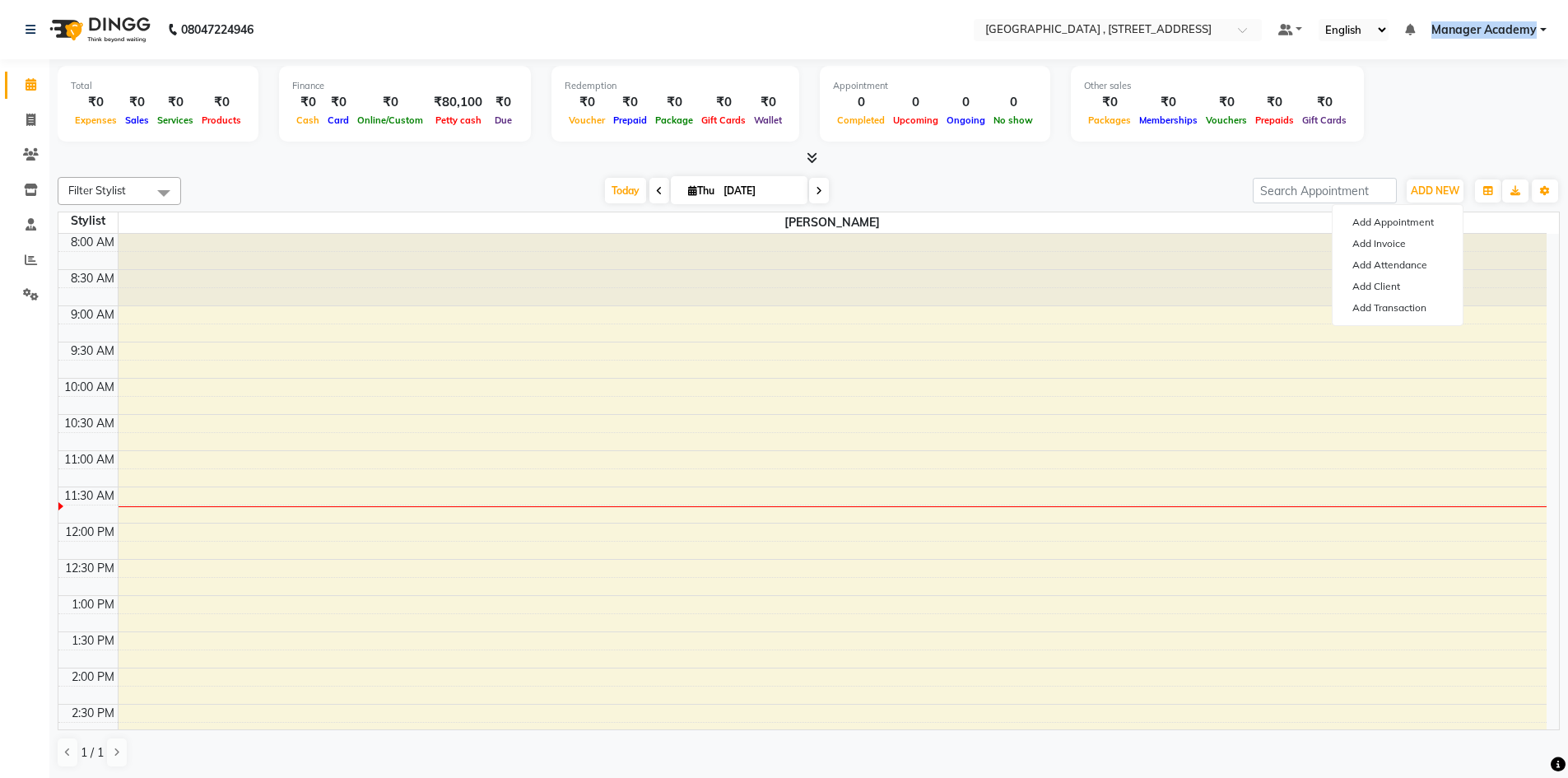
drag, startPoint x: 1435, startPoint y: 38, endPoint x: 1545, endPoint y: 50, distance: 110.7
click at [1545, 50] on nav "08047224946 Select Location × [GEOGRAPHIC_DATA] , [STREET_ADDRESS] Default Pane…" at bounding box center [784, 30] width 1568 height 60
click at [24, 292] on icon at bounding box center [31, 294] width 16 height 12
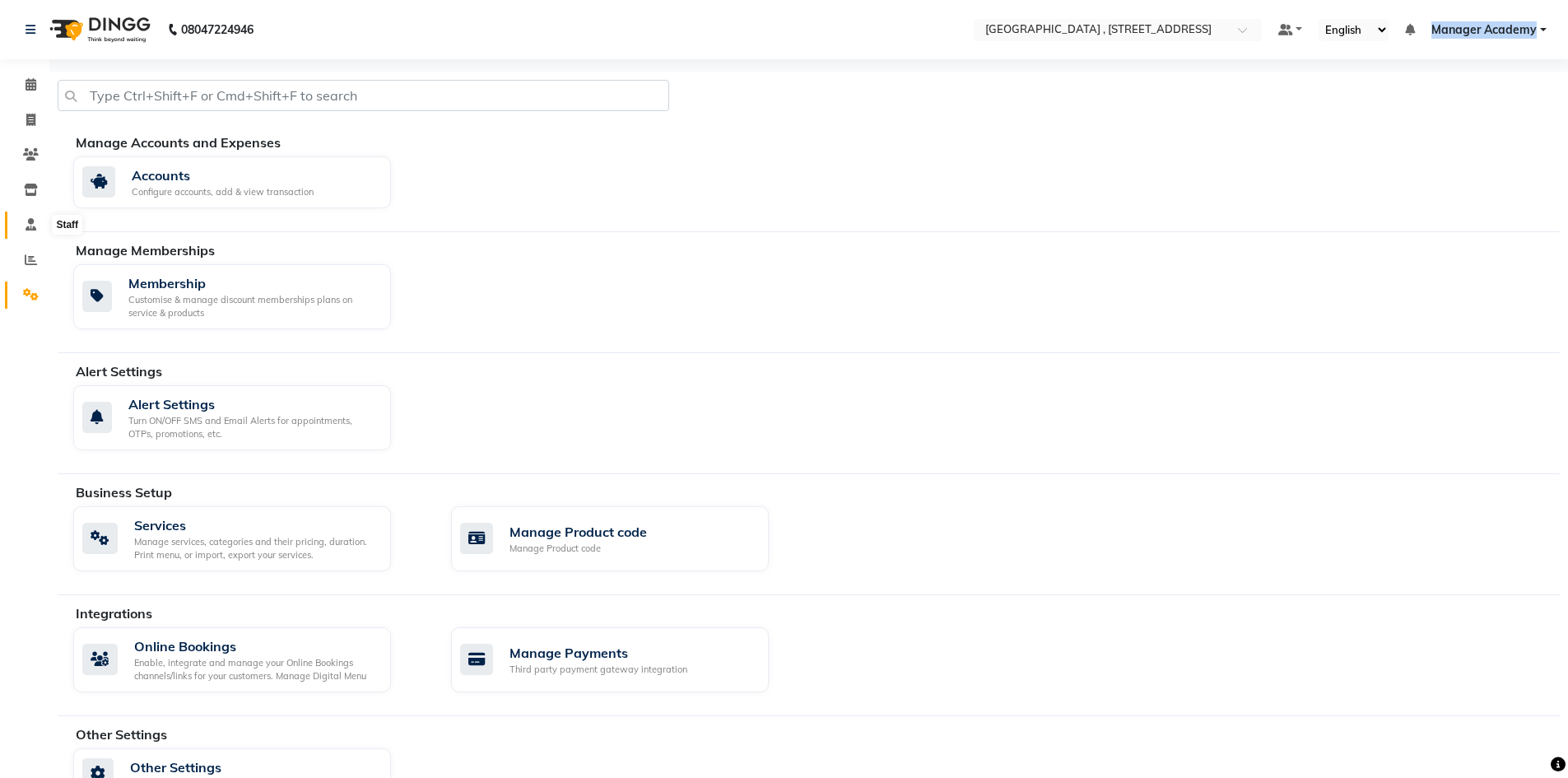
click at [26, 222] on icon at bounding box center [31, 224] width 11 height 12
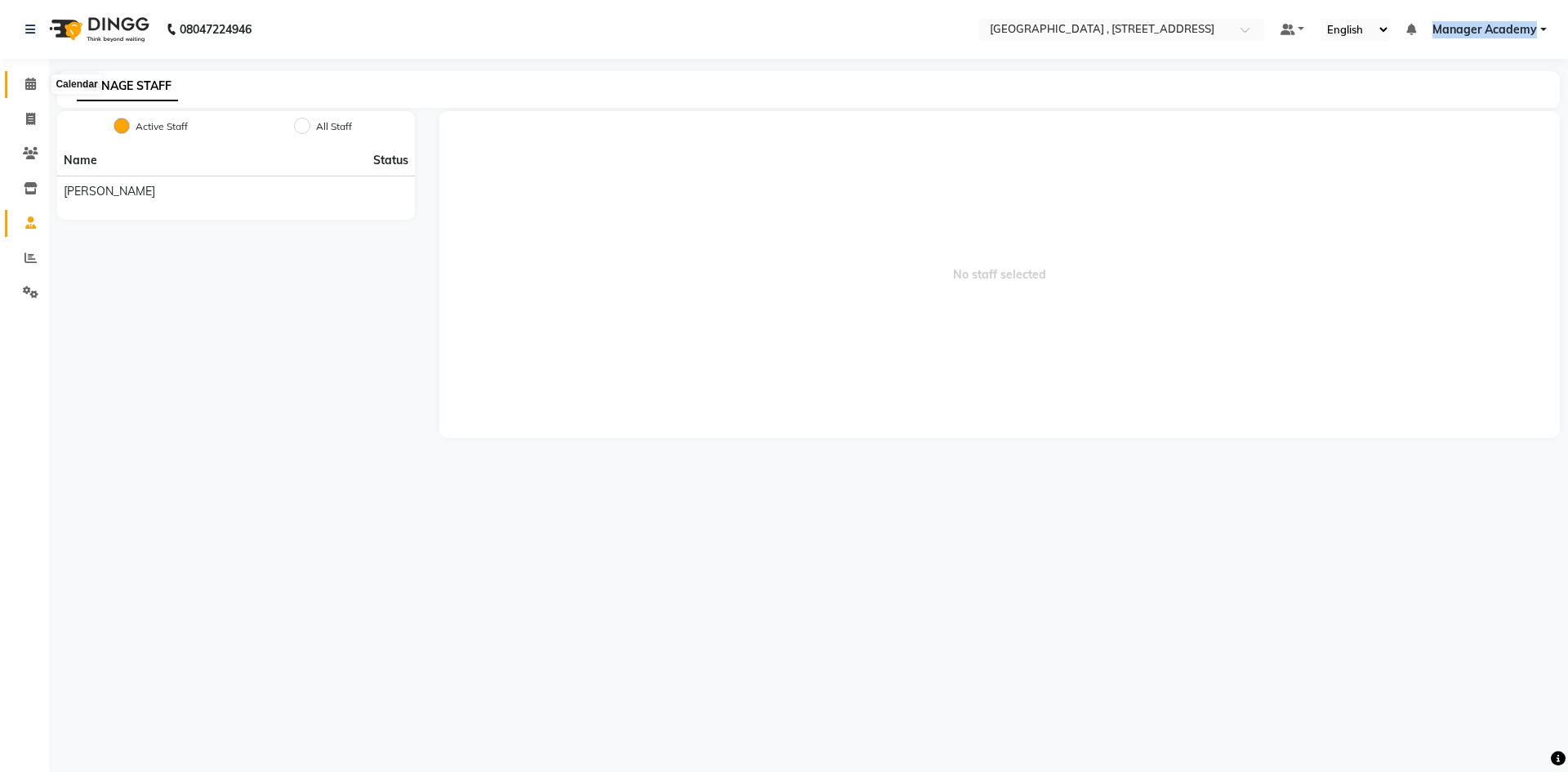
click at [33, 87] on icon at bounding box center [31, 84] width 11 height 12
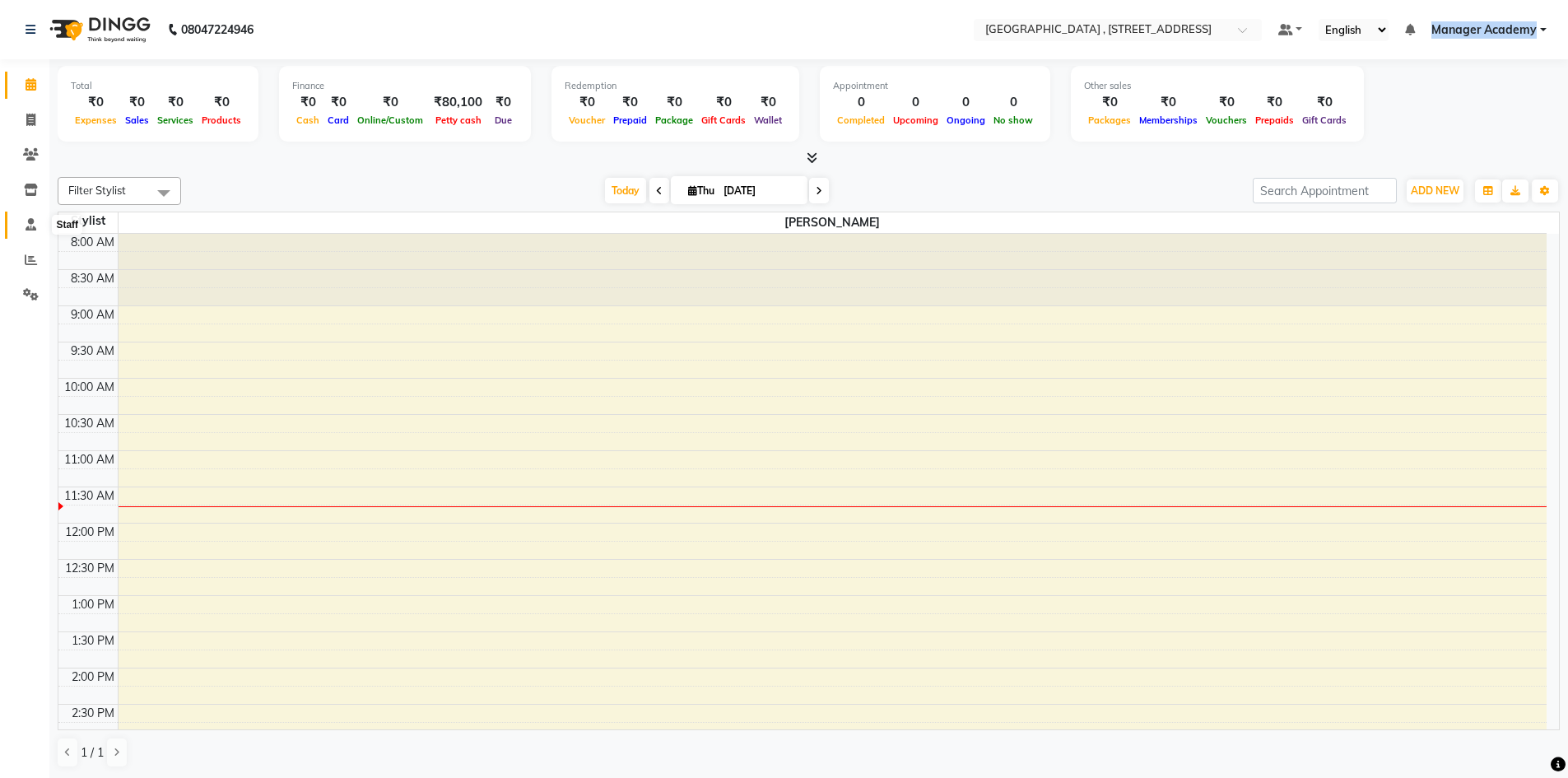
click at [20, 226] on span at bounding box center [31, 224] width 29 height 19
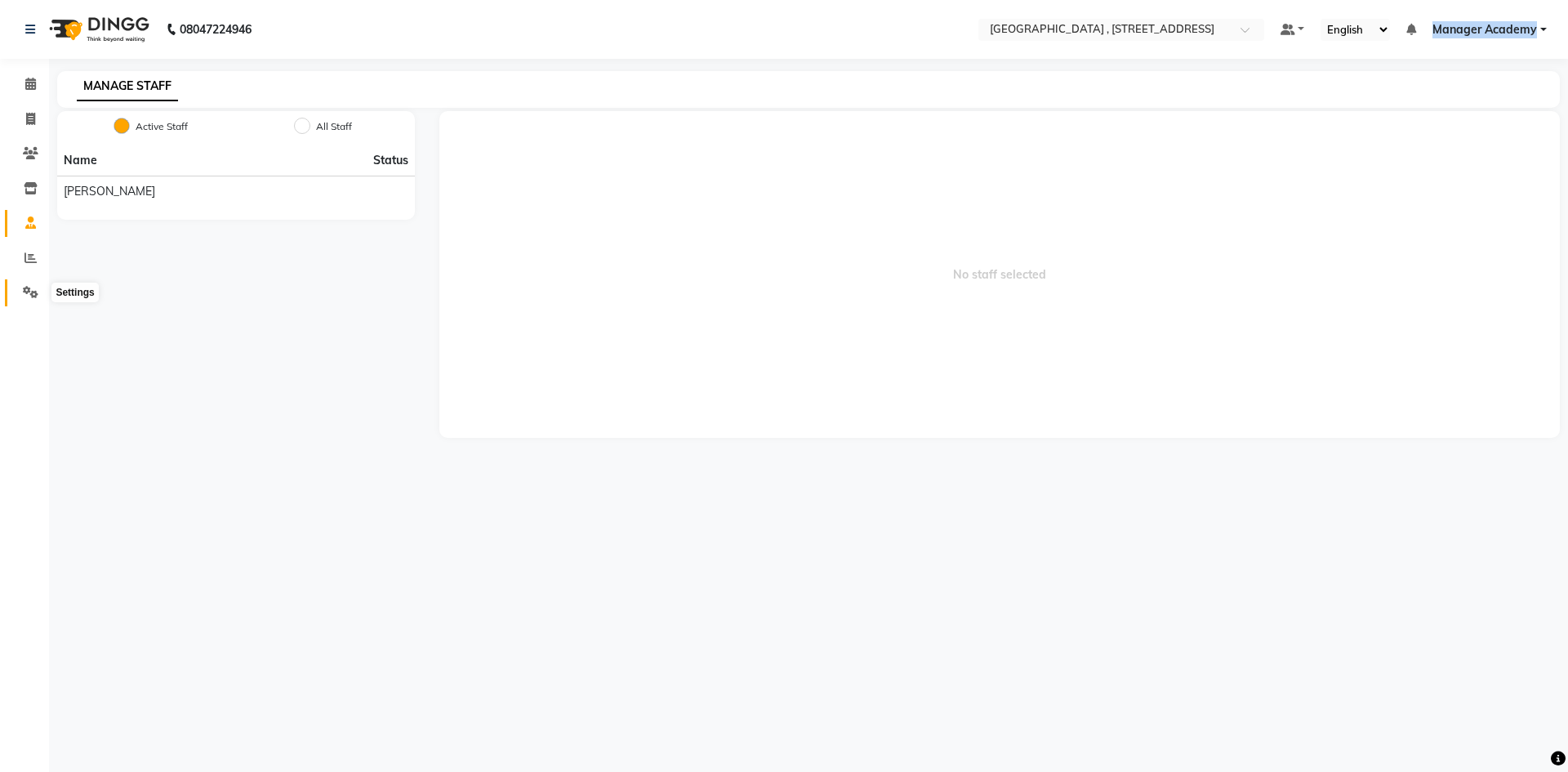
click at [32, 299] on span at bounding box center [31, 292] width 29 height 19
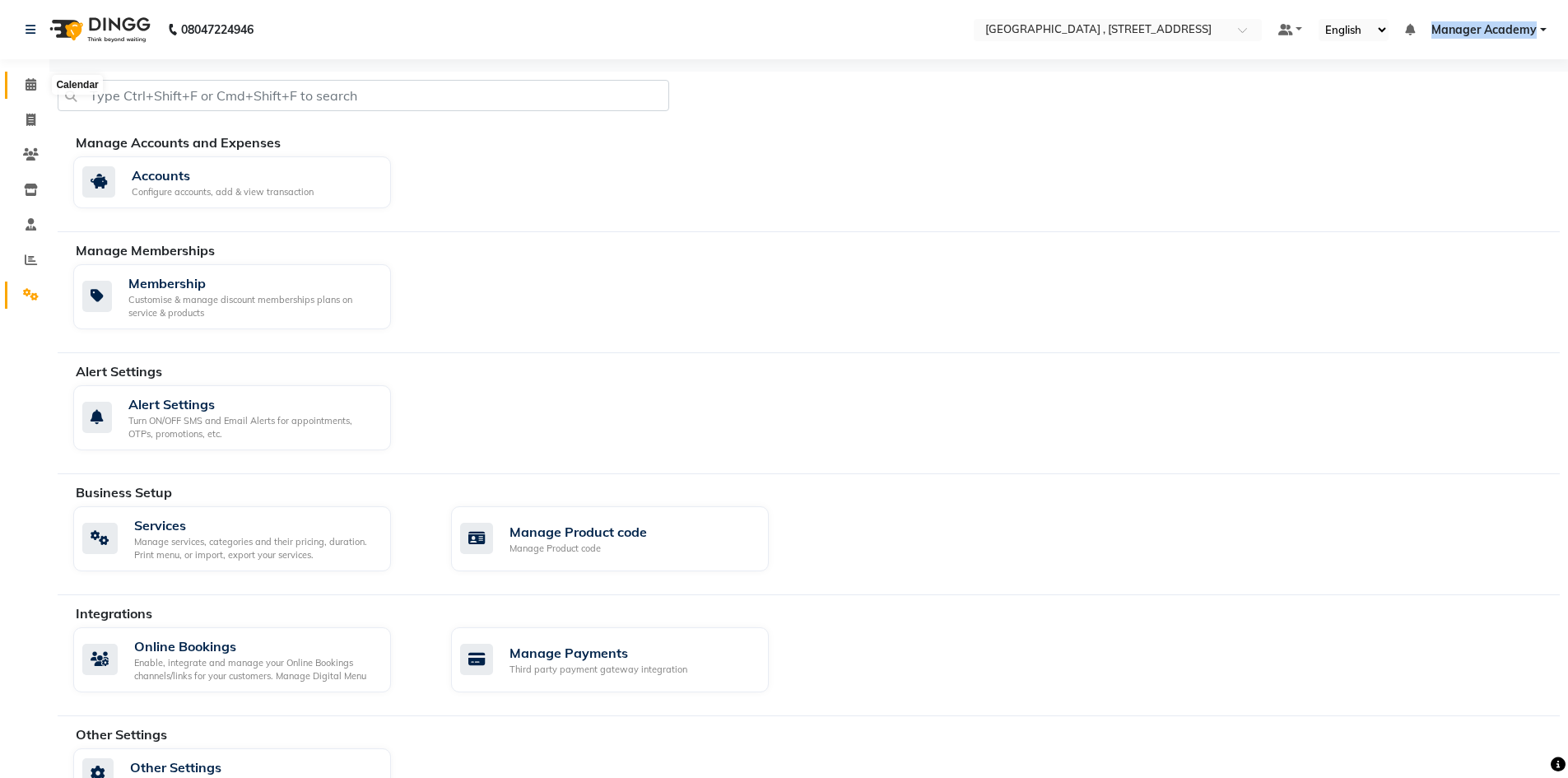
click at [24, 79] on span at bounding box center [31, 84] width 29 height 19
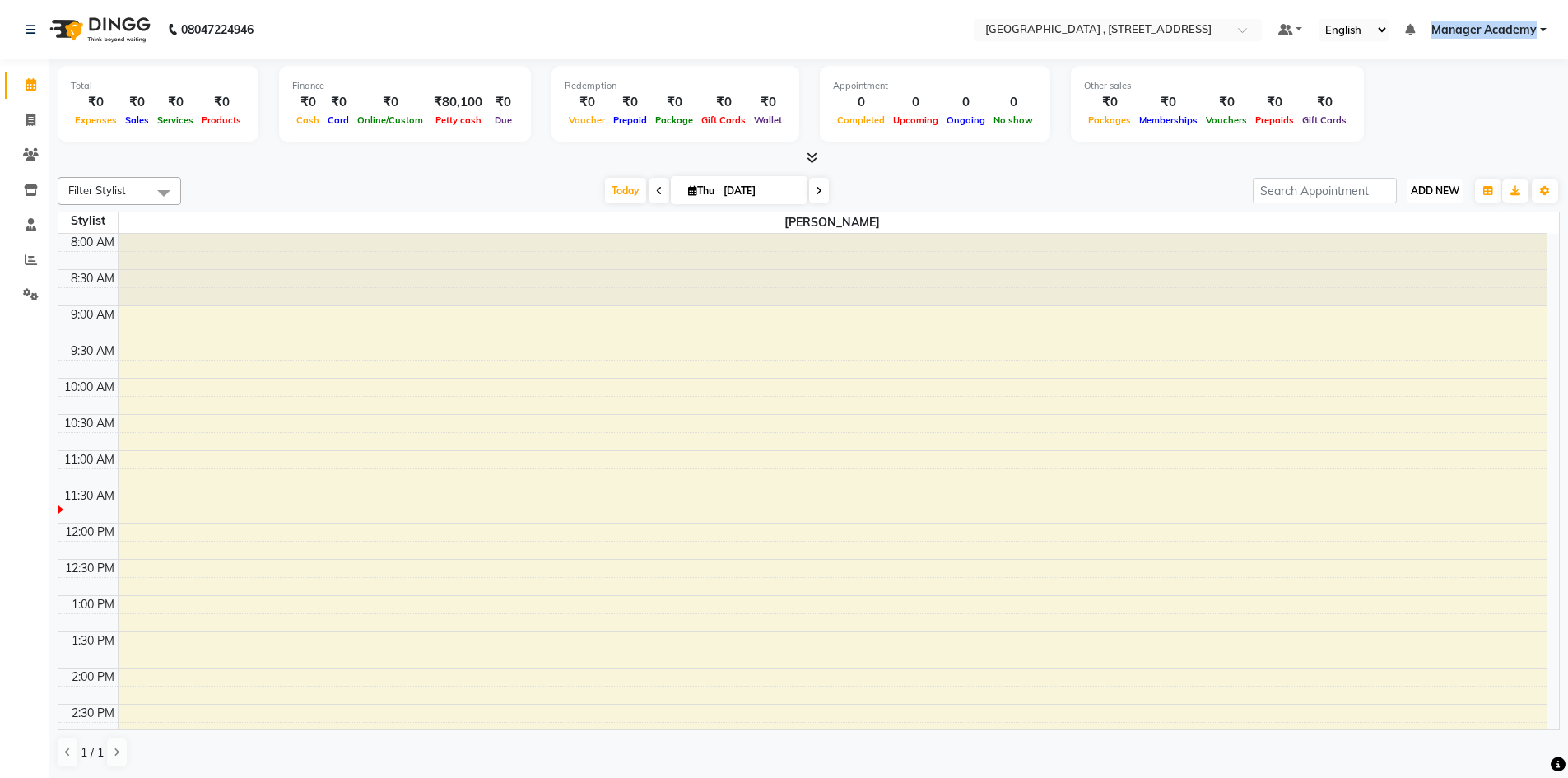
click at [1434, 190] on span "ADD NEW" at bounding box center [1434, 191] width 49 height 12
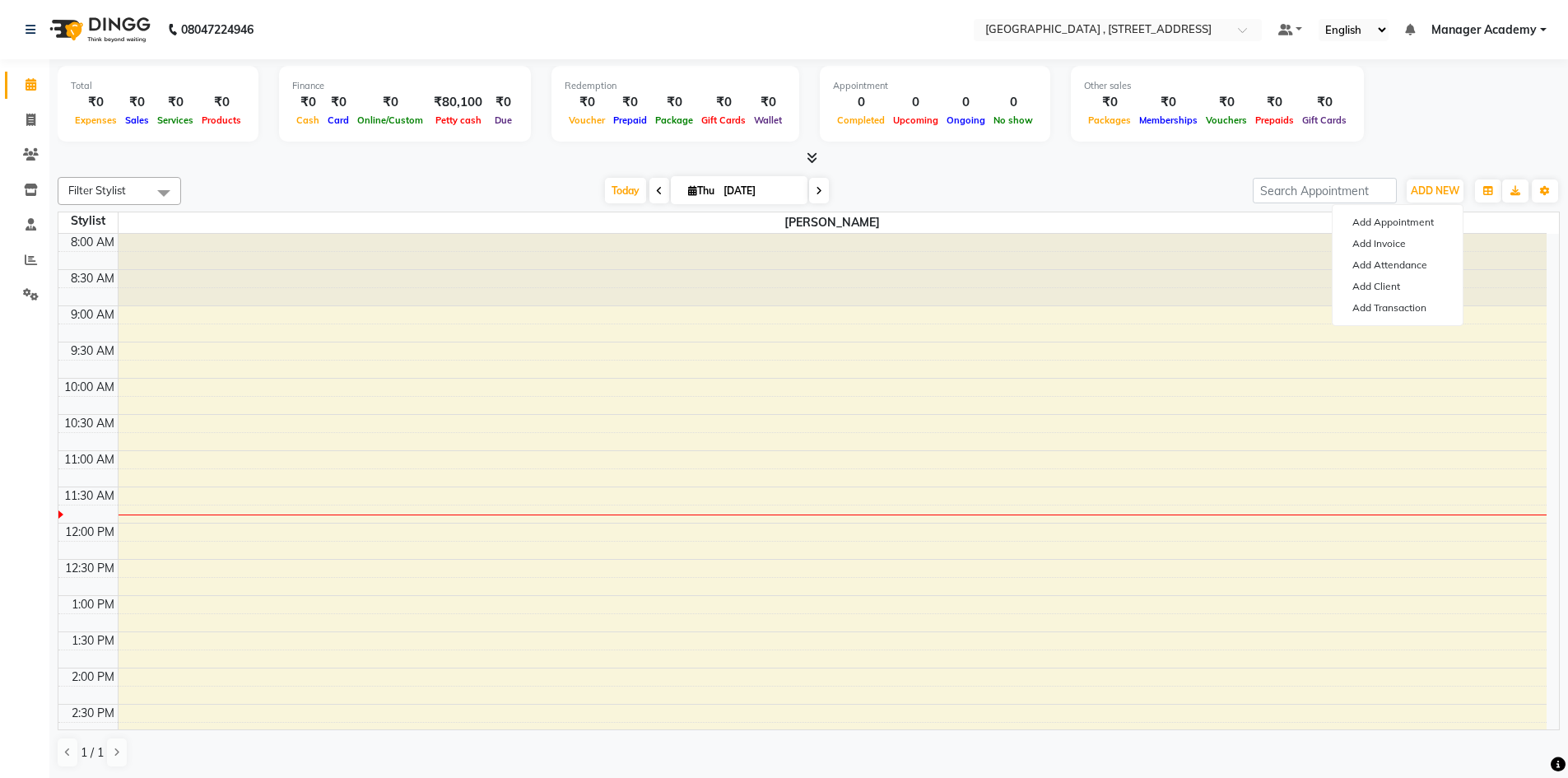
click at [1214, 165] on div at bounding box center [808, 158] width 1502 height 17
